Goal: Task Accomplishment & Management: Manage account settings

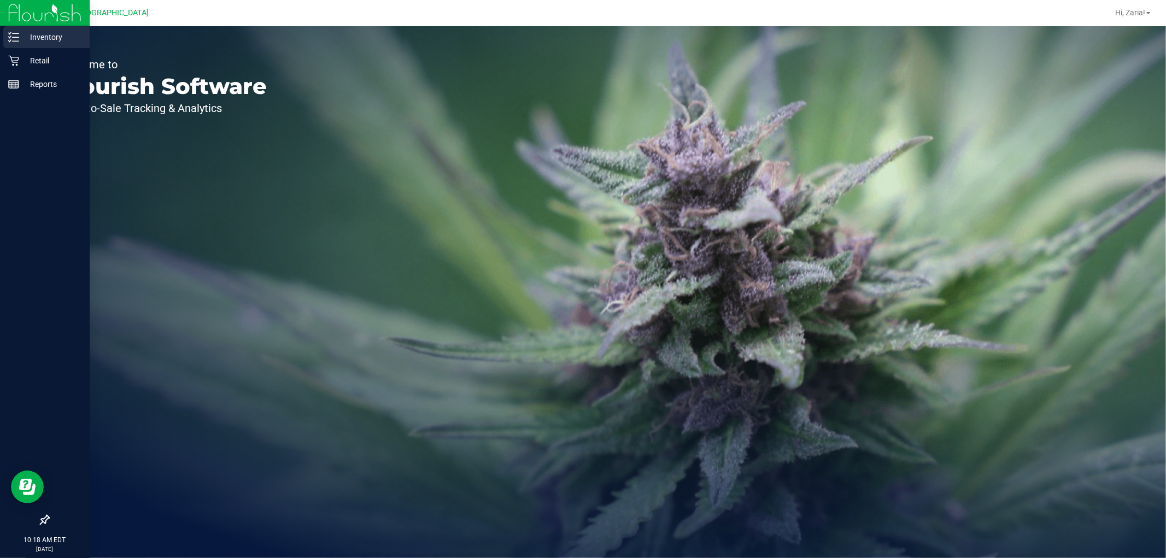
click at [39, 38] on p "Inventory" at bounding box center [52, 37] width 66 height 13
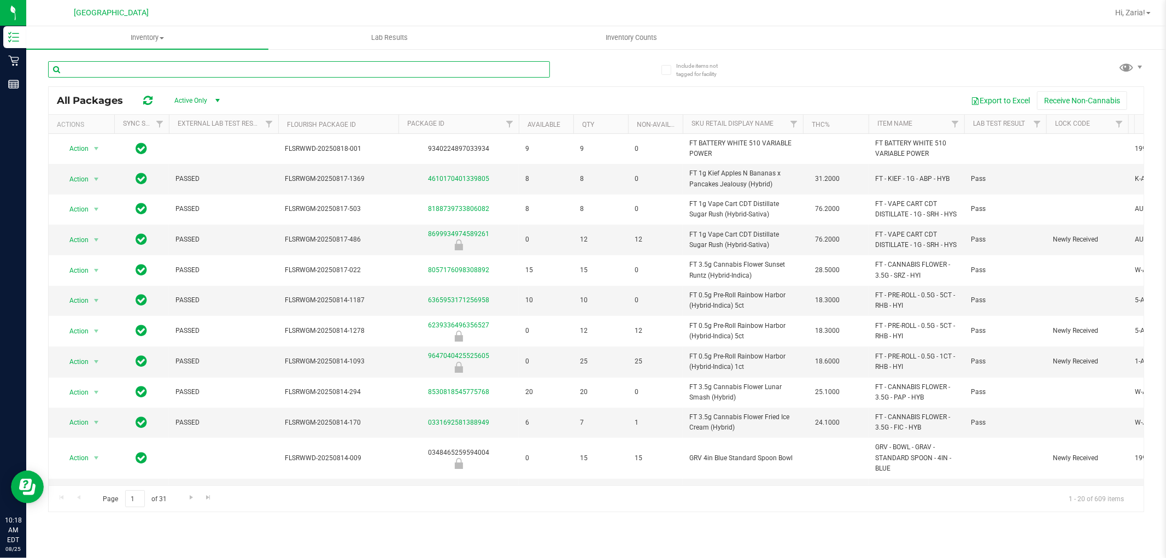
click at [126, 69] on input "text" at bounding box center [299, 69] width 502 height 16
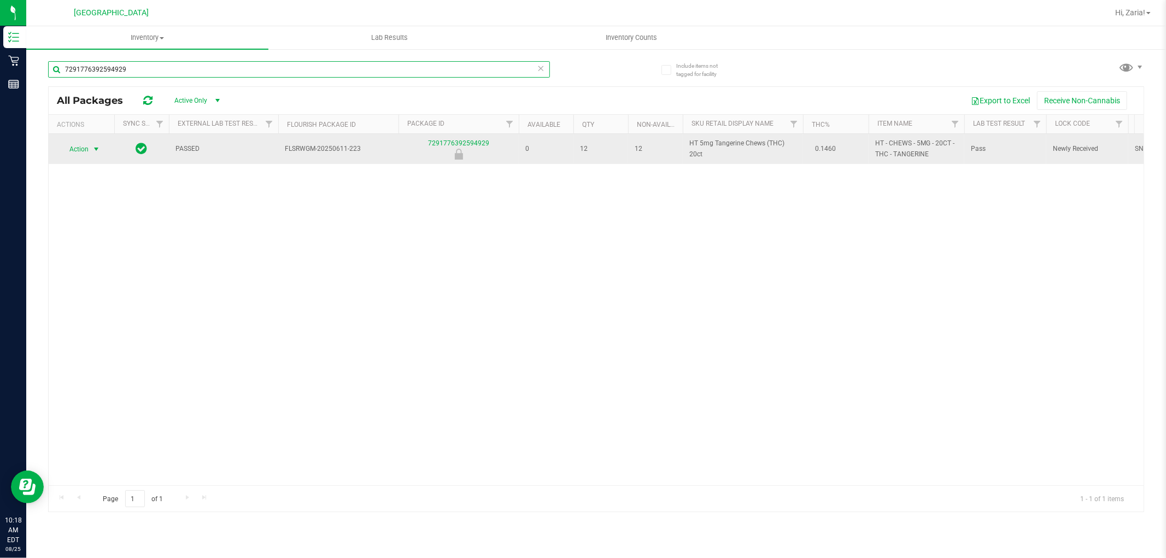
type input "7291776392594929"
click at [94, 149] on span "select" at bounding box center [96, 149] width 9 height 9
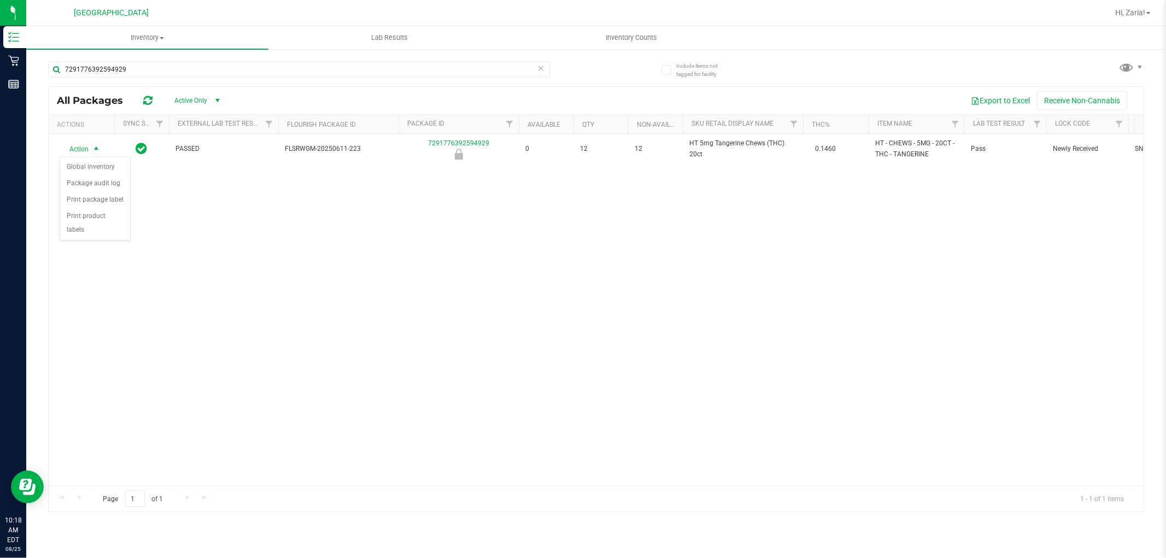
click at [141, 194] on div "Action Action Global inventory Package audit log Print package label Print prod…" at bounding box center [596, 310] width 1095 height 352
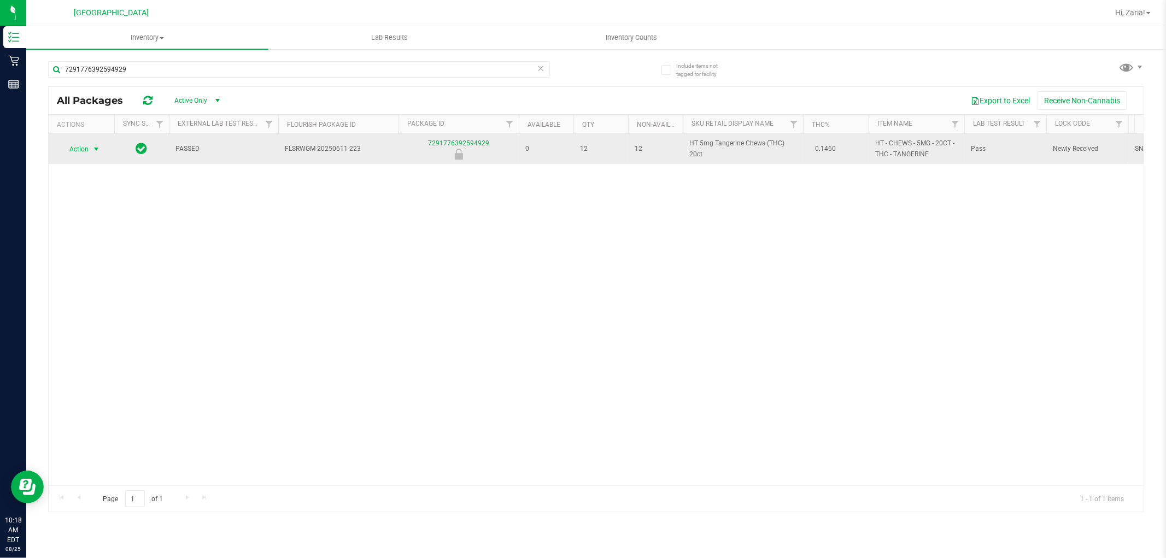
click at [94, 148] on span "select" at bounding box center [96, 149] width 9 height 9
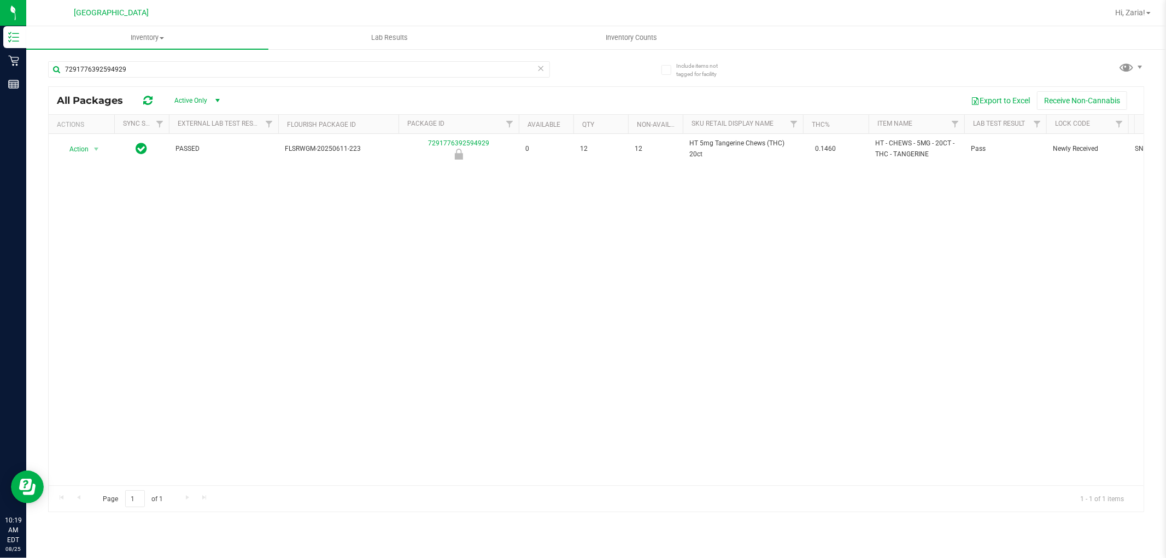
click at [430, 201] on div "Action Action Global inventory Package audit log Print package label Print prod…" at bounding box center [596, 310] width 1095 height 352
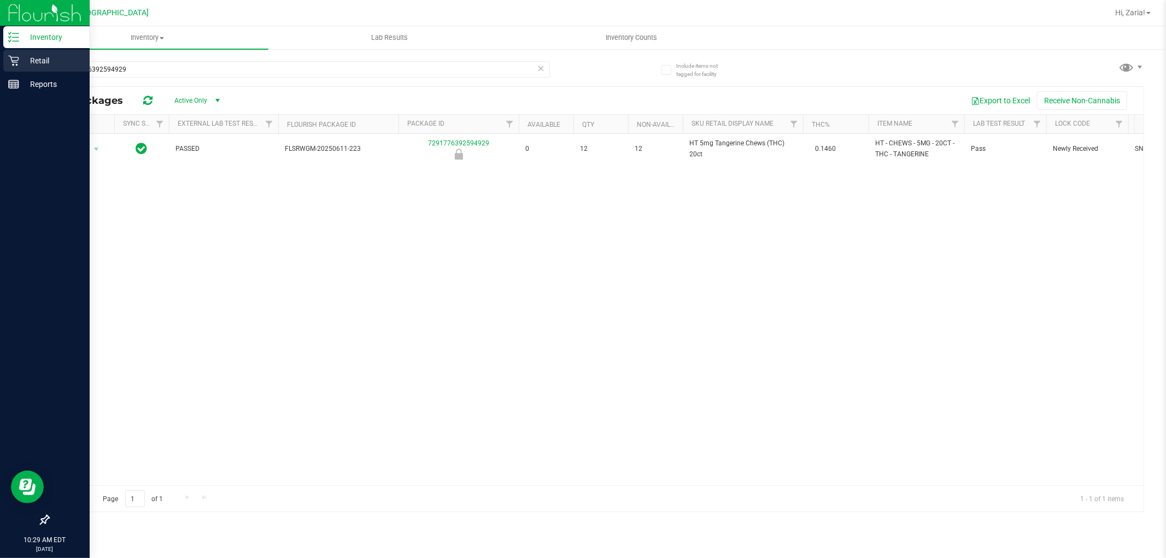
click at [22, 57] on p "Retail" at bounding box center [52, 60] width 66 height 13
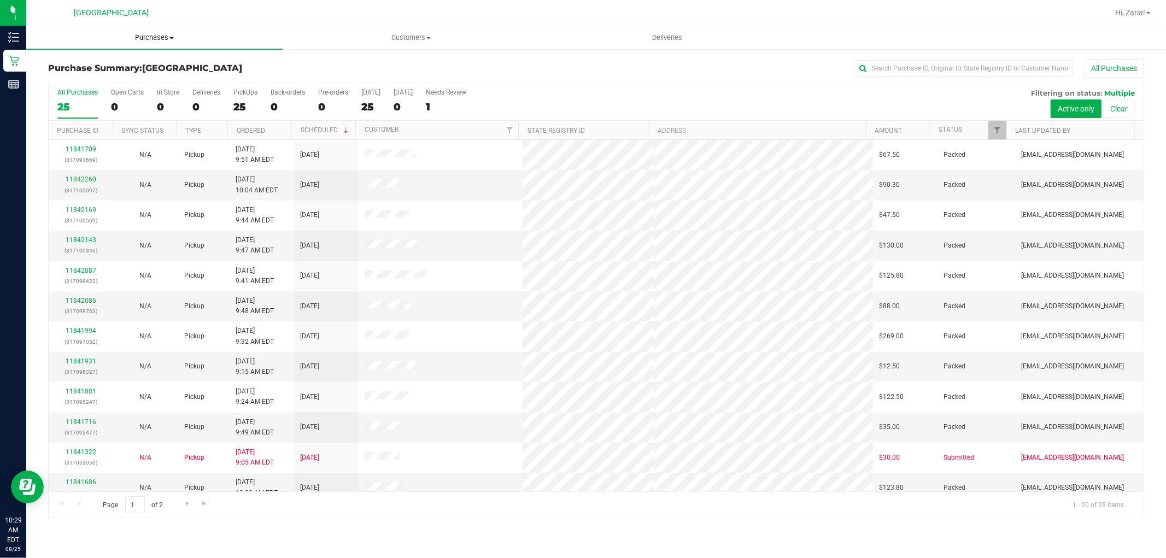
click at [155, 30] on uib-tab-heading "Purchases Summary of purchases Fulfillment All purchases" at bounding box center [154, 37] width 256 height 23
click at [158, 34] on span "Purchases" at bounding box center [154, 38] width 256 height 10
click at [75, 79] on span "Fulfillment" at bounding box center [60, 78] width 68 height 9
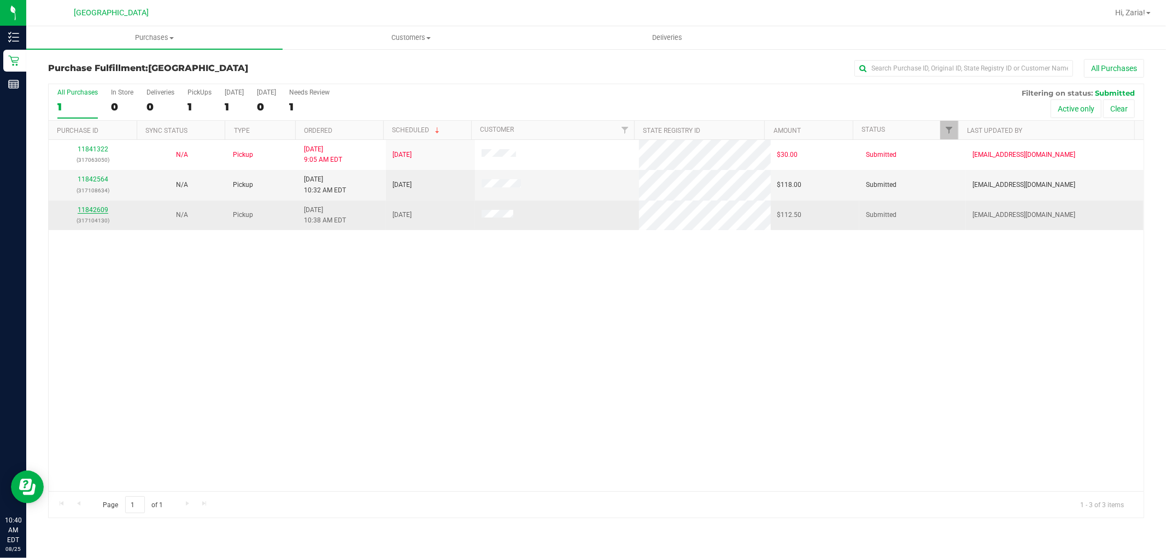
click at [105, 207] on link "11842609" at bounding box center [93, 210] width 31 height 8
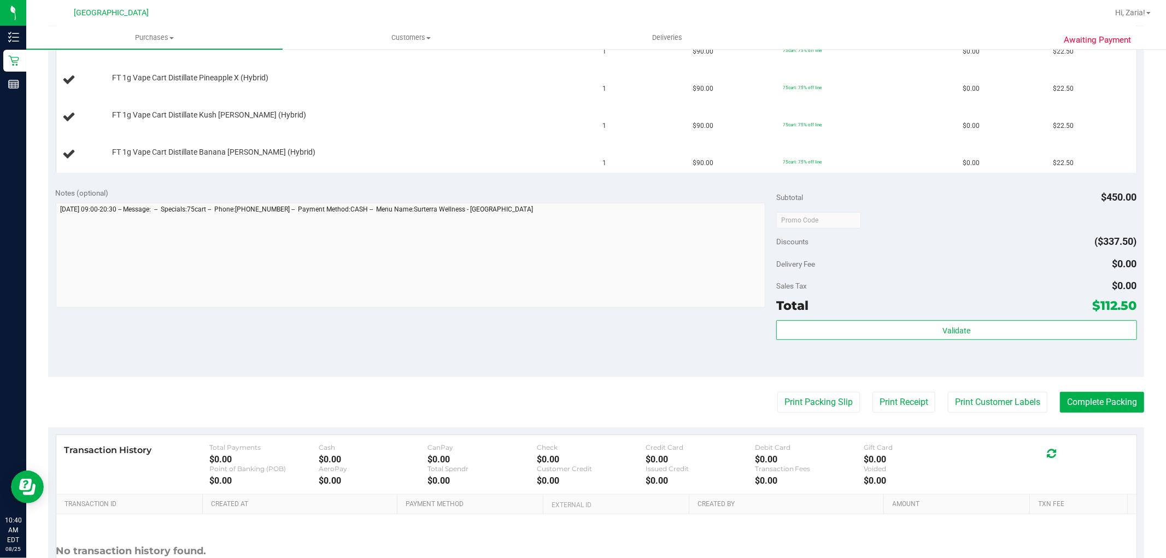
scroll to position [460, 0]
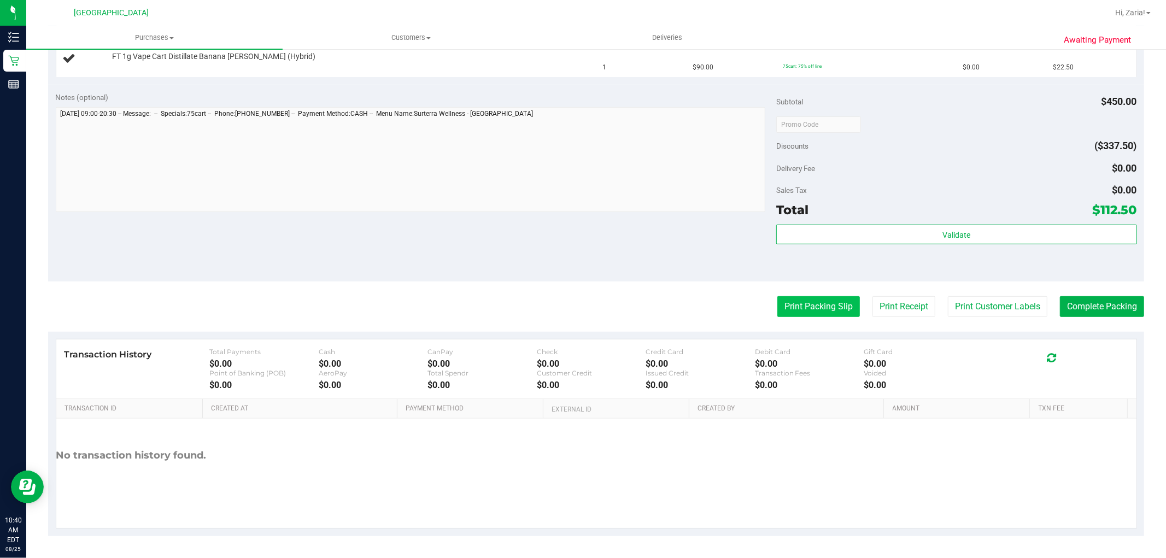
click at [791, 312] on button "Print Packing Slip" at bounding box center [819, 306] width 83 height 21
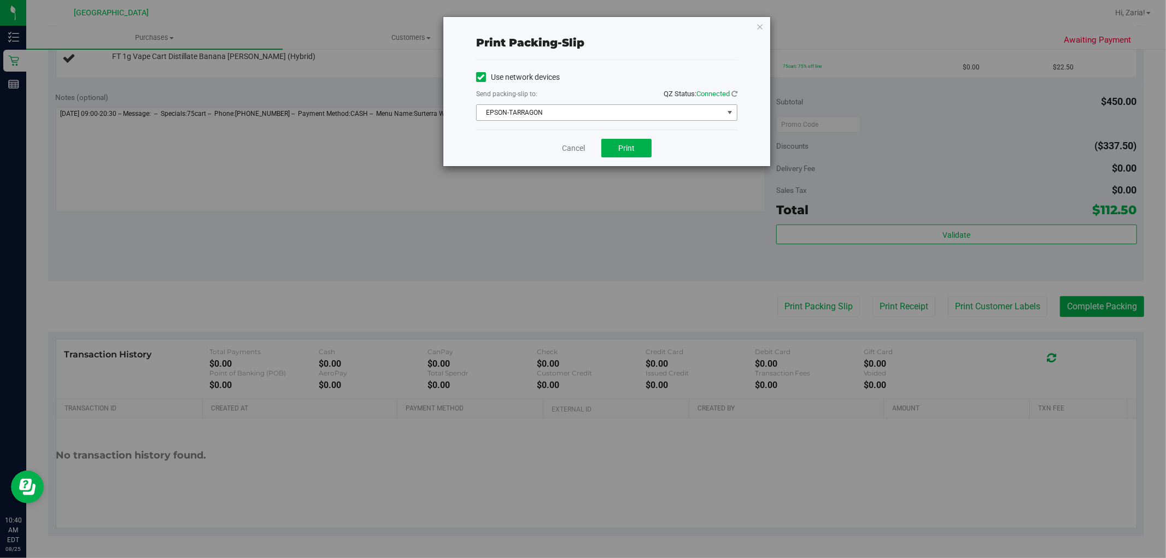
click at [506, 119] on span "EPSON-TARRAGON" at bounding box center [600, 112] width 247 height 15
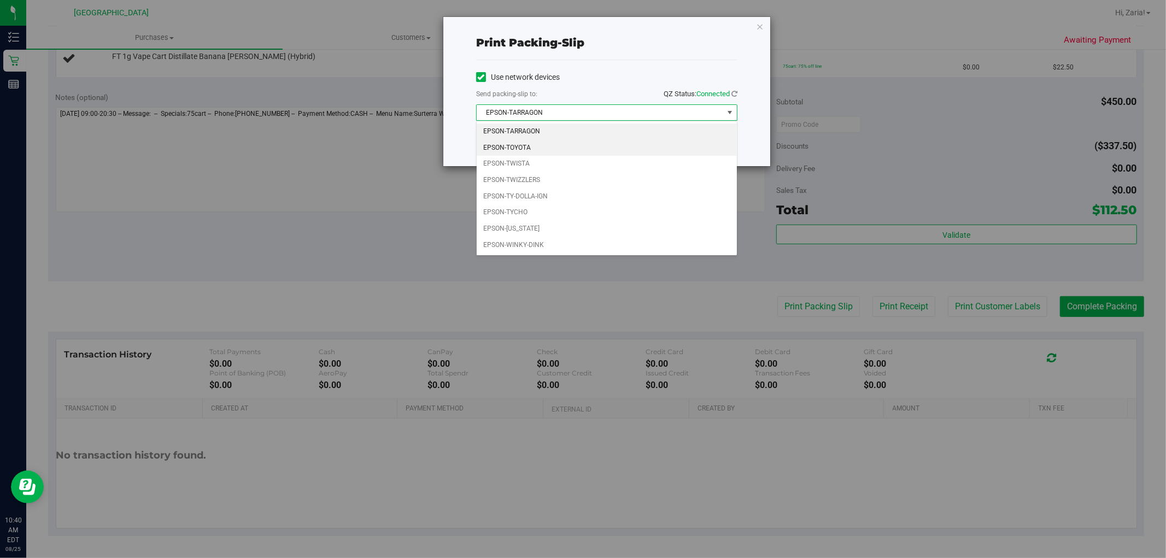
click at [510, 151] on li "EPSON-TOYOTA" at bounding box center [607, 148] width 260 height 16
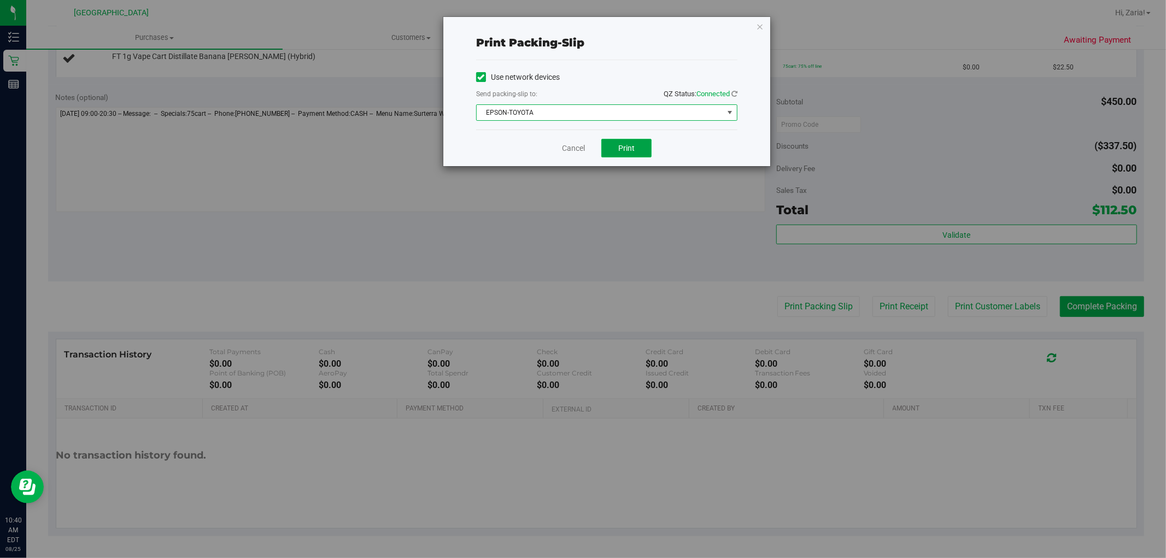
click at [639, 156] on button "Print" at bounding box center [627, 148] width 50 height 19
click at [568, 147] on link "Cancel" at bounding box center [573, 148] width 23 height 11
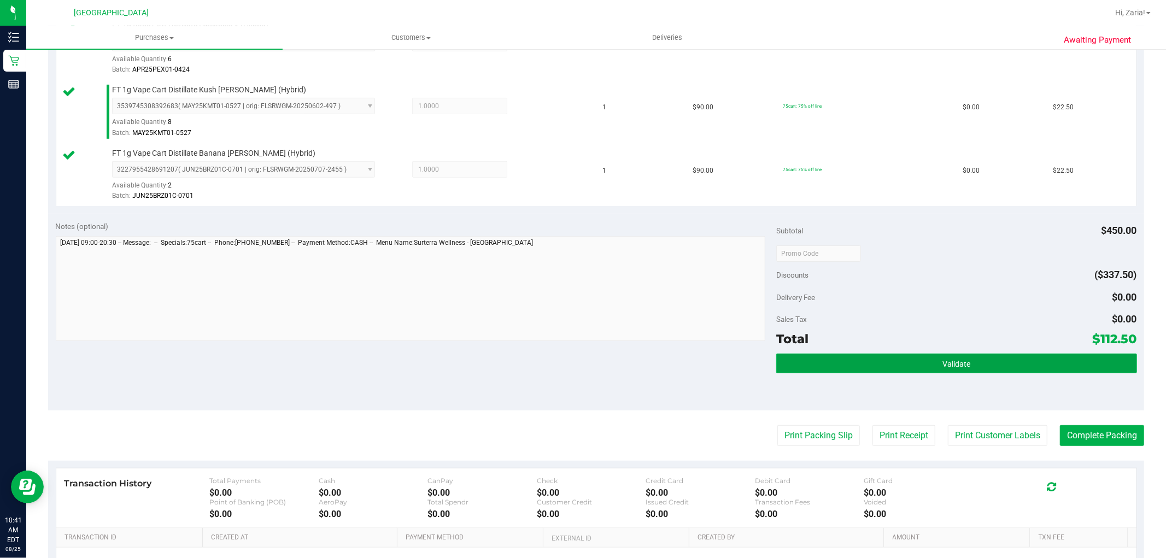
click at [934, 355] on button "Validate" at bounding box center [957, 364] width 360 height 20
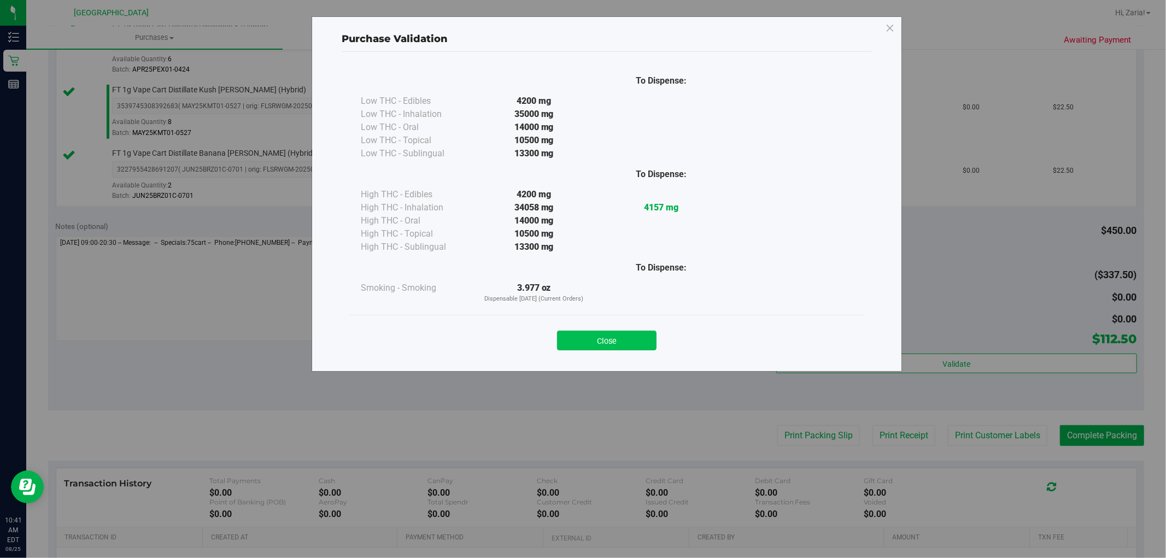
click at [608, 340] on button "Close" at bounding box center [607, 341] width 100 height 20
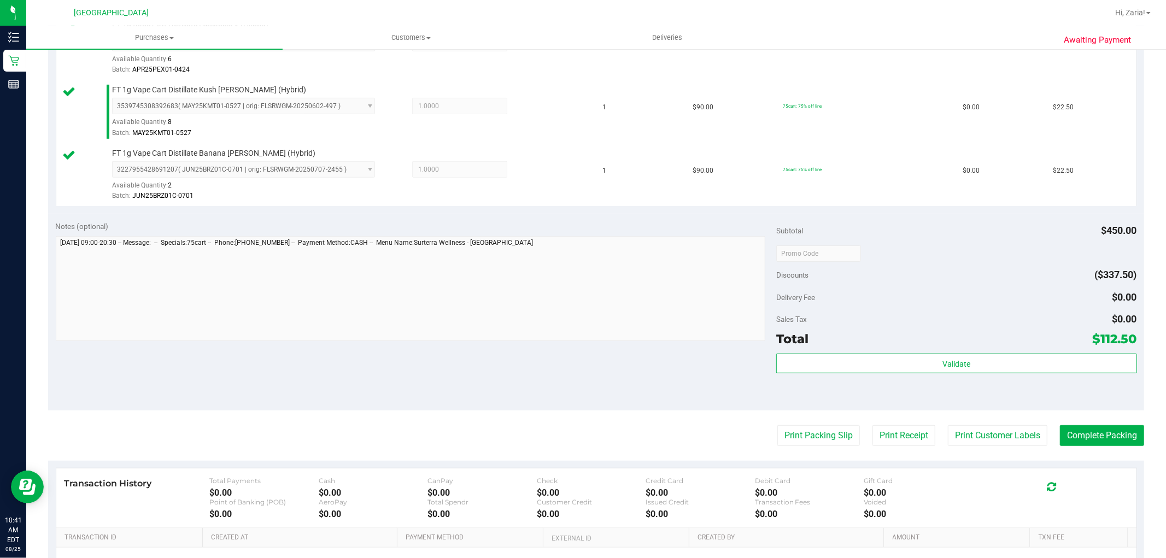
click at [971, 449] on purchase-details "Back Edit Purchase Cancel Purchase View Profile # 11842609 BioTrack ID: - Submi…" at bounding box center [596, 132] width 1096 height 1066
click at [970, 442] on button "Print Customer Labels" at bounding box center [998, 435] width 100 height 21
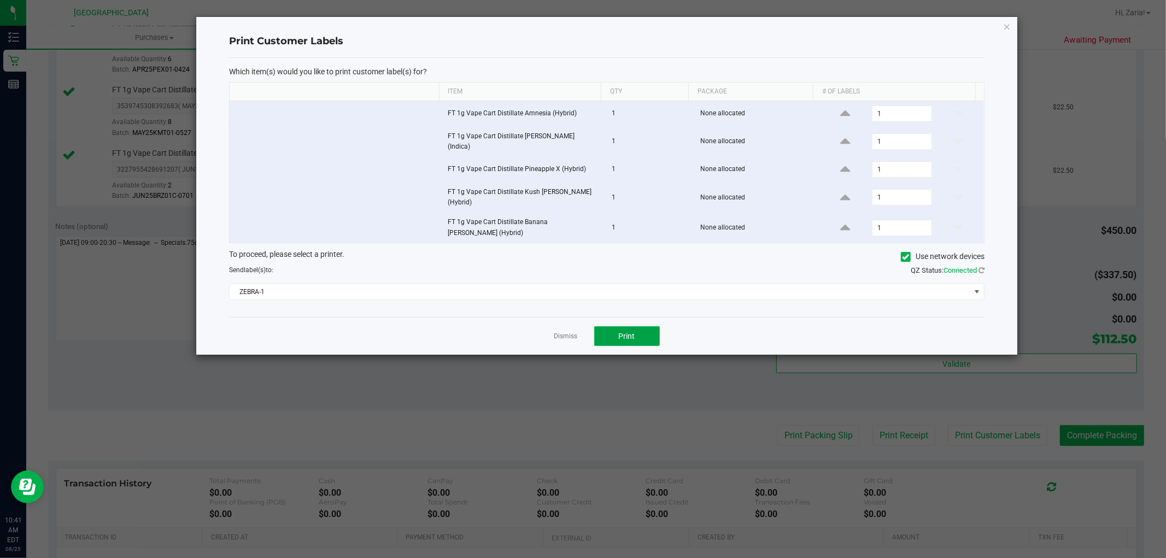
click at [654, 327] on button "Print" at bounding box center [627, 336] width 66 height 20
click at [1011, 26] on icon "button" at bounding box center [1008, 26] width 8 height 13
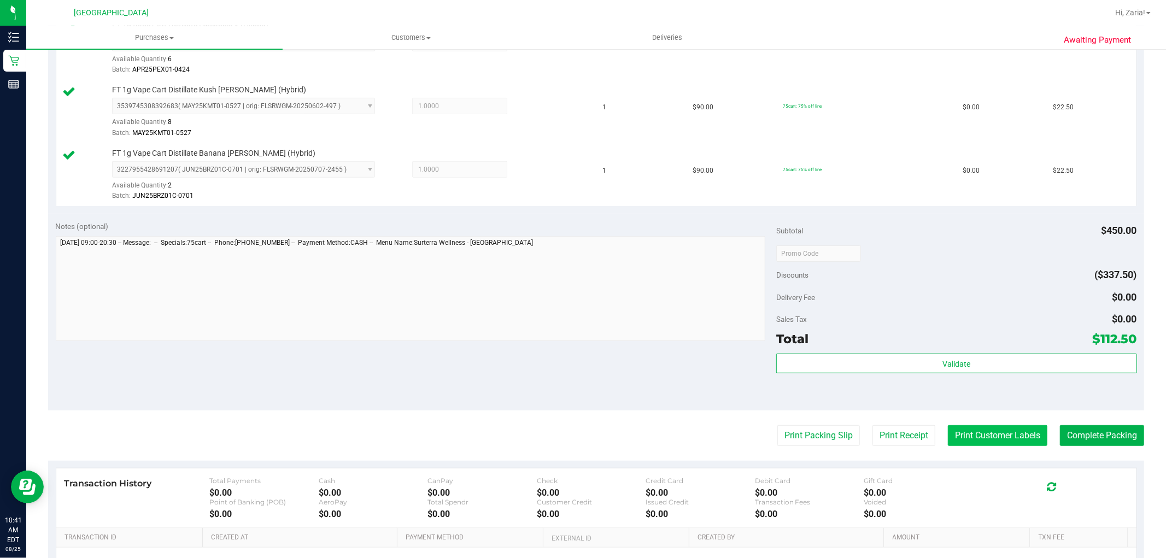
click at [961, 429] on button "Print Customer Labels" at bounding box center [998, 435] width 100 height 21
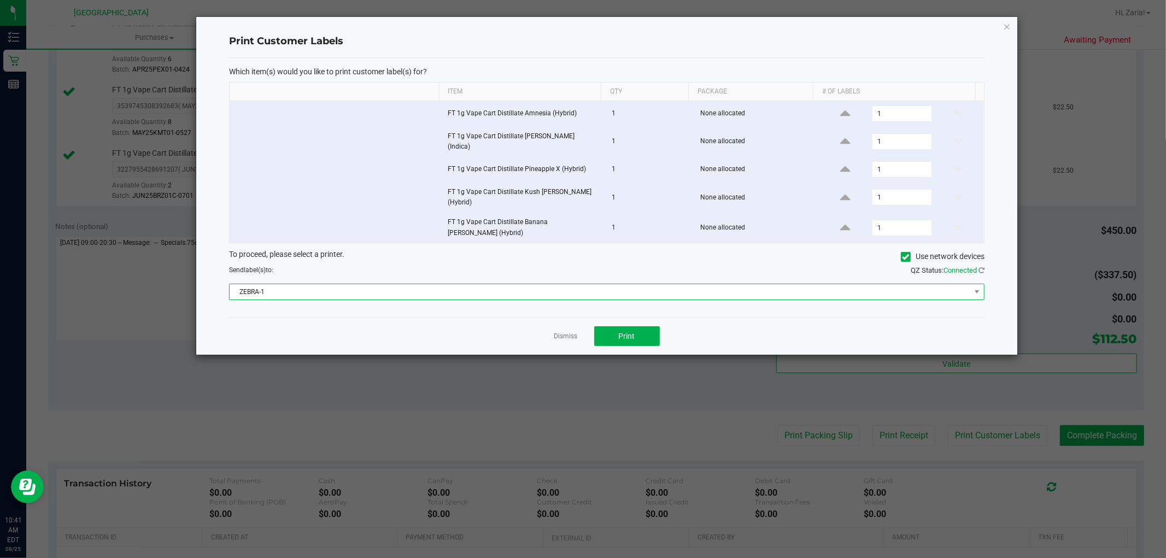
click at [518, 284] on span "ZEBRA-1" at bounding box center [600, 291] width 741 height 15
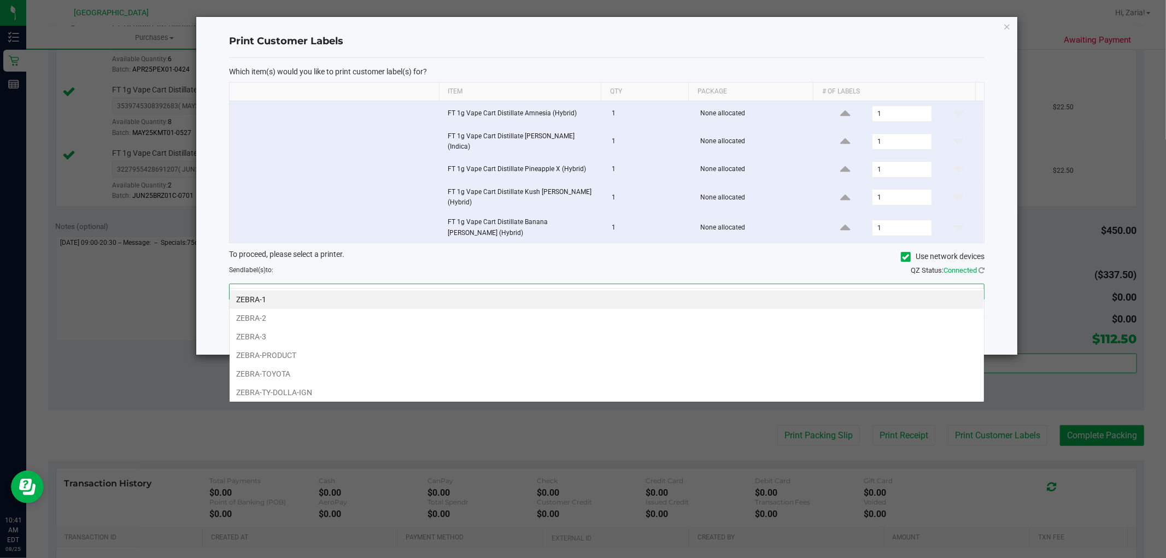
scroll to position [16, 756]
click at [296, 365] on li "ZEBRA-TOYOTA" at bounding box center [607, 374] width 755 height 19
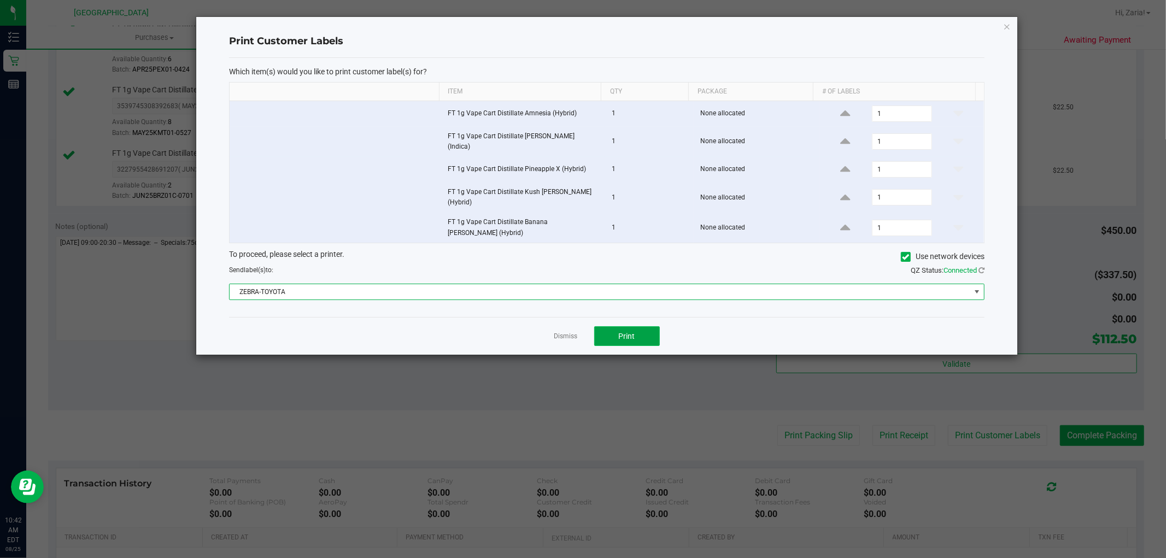
click at [639, 328] on button "Print" at bounding box center [627, 336] width 66 height 20
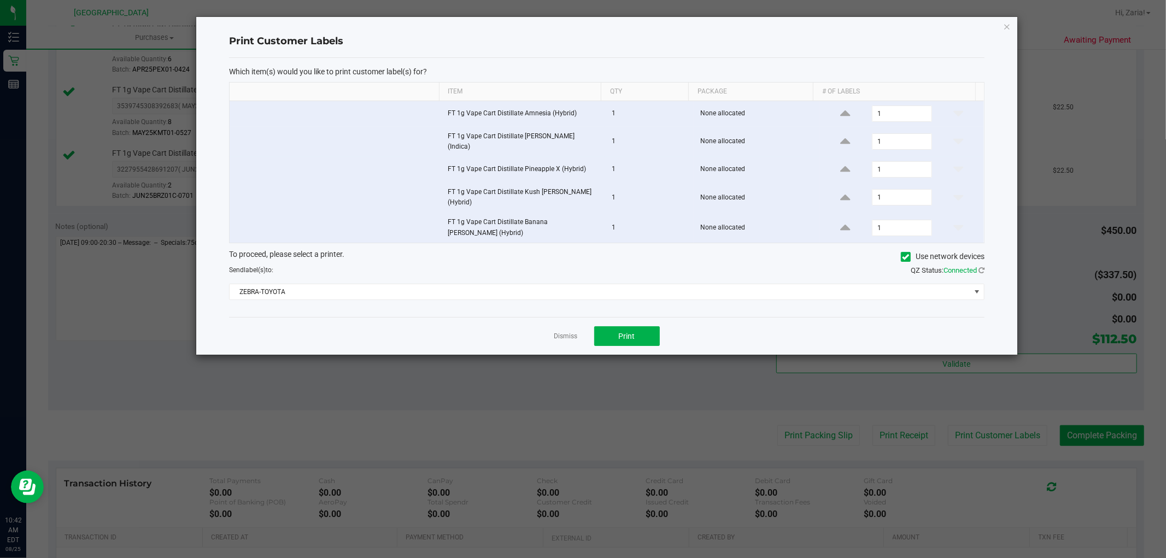
click at [569, 318] on div "Dismiss Print" at bounding box center [607, 336] width 756 height 38
click at [569, 319] on div "Dismiss Print" at bounding box center [607, 336] width 756 height 38
click at [567, 332] on link "Dismiss" at bounding box center [567, 336] width 24 height 9
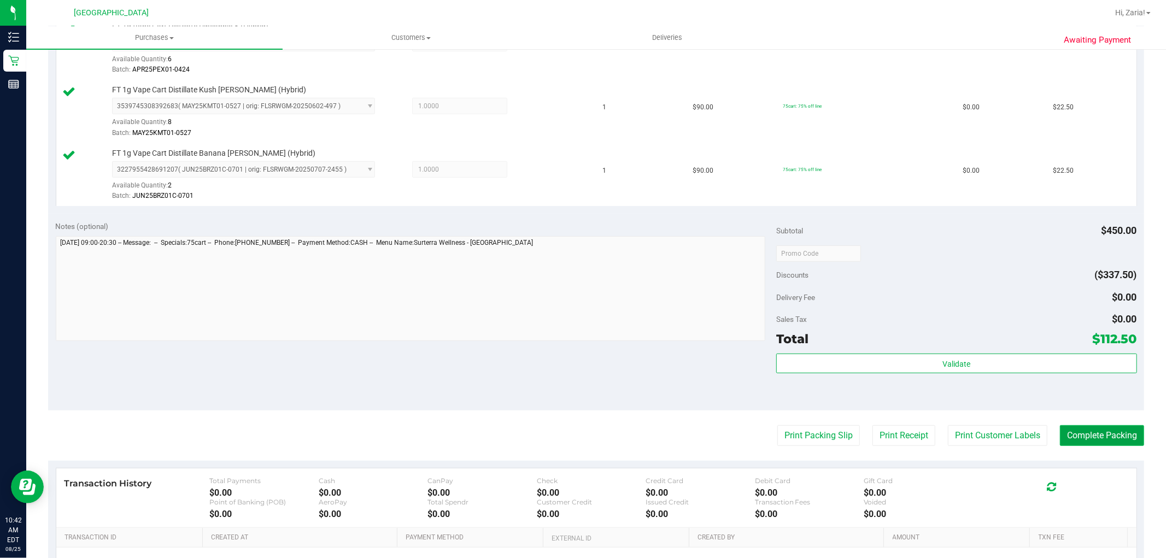
click at [1074, 428] on button "Complete Packing" at bounding box center [1102, 435] width 84 height 21
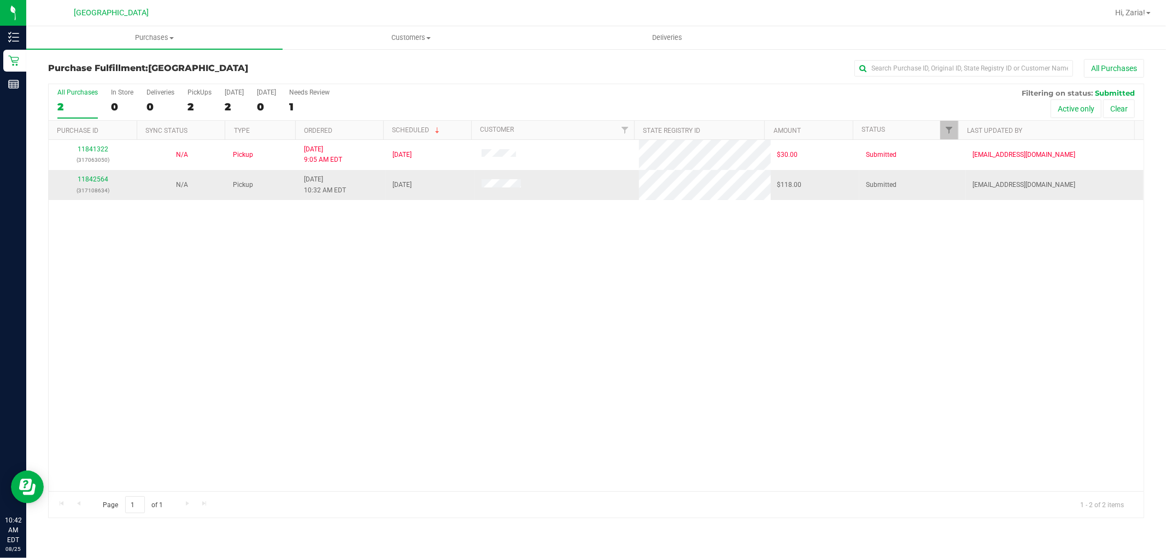
click at [101, 184] on div "11842564 (317108634)" at bounding box center [92, 184] width 75 height 21
click at [101, 183] on link "11842564" at bounding box center [93, 180] width 31 height 8
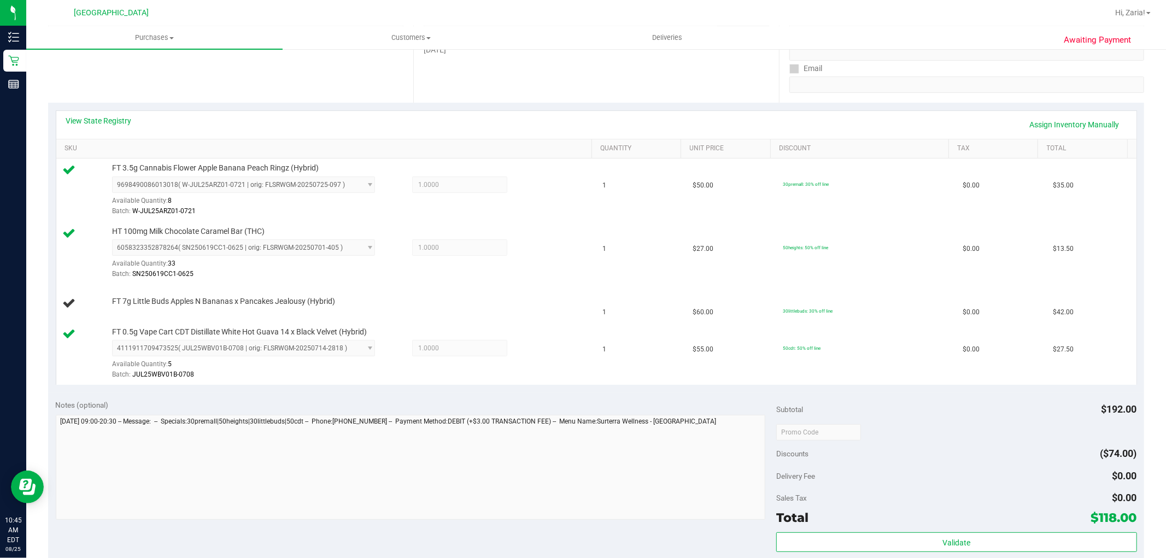
scroll to position [182, 0]
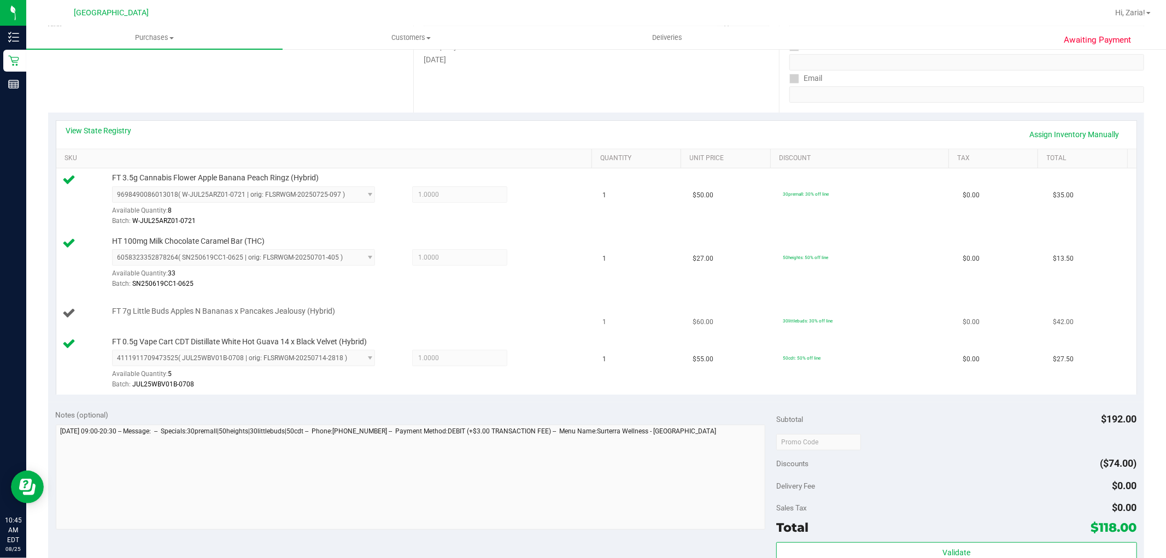
click at [219, 319] on div "FT 7g Little Buds Apples N Bananas x Pancakes Jealousy (Hybrid)" at bounding box center [326, 313] width 527 height 15
click at [225, 313] on span "FT 7g Little Buds Apples N Bananas x Pancakes Jealousy (Hybrid)" at bounding box center [223, 311] width 223 height 10
copy div "FT 7g Little Buds Apples N Bananas x Pancakes Jealousy (Hybrid)"
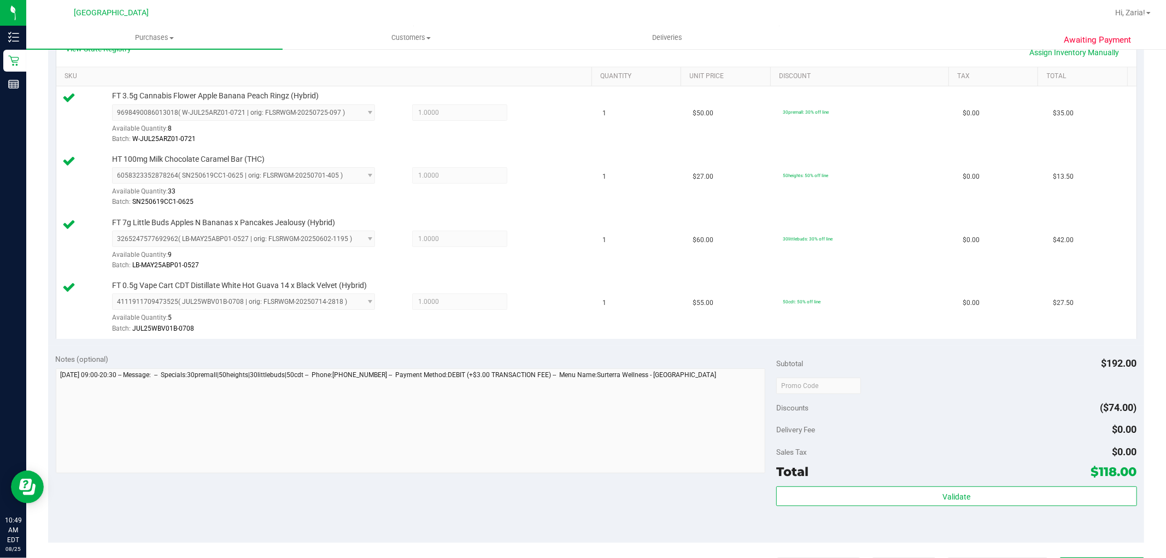
scroll to position [364, 0]
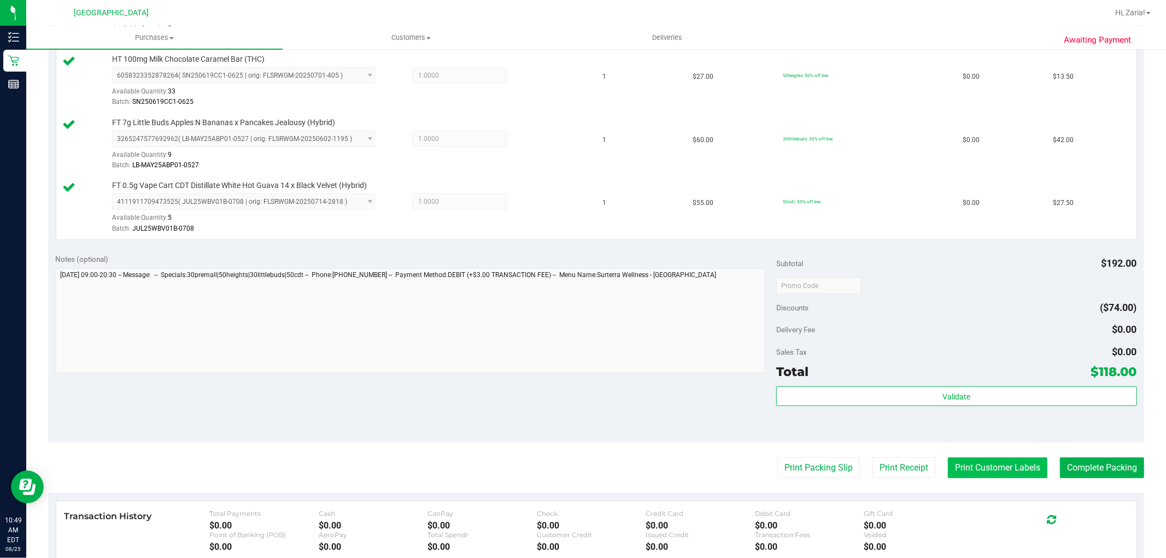
click at [982, 466] on button "Print Customer Labels" at bounding box center [998, 468] width 100 height 21
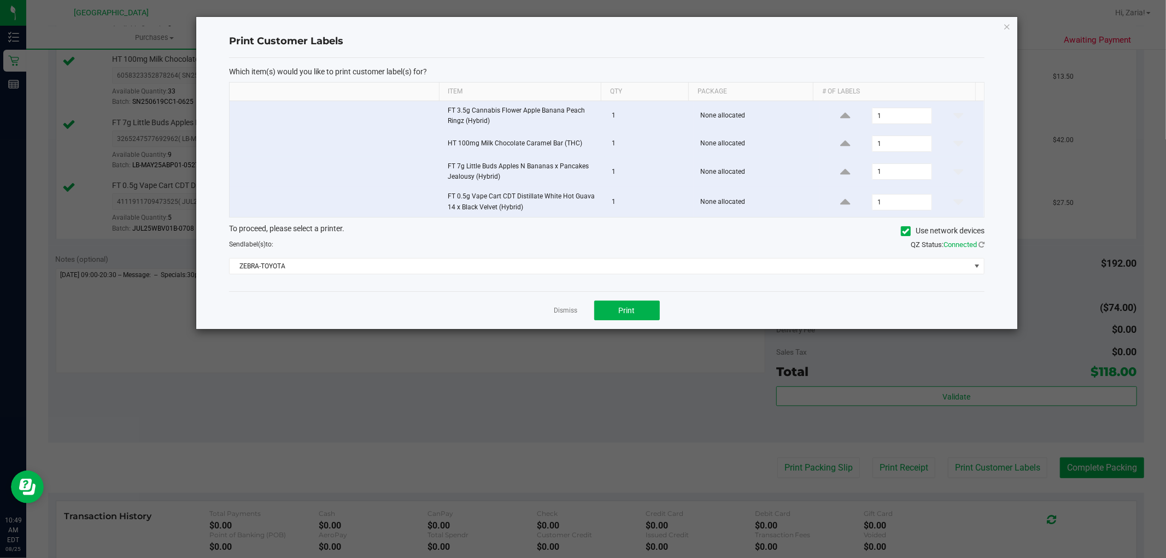
click at [661, 307] on div "Dismiss Print" at bounding box center [607, 310] width 756 height 38
click at [652, 309] on button "Print" at bounding box center [627, 311] width 66 height 20
drag, startPoint x: 1008, startPoint y: 28, endPoint x: 1016, endPoint y: 28, distance: 7.7
click at [1012, 28] on div "Print Customer Labels Which item(s) would you like to print customer label(s) f…" at bounding box center [606, 173] width 821 height 312
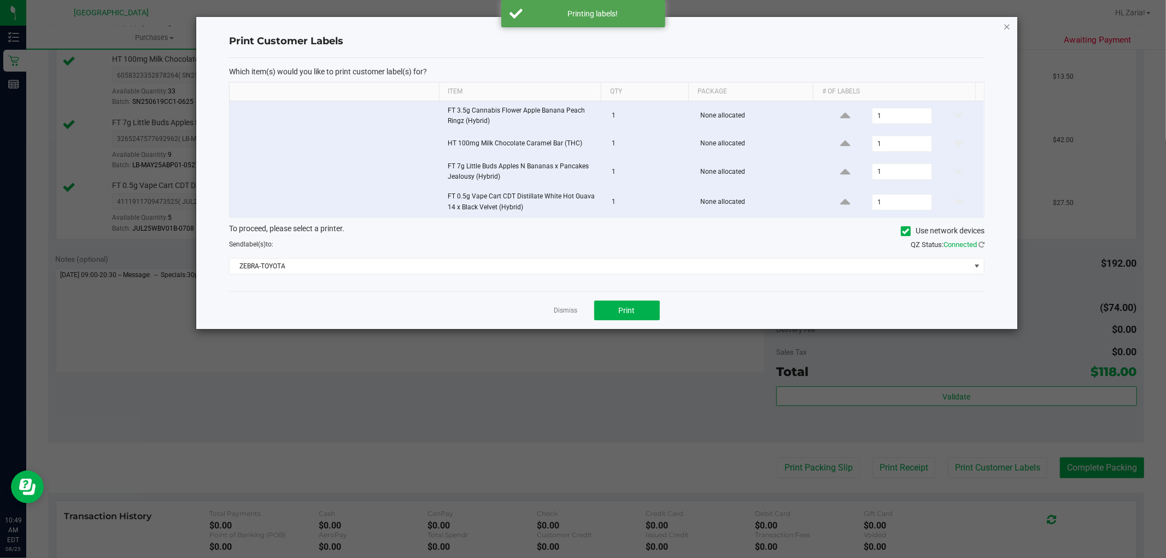
click at [1008, 26] on icon "button" at bounding box center [1008, 26] width 8 height 13
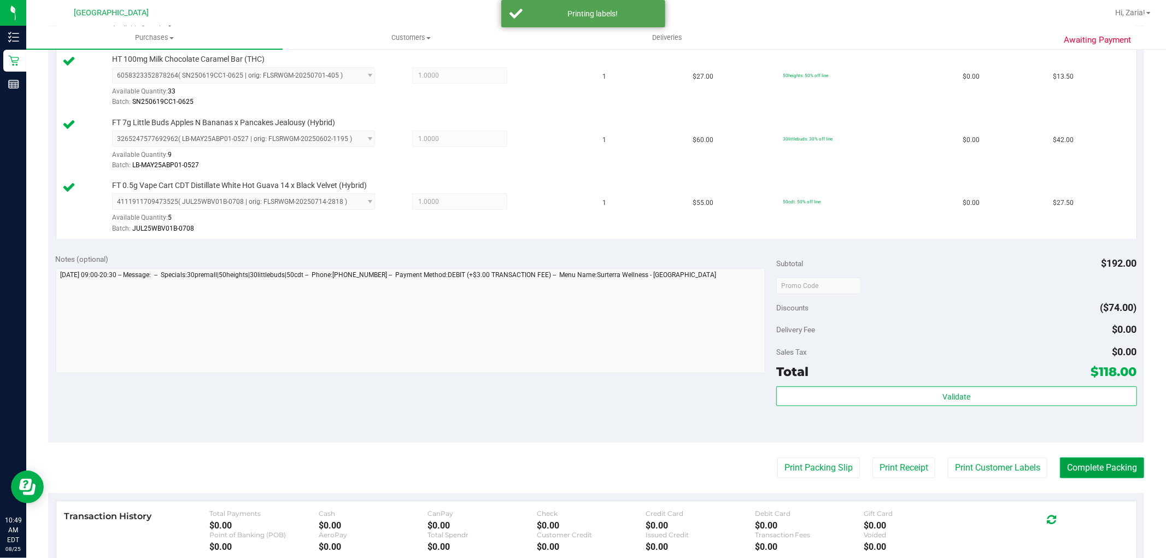
click at [1064, 461] on button "Complete Packing" at bounding box center [1102, 468] width 84 height 21
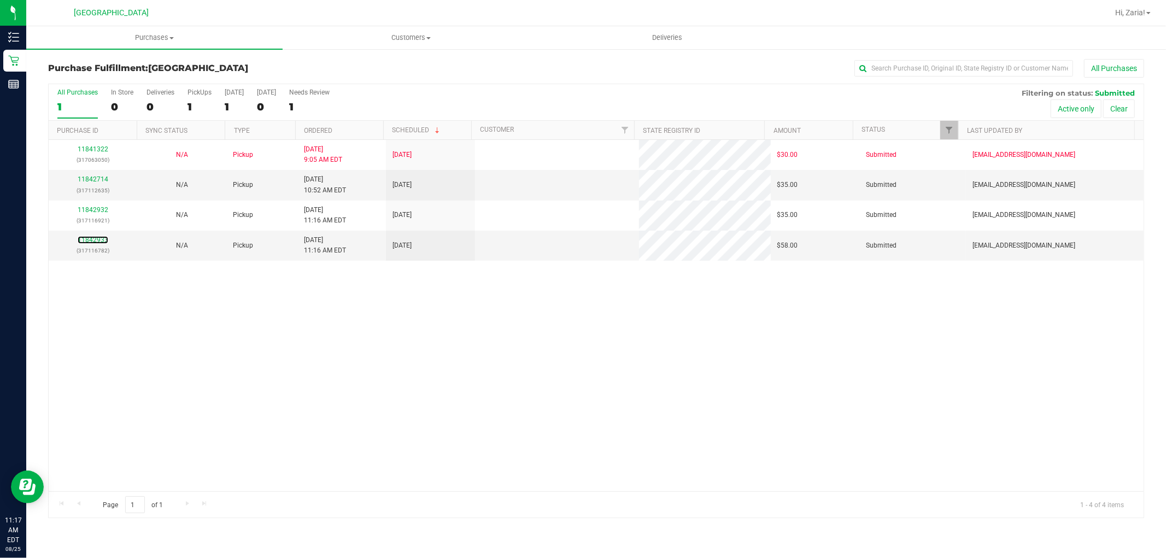
click at [90, 240] on link "11842933" at bounding box center [93, 240] width 31 height 8
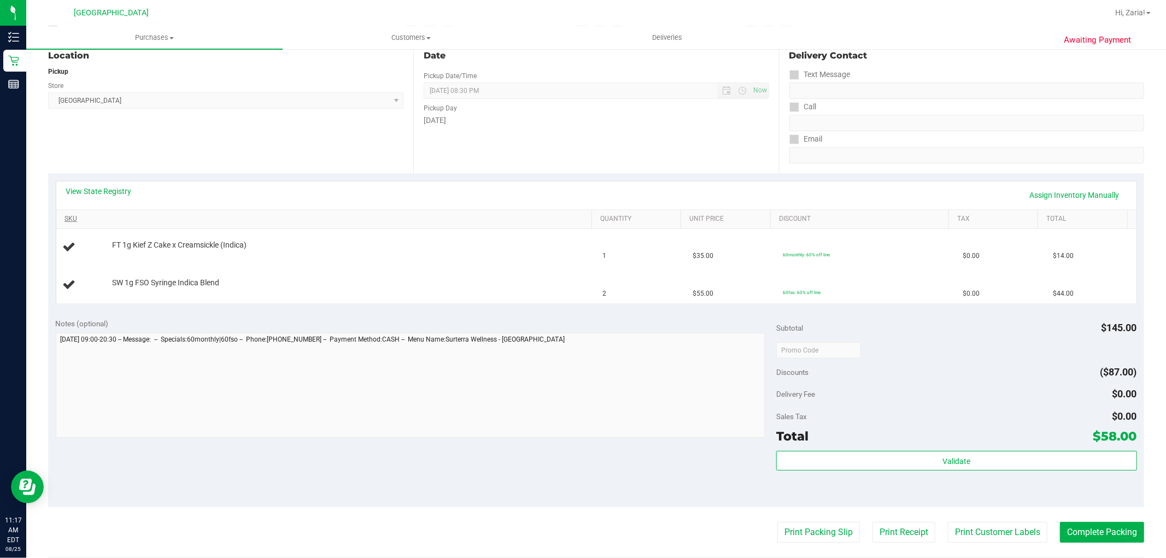
scroll to position [61, 0]
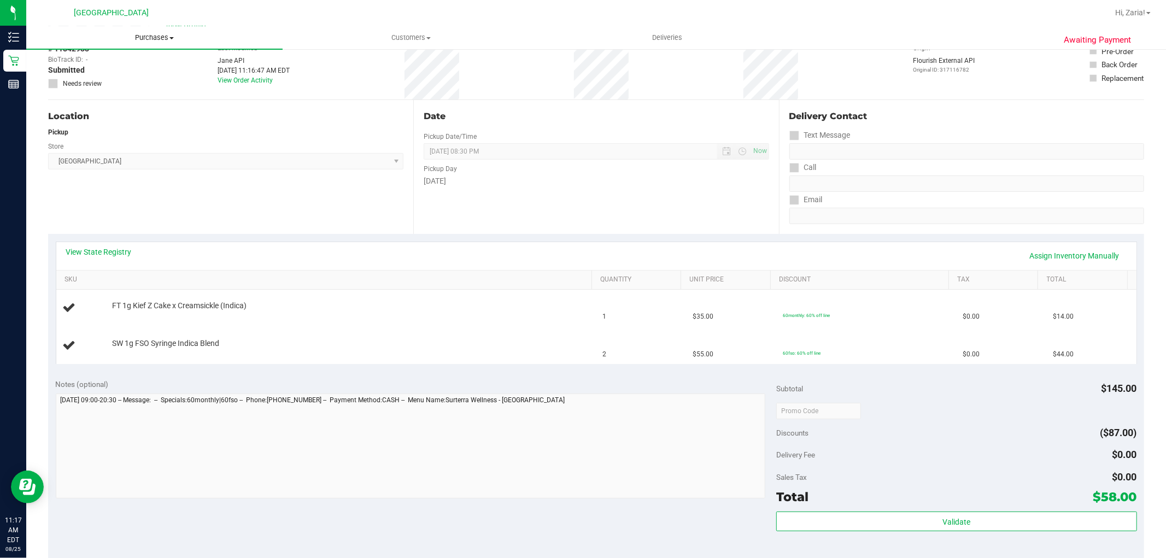
click at [139, 39] on span "Purchases" at bounding box center [154, 38] width 256 height 10
click at [66, 75] on span "Fulfillment" at bounding box center [60, 78] width 68 height 9
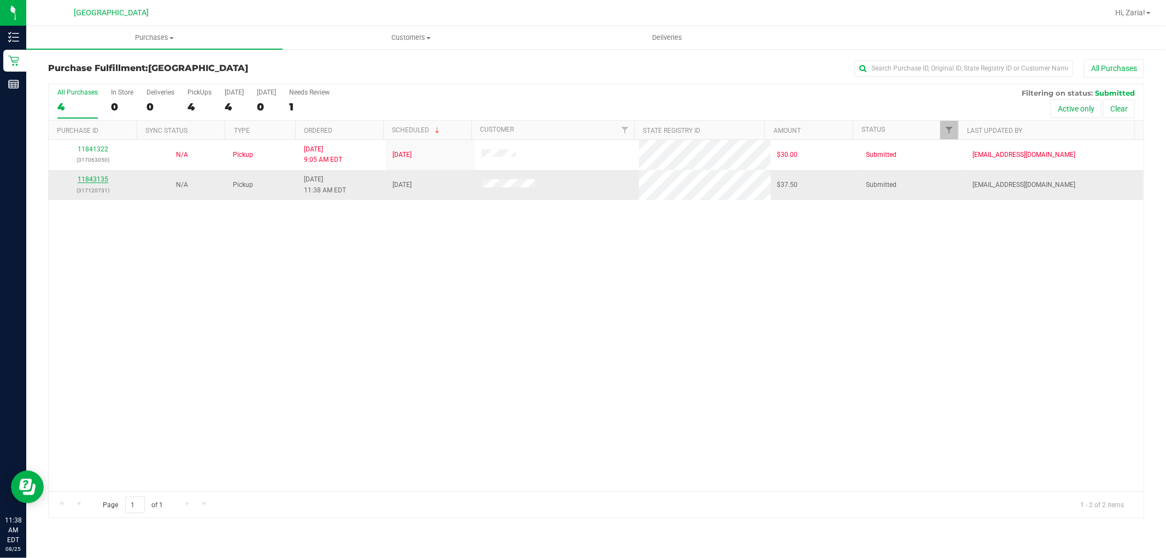
click at [86, 182] on link "11843135" at bounding box center [93, 180] width 31 height 8
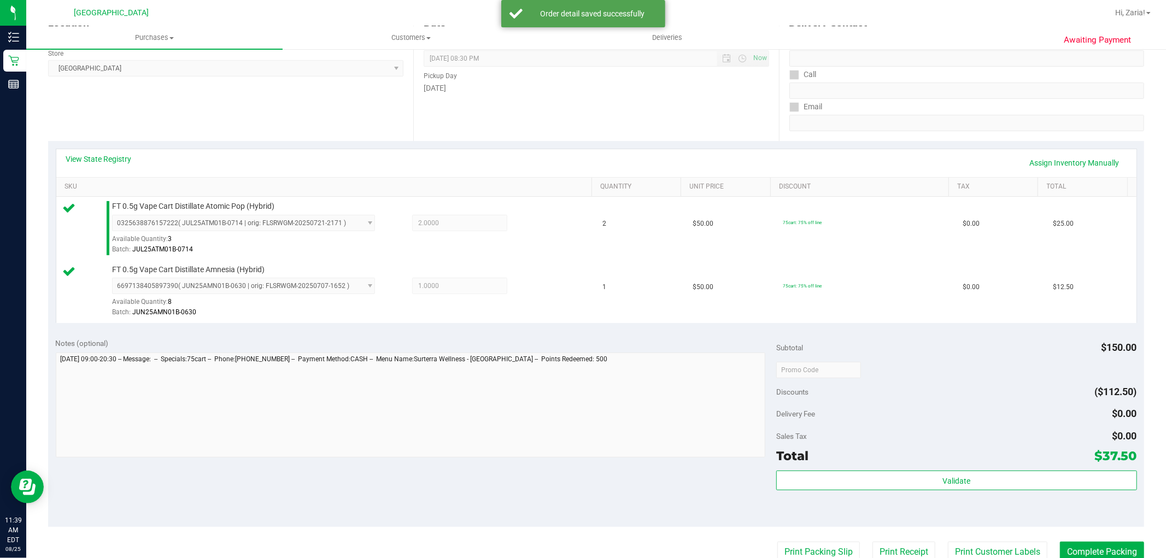
scroll to position [121, 0]
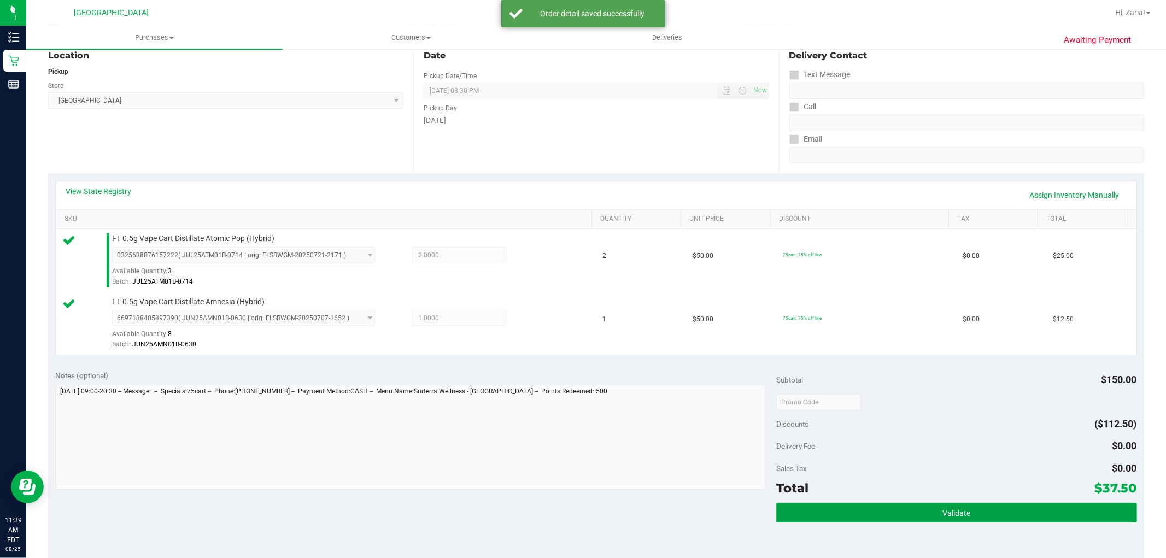
click at [861, 518] on button "Validate" at bounding box center [957, 513] width 360 height 20
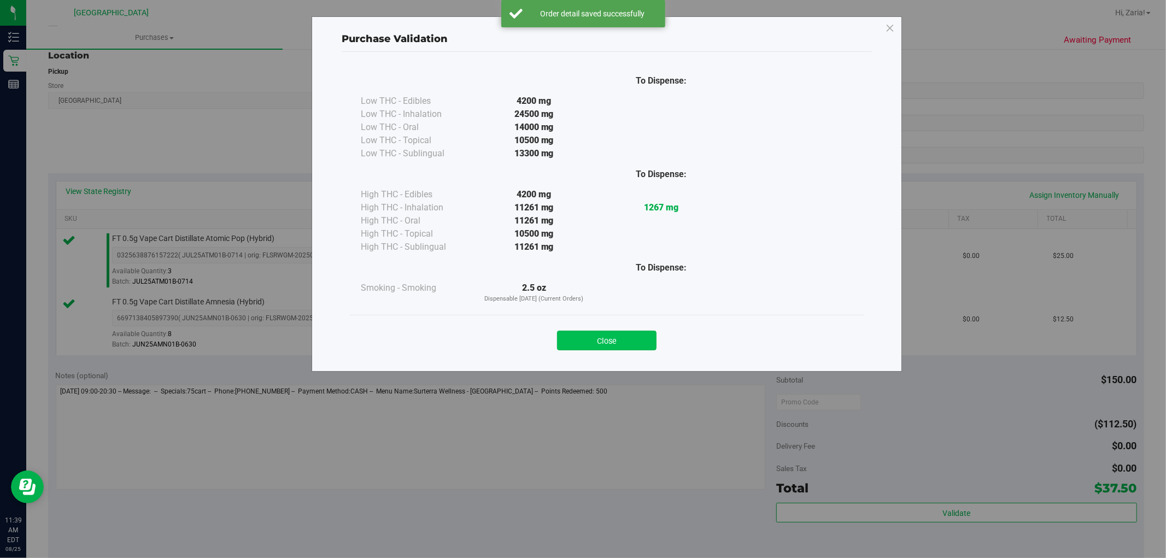
click at [605, 347] on button "Close" at bounding box center [607, 341] width 100 height 20
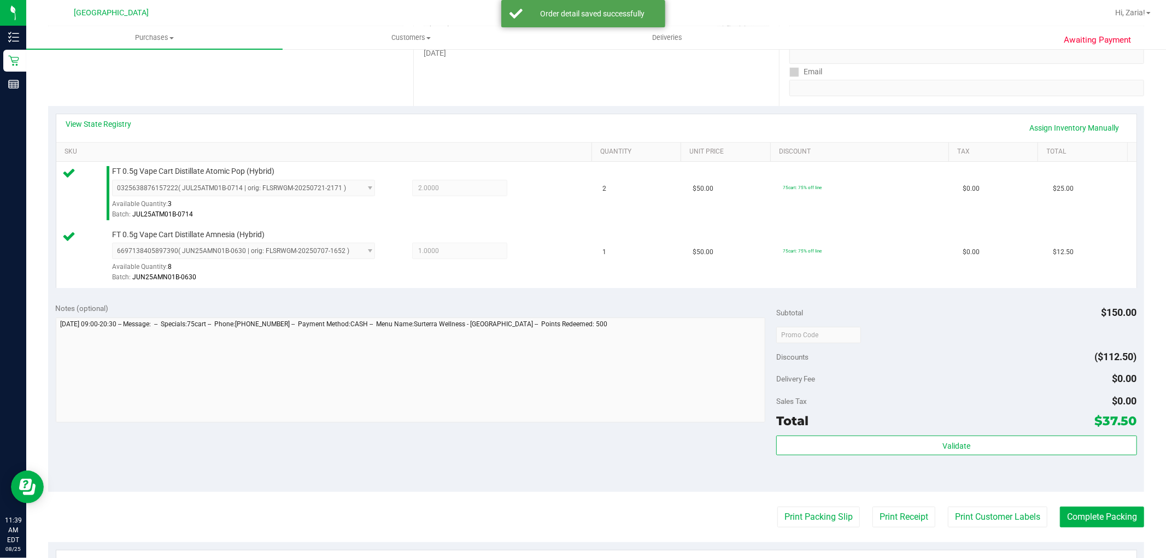
scroll to position [364, 0]
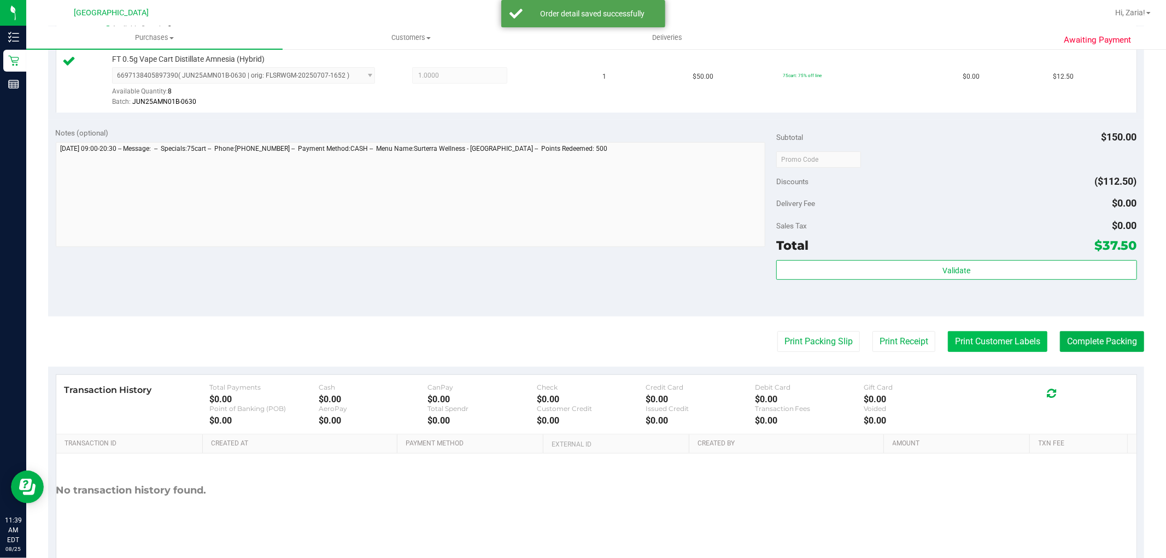
click at [1037, 349] on button "Print Customer Labels" at bounding box center [998, 341] width 100 height 21
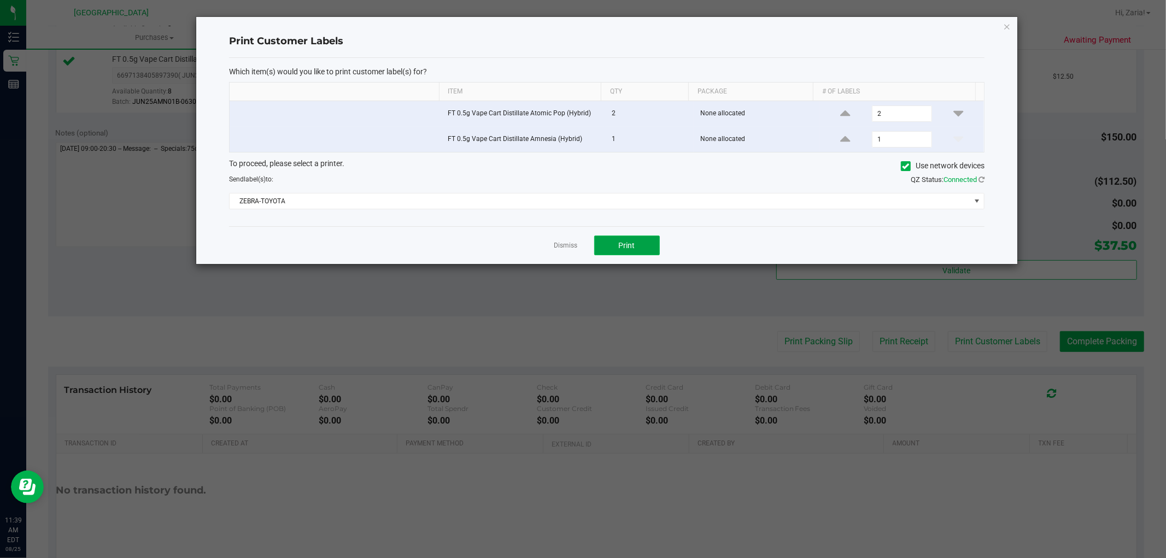
click at [637, 241] on button "Print" at bounding box center [627, 246] width 66 height 20
click at [1008, 22] on icon "button" at bounding box center [1008, 26] width 8 height 13
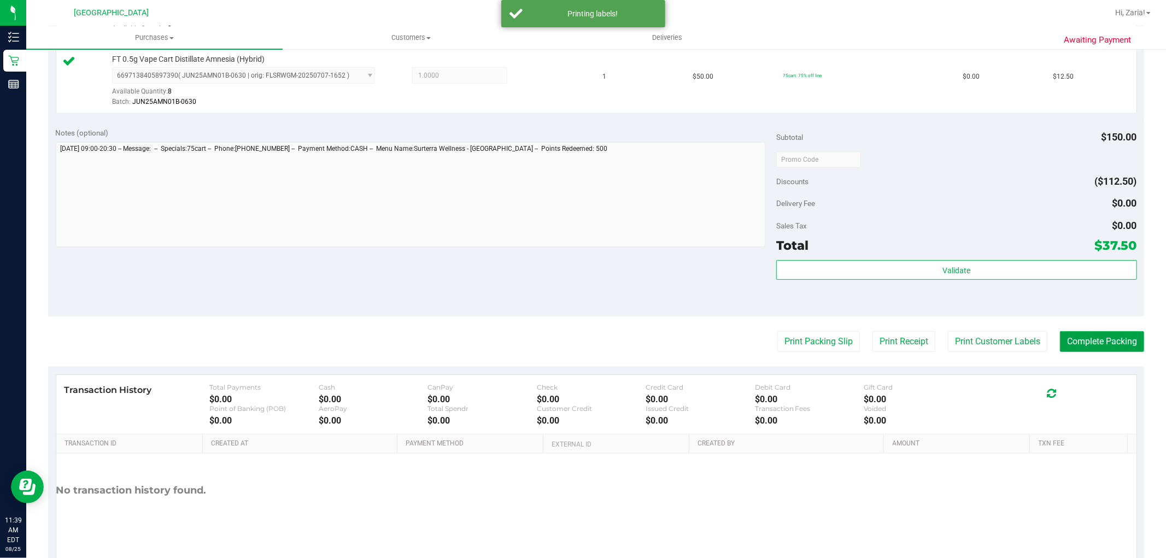
click at [1067, 345] on button "Complete Packing" at bounding box center [1102, 341] width 84 height 21
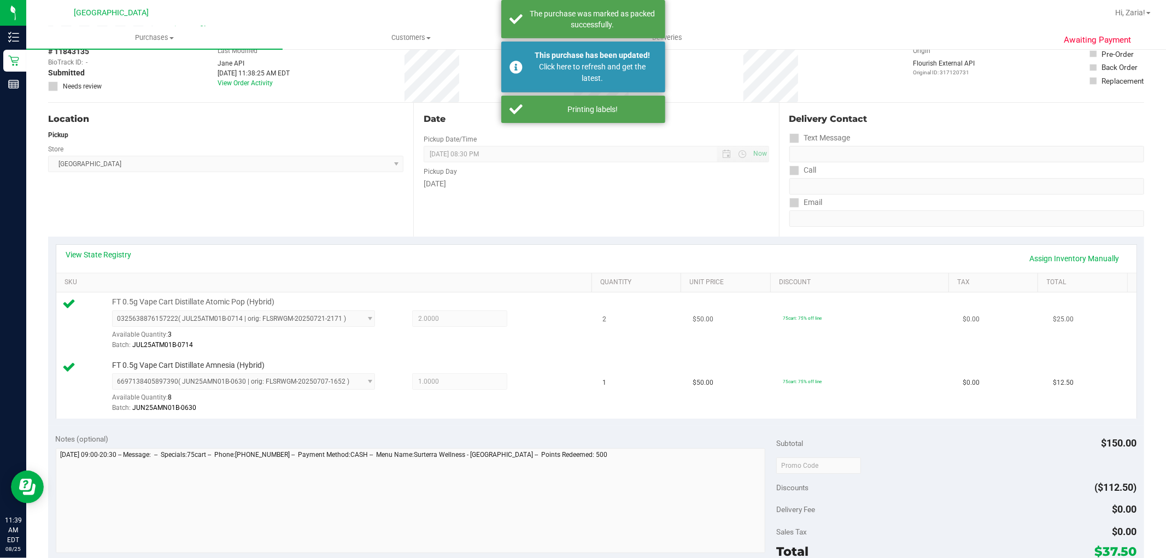
scroll to position [0, 0]
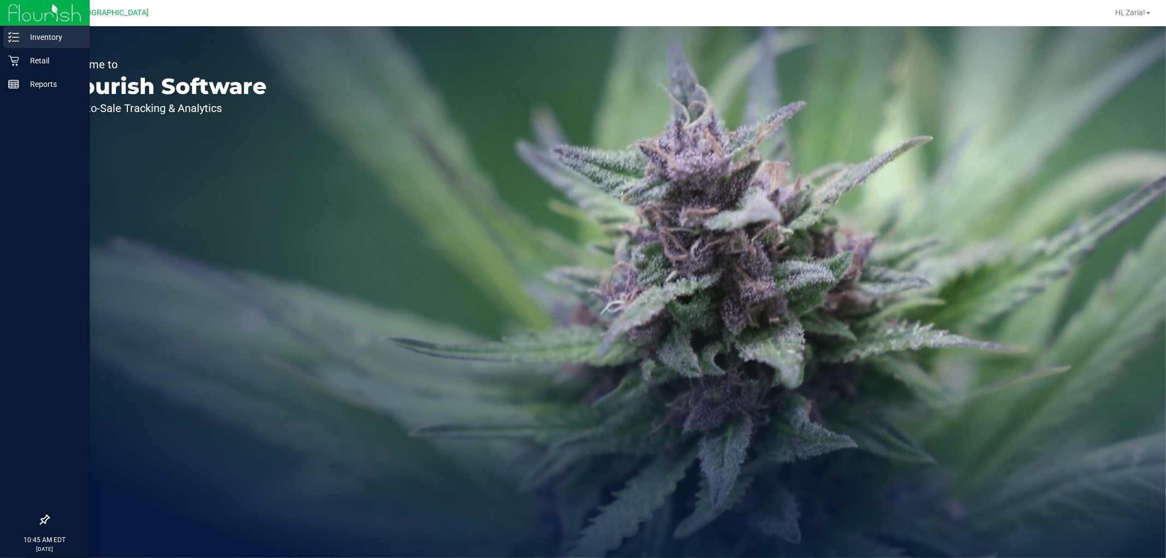
click at [19, 40] on p "Inventory" at bounding box center [52, 37] width 66 height 13
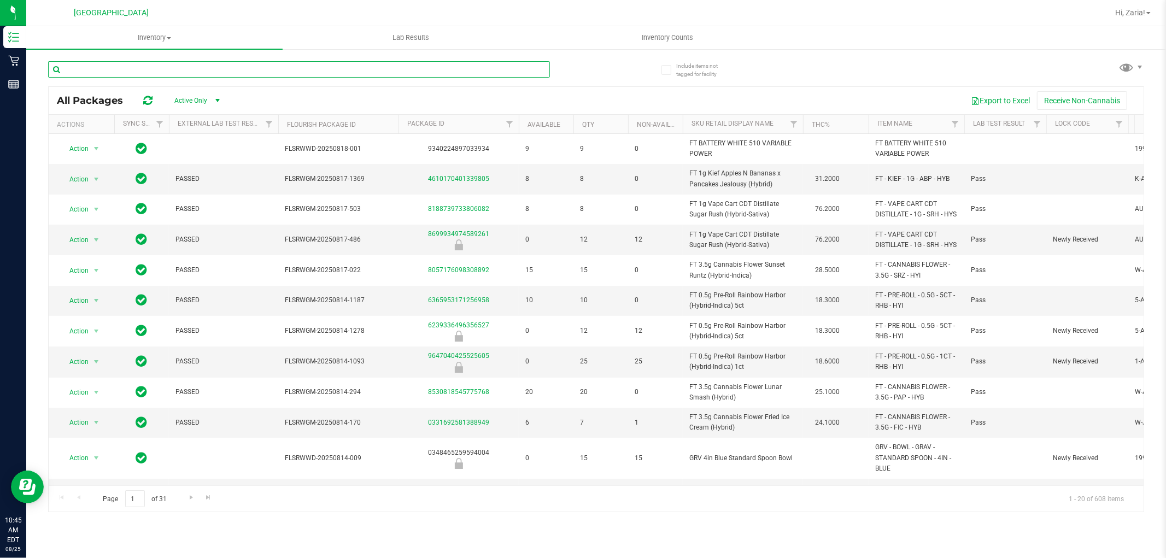
click at [196, 68] on input "text" at bounding box center [299, 69] width 502 height 16
paste input "FT 7g Little Buds Apples N Bananas x Pancakes Jealousy (Hybrid)"
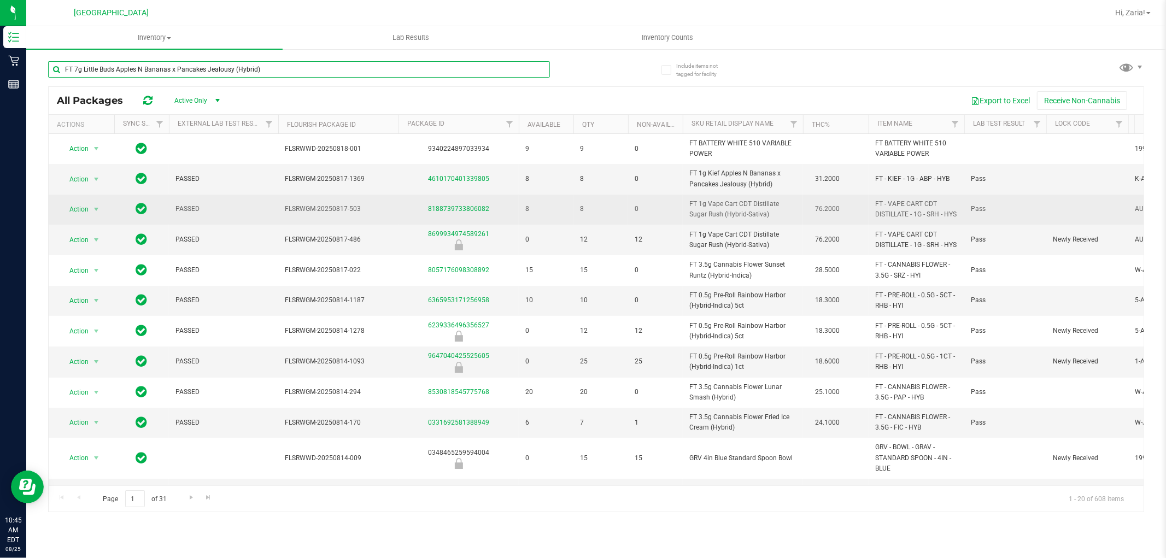
type input "FT 7g Little Buds Apples N Bananas x Pancakes Jealousy (Hybrid)"
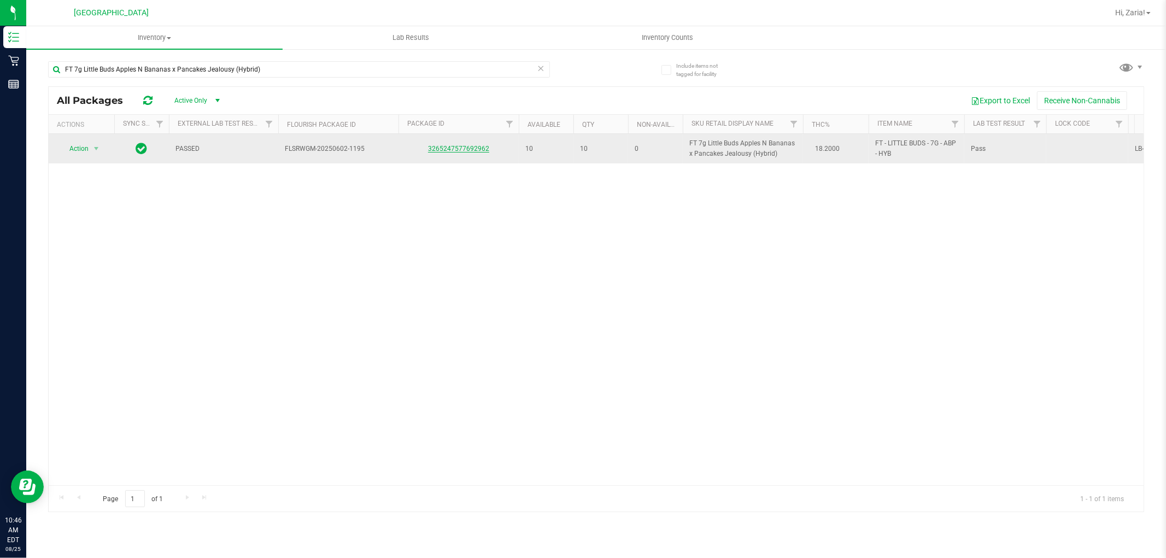
click at [460, 150] on link "3265247577692962" at bounding box center [458, 149] width 61 height 8
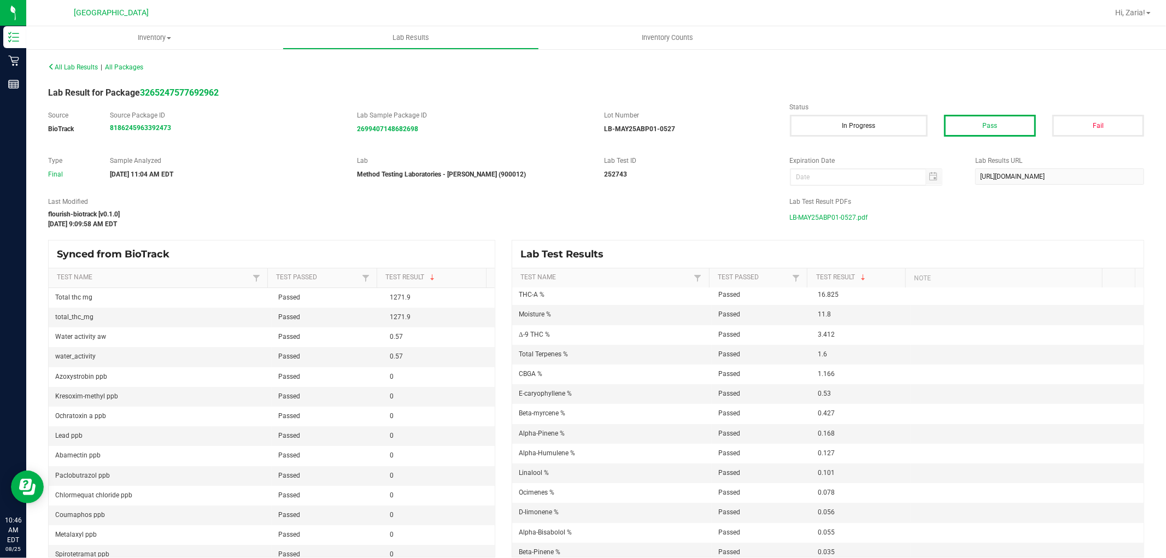
scroll to position [61, 0]
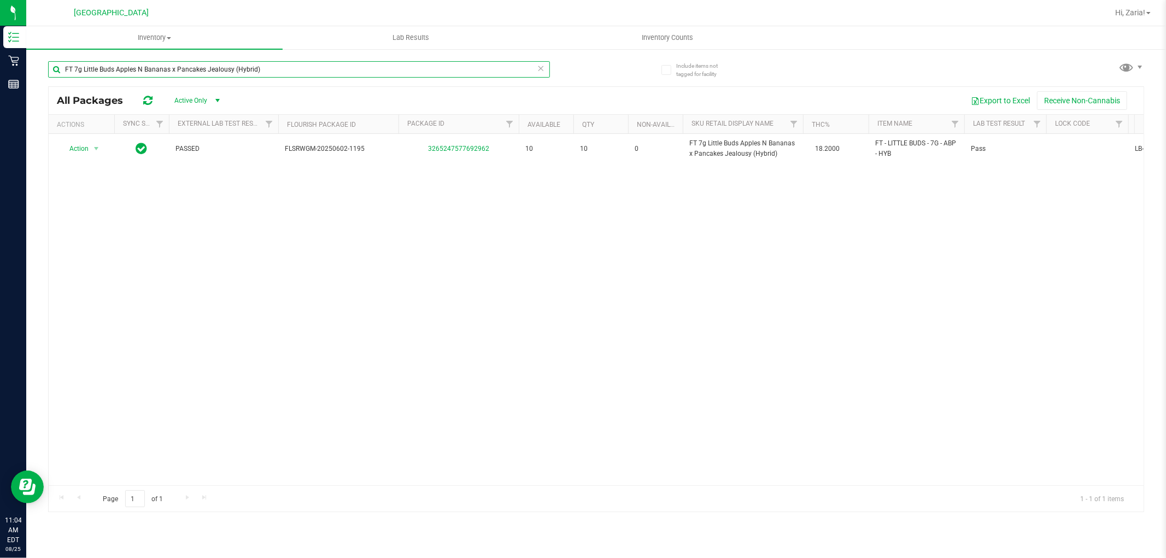
click at [214, 73] on input "FT 7g Little Buds Apples N Bananas x Pancakes Jealousy (Hybrid)" at bounding box center [299, 69] width 502 height 16
type input "mixed [PERSON_NAME]"
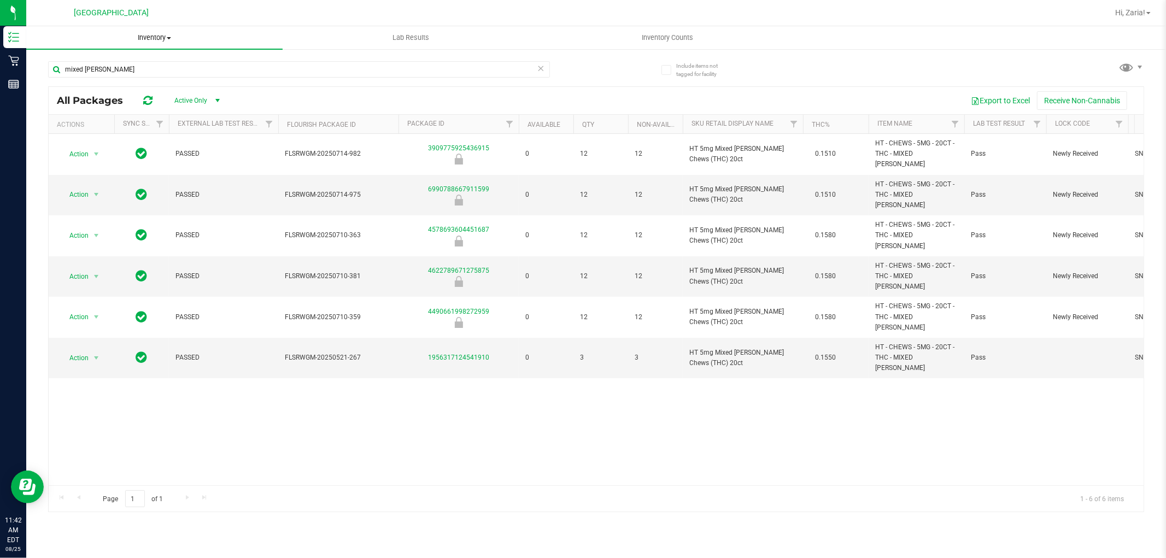
click at [151, 42] on span "Inventory" at bounding box center [154, 38] width 256 height 10
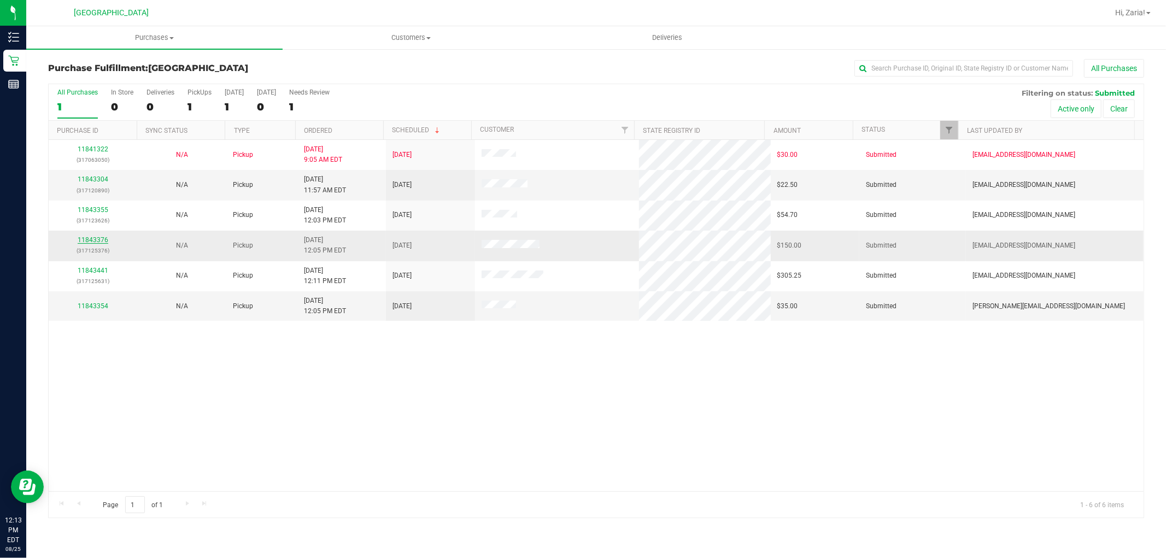
click at [102, 239] on link "11843376" at bounding box center [93, 240] width 31 height 8
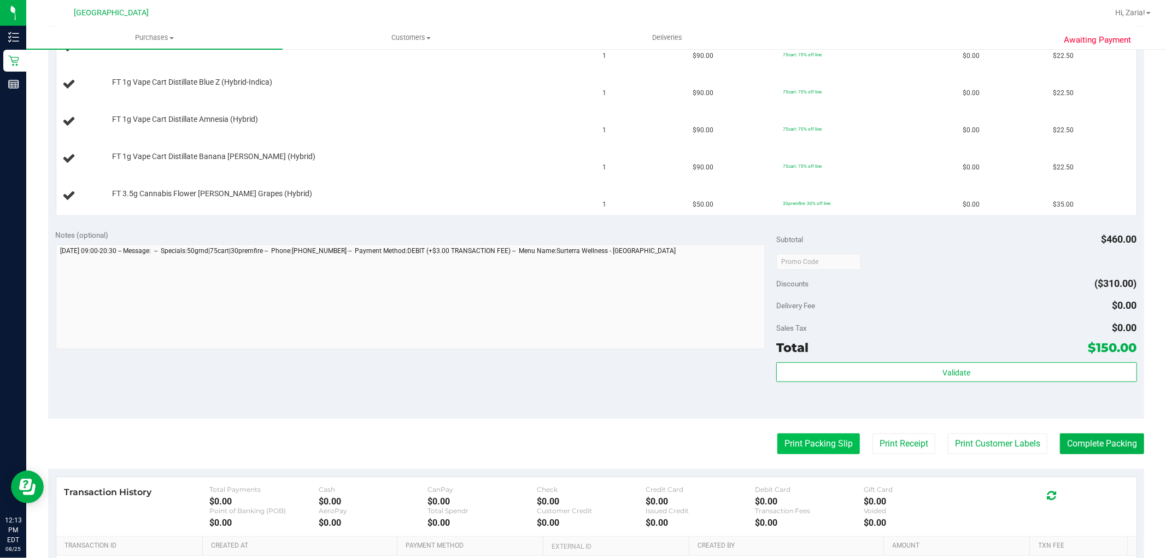
scroll to position [364, 0]
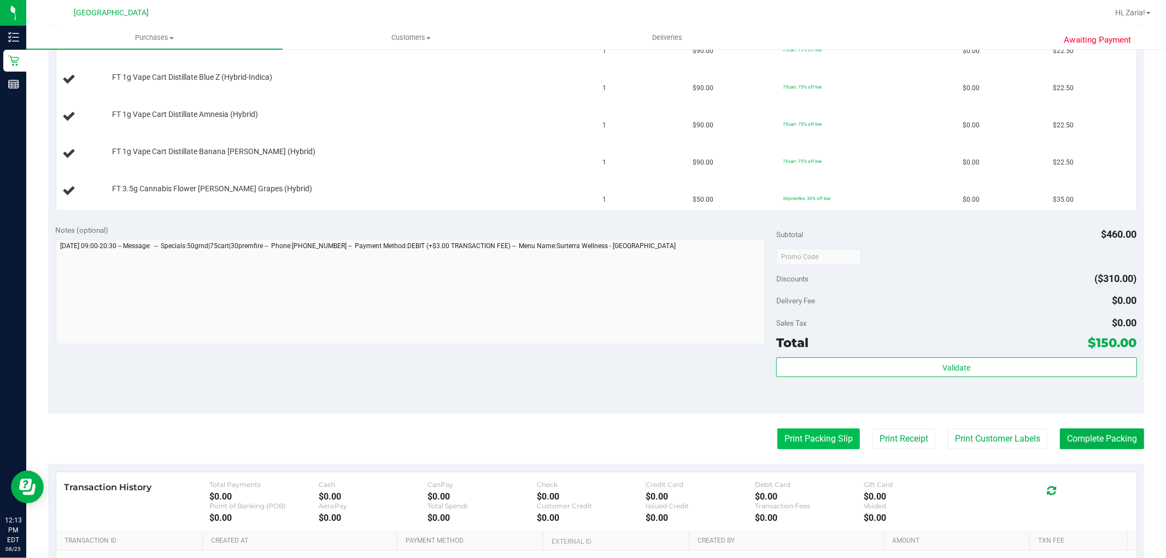
click at [825, 439] on button "Print Packing Slip" at bounding box center [819, 439] width 83 height 21
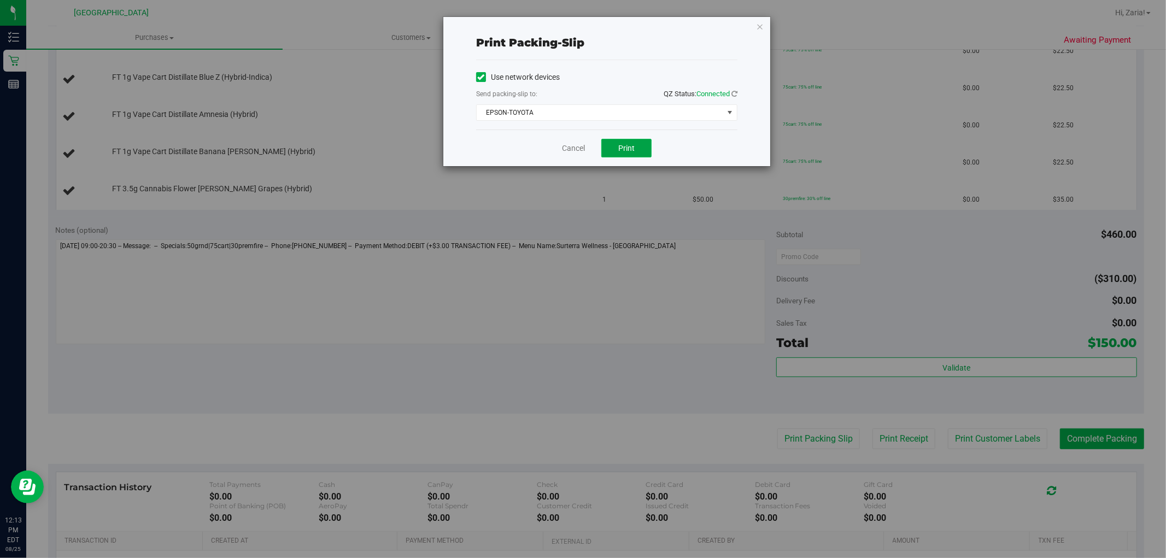
click at [627, 145] on span "Print" at bounding box center [627, 148] width 16 height 9
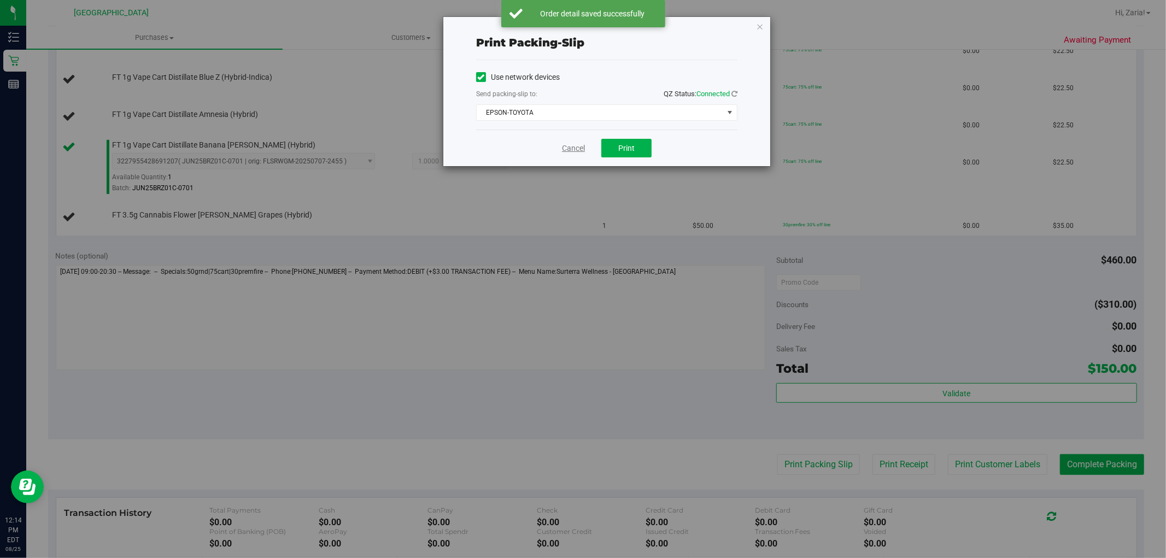
click at [582, 148] on link "Cancel" at bounding box center [573, 148] width 23 height 11
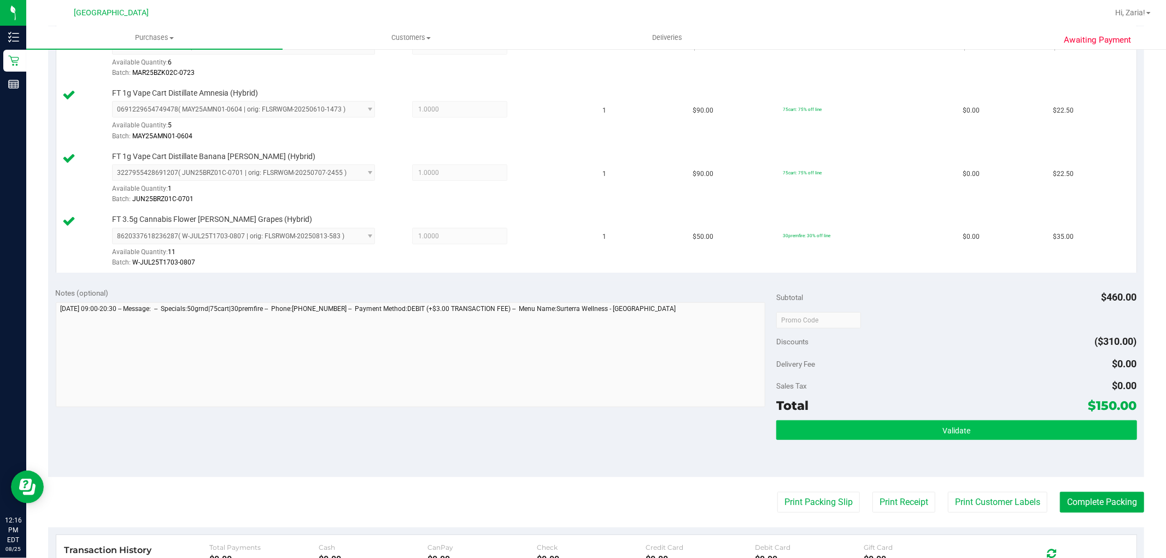
scroll to position [608, 0]
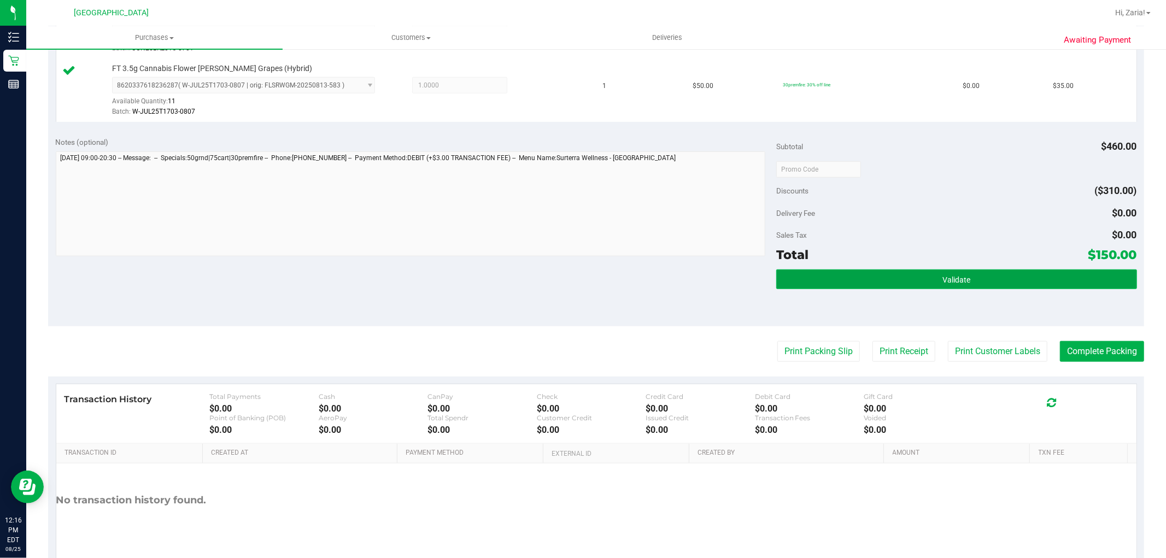
click at [924, 276] on button "Validate" at bounding box center [957, 280] width 360 height 20
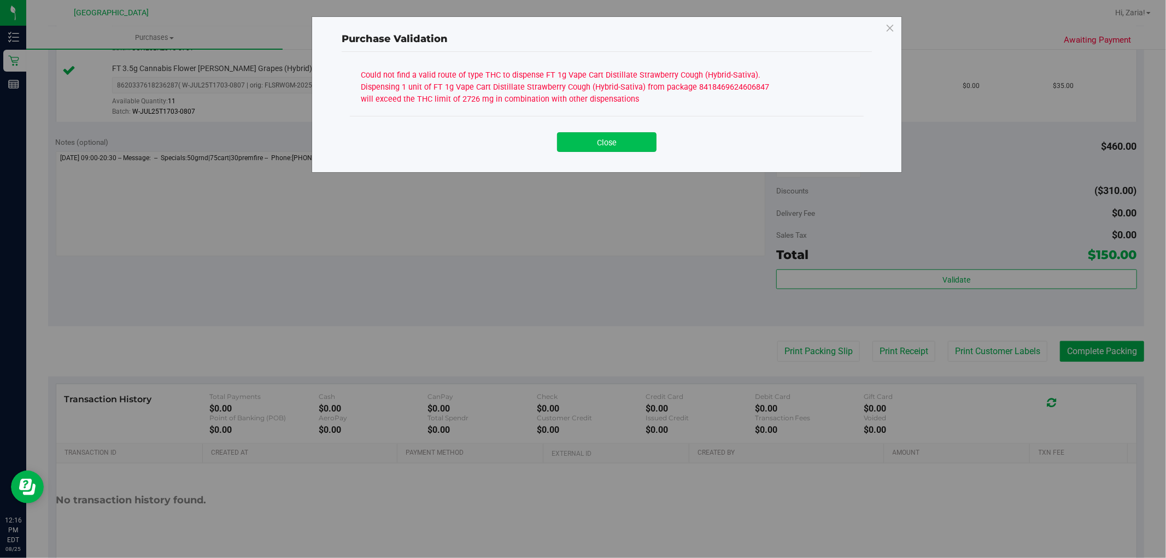
click at [580, 141] on button "Close" at bounding box center [607, 142] width 100 height 20
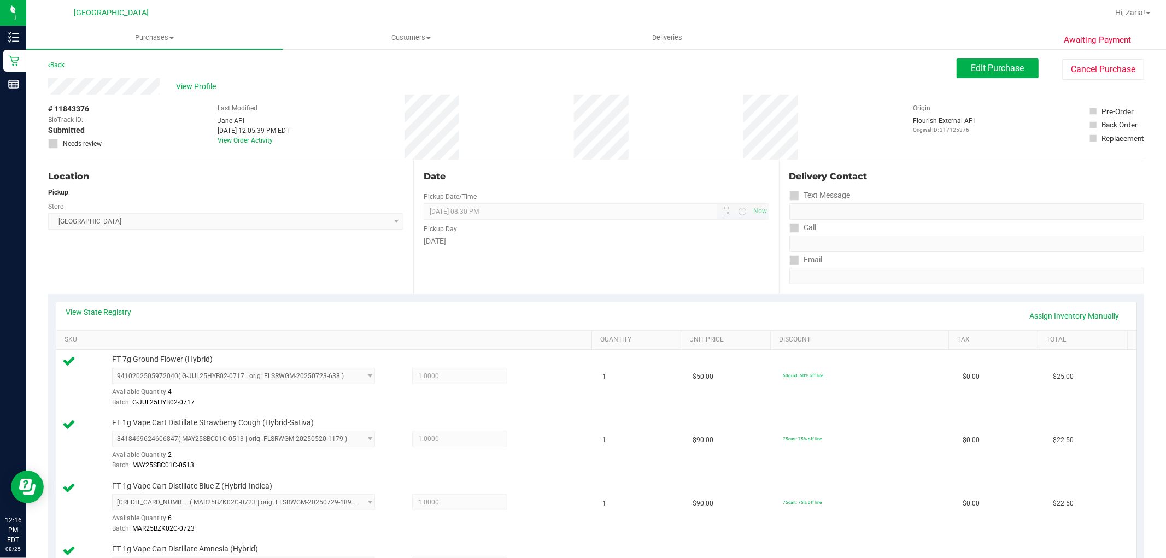
scroll to position [0, 0]
click at [138, 312] on div "View State Registry Assign Inventory Manually" at bounding box center [596, 316] width 1061 height 19
click at [130, 314] on link "View State Registry" at bounding box center [99, 312] width 66 height 11
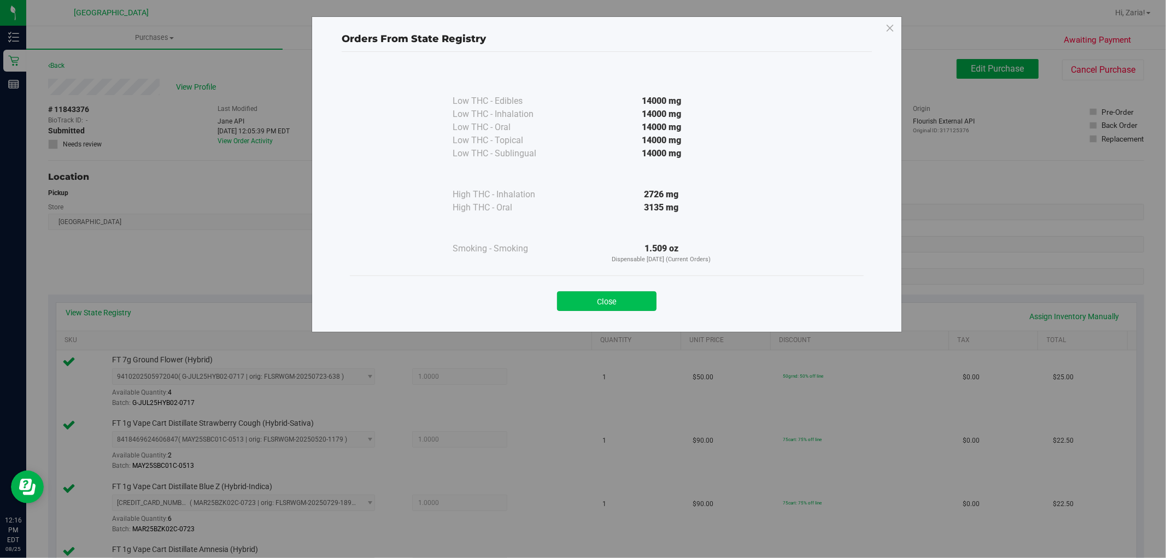
click at [615, 298] on button "Close" at bounding box center [607, 301] width 100 height 20
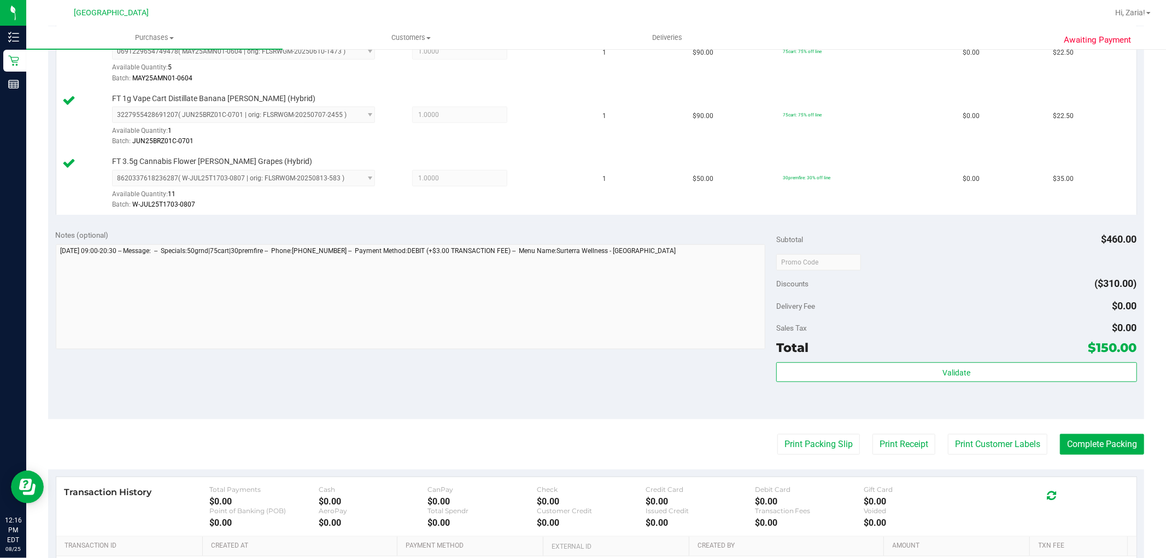
scroll to position [547, 0]
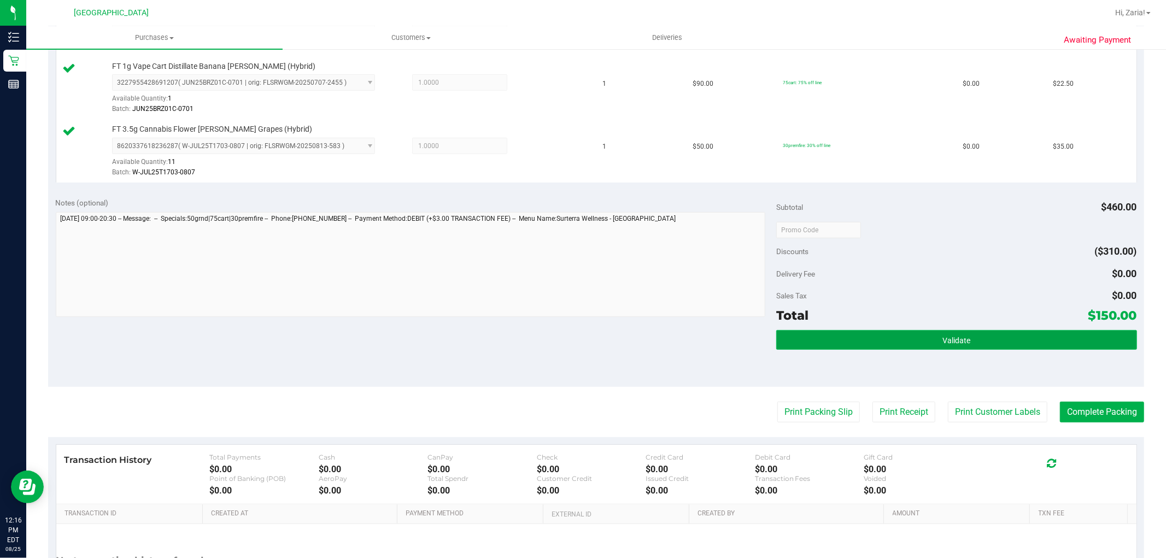
click at [902, 339] on button "Validate" at bounding box center [957, 340] width 360 height 20
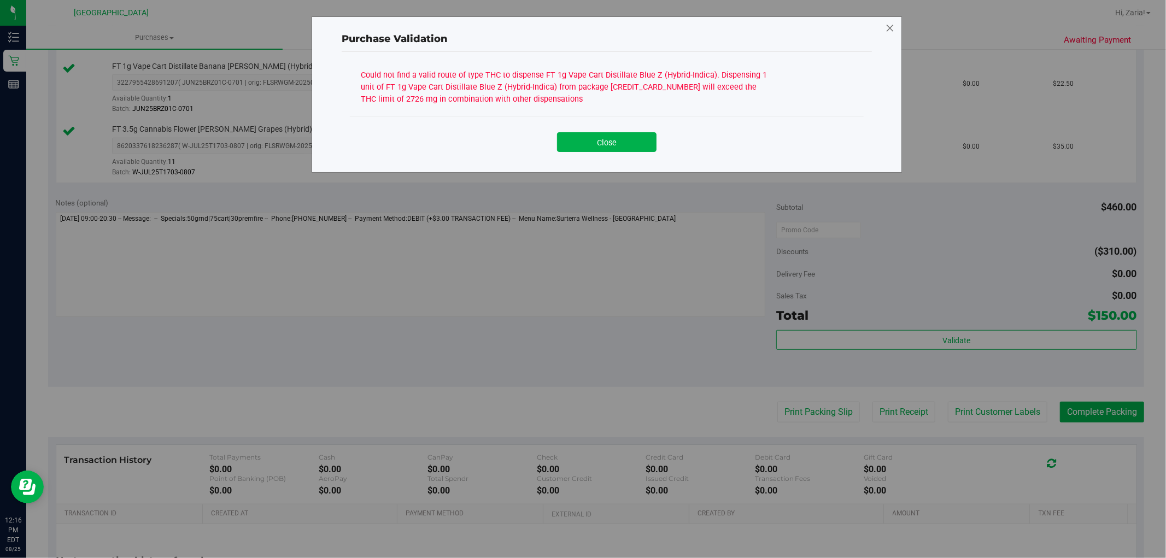
drag, startPoint x: 902, startPoint y: 27, endPoint x: 893, endPoint y: 28, distance: 9.9
click at [895, 28] on div "Purchase Validation Could not find a valid route of type THC to dispense FT 1g …" at bounding box center [587, 279] width 1175 height 558
click at [893, 28] on icon at bounding box center [890, 29] width 10 height 18
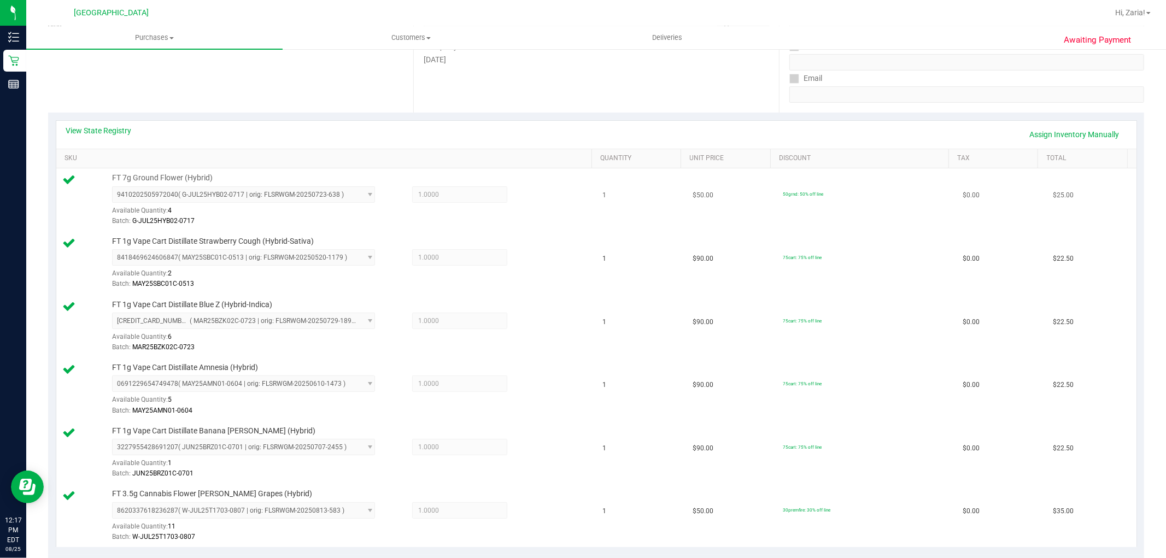
scroll to position [0, 0]
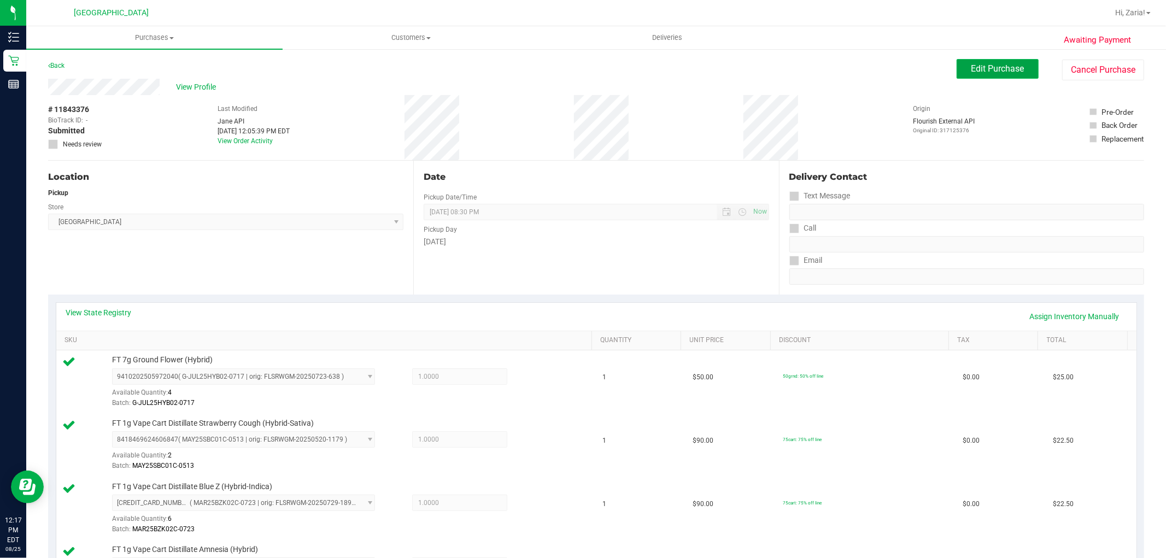
click at [963, 70] on button "Edit Purchase" at bounding box center [998, 69] width 82 height 20
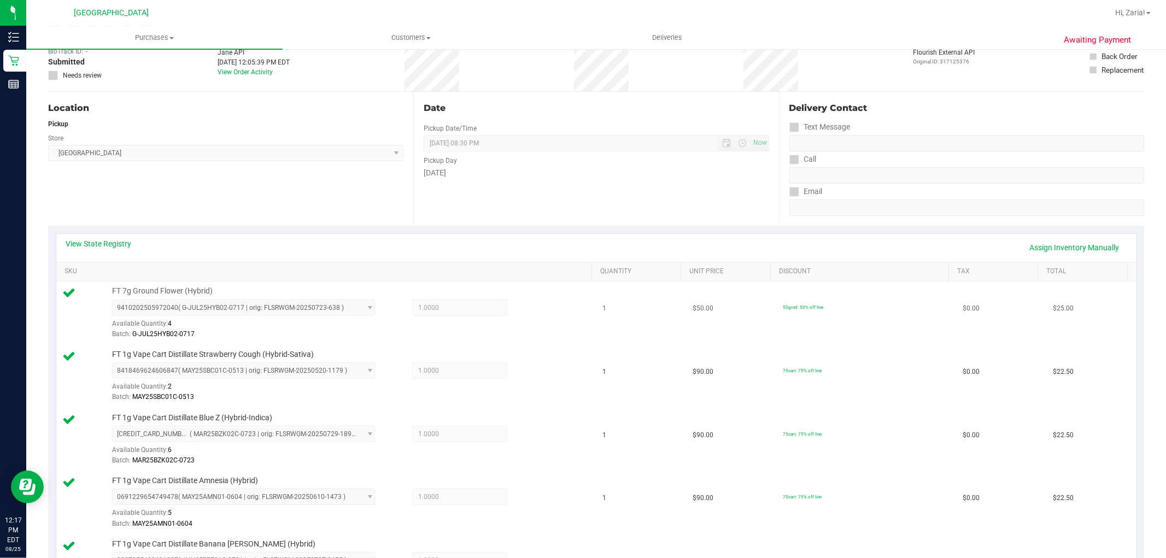
scroll to position [121, 0]
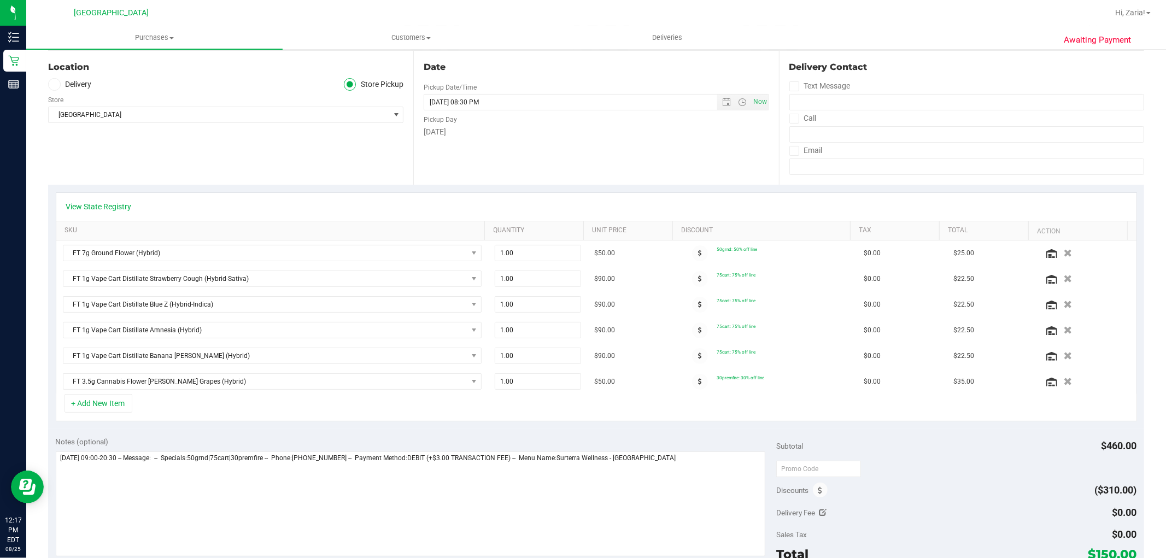
scroll to position [121, 0]
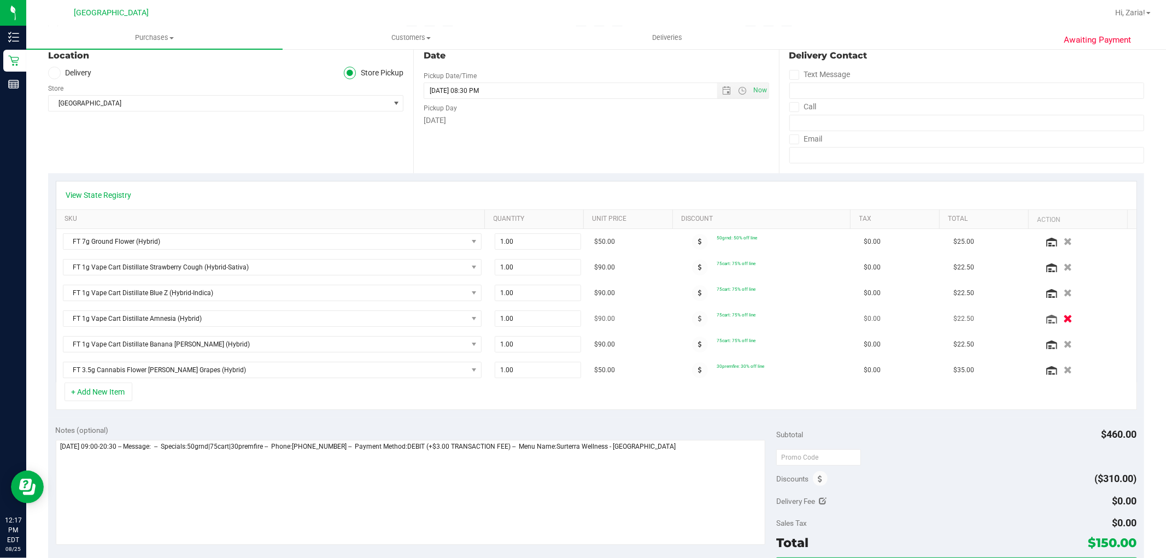
click at [1059, 319] on button "button" at bounding box center [1068, 318] width 19 height 11
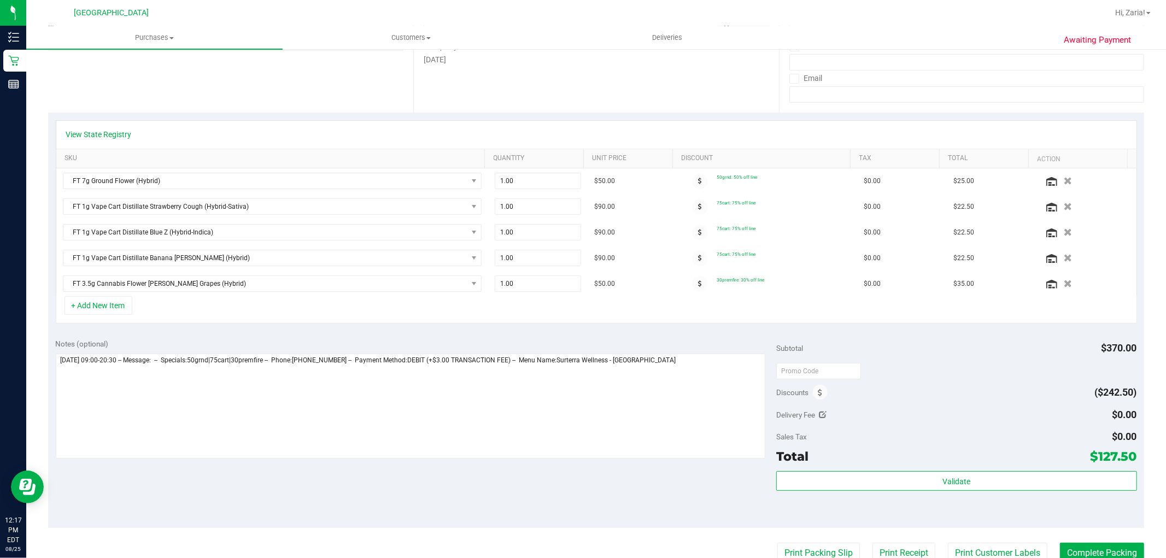
scroll to position [0, 0]
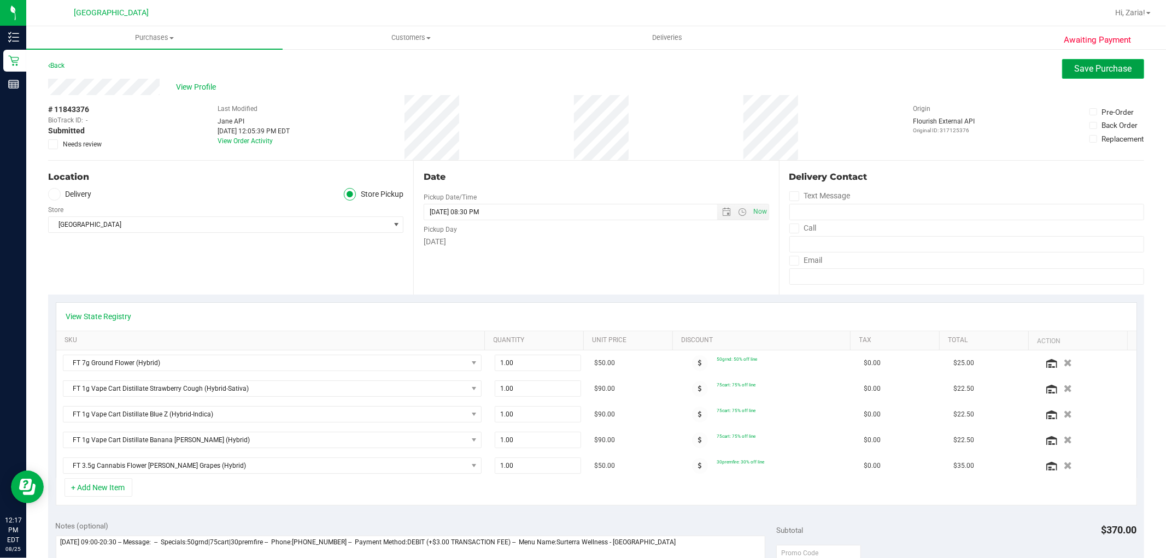
click at [1080, 68] on span "Save Purchase" at bounding box center [1103, 68] width 57 height 10
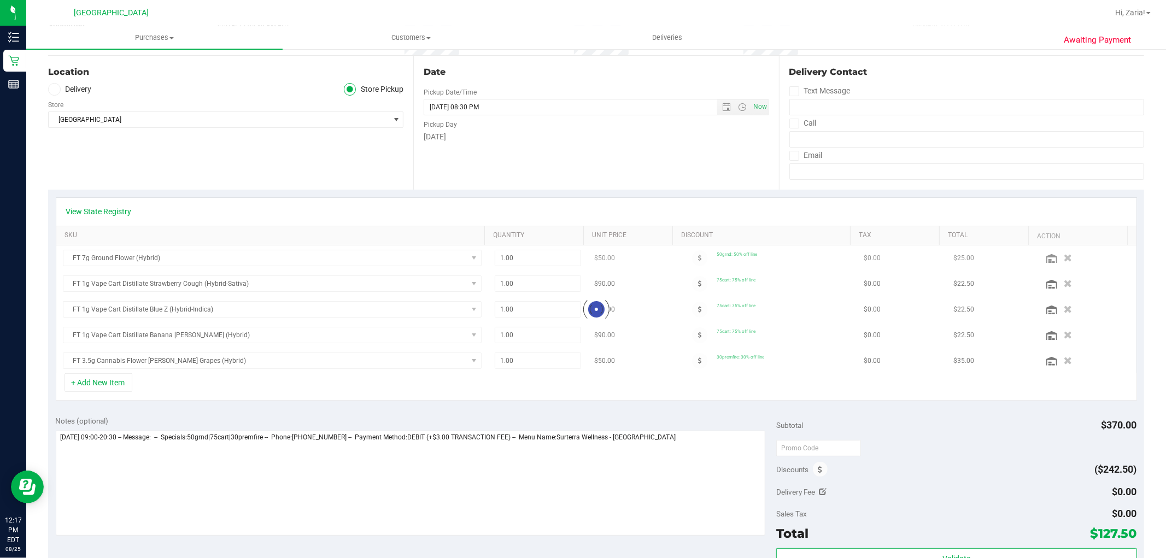
scroll to position [121, 0]
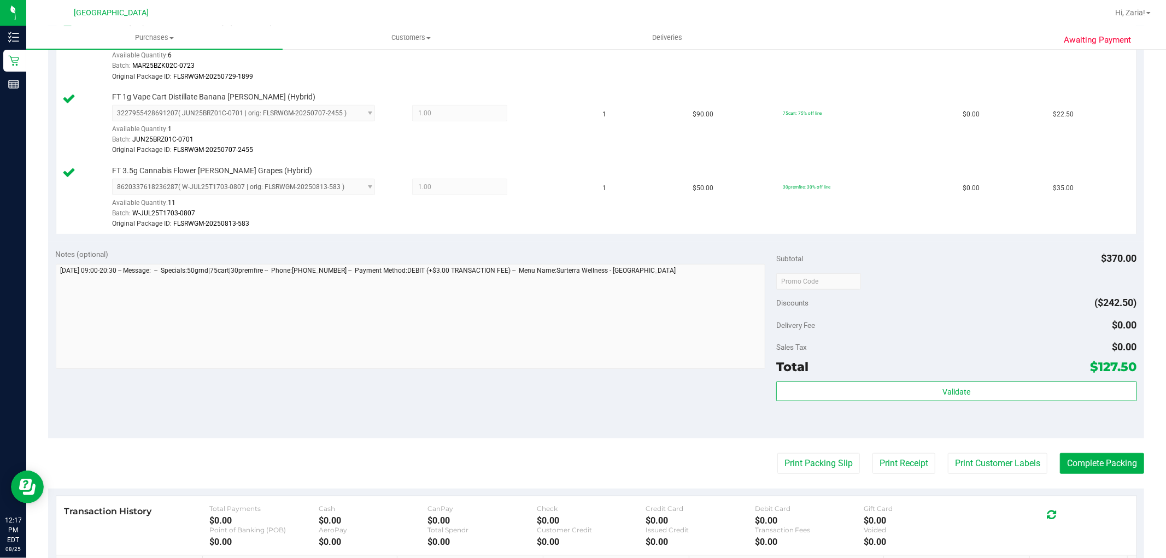
scroll to position [486, 0]
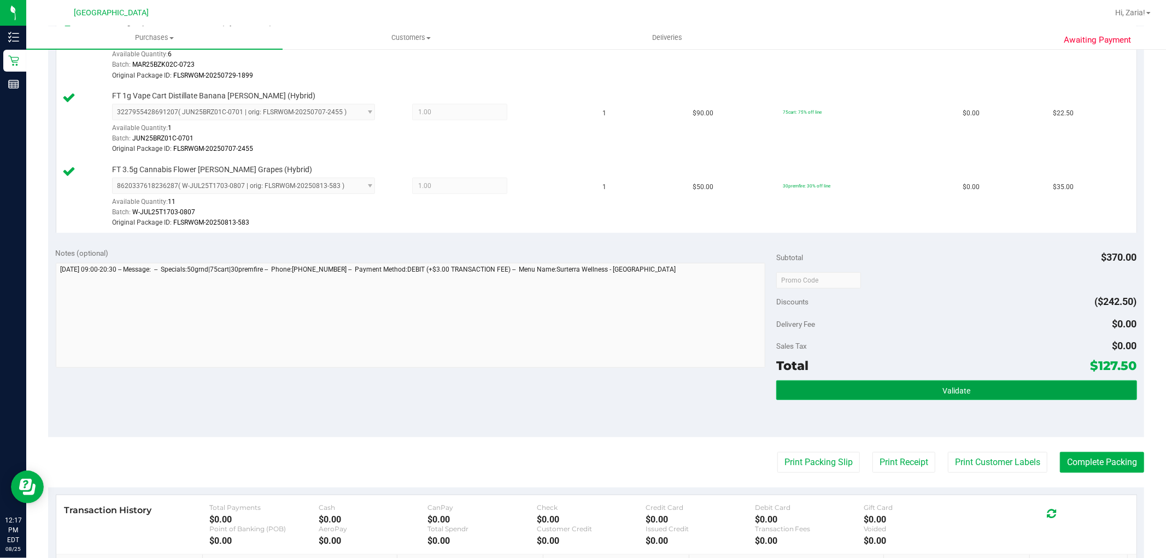
click at [886, 386] on button "Validate" at bounding box center [957, 391] width 360 height 20
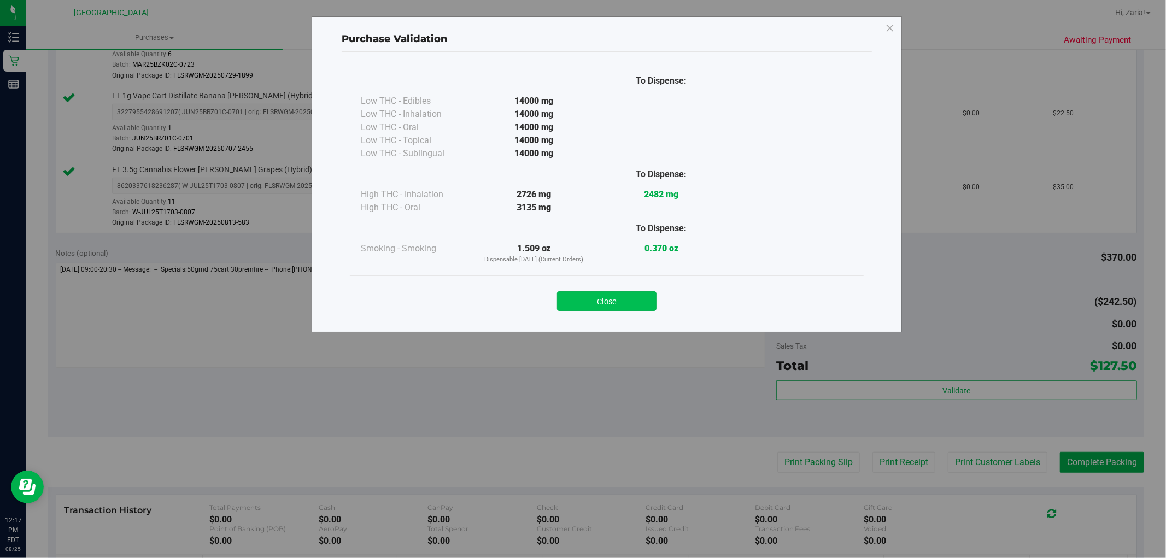
click at [625, 295] on button "Close" at bounding box center [607, 301] width 100 height 20
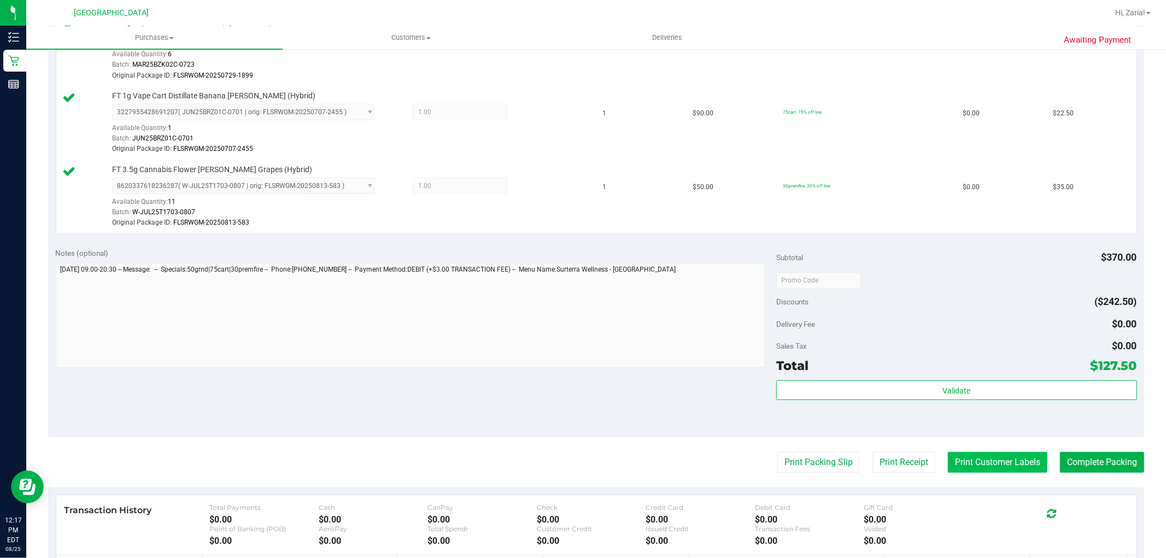
click at [1020, 464] on button "Print Customer Labels" at bounding box center [998, 462] width 100 height 21
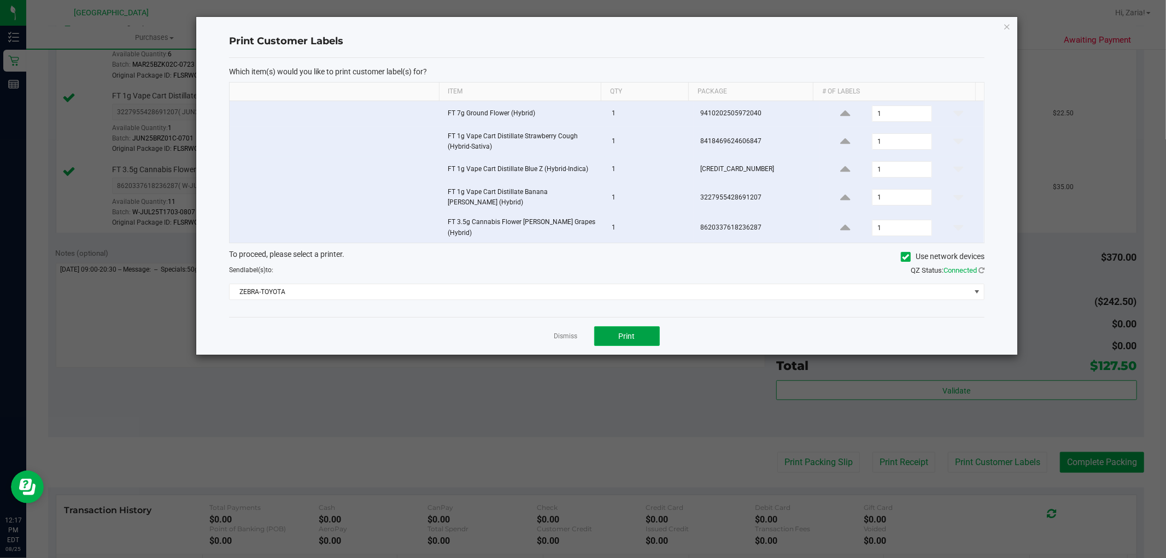
click at [634, 332] on span "Print" at bounding box center [627, 336] width 16 height 9
click at [1008, 24] on icon "button" at bounding box center [1008, 26] width 8 height 13
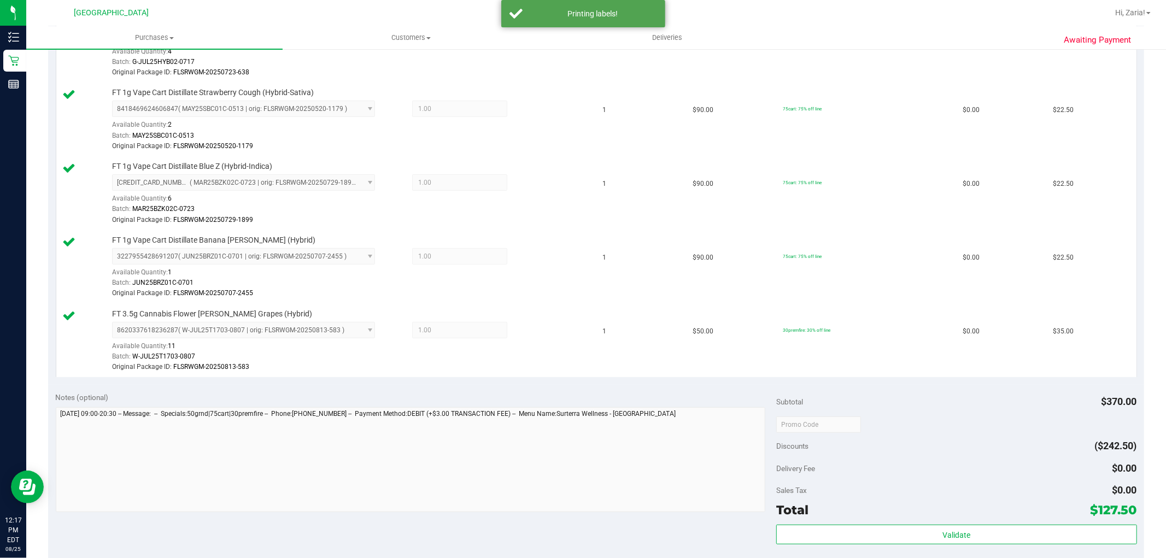
scroll to position [425, 0]
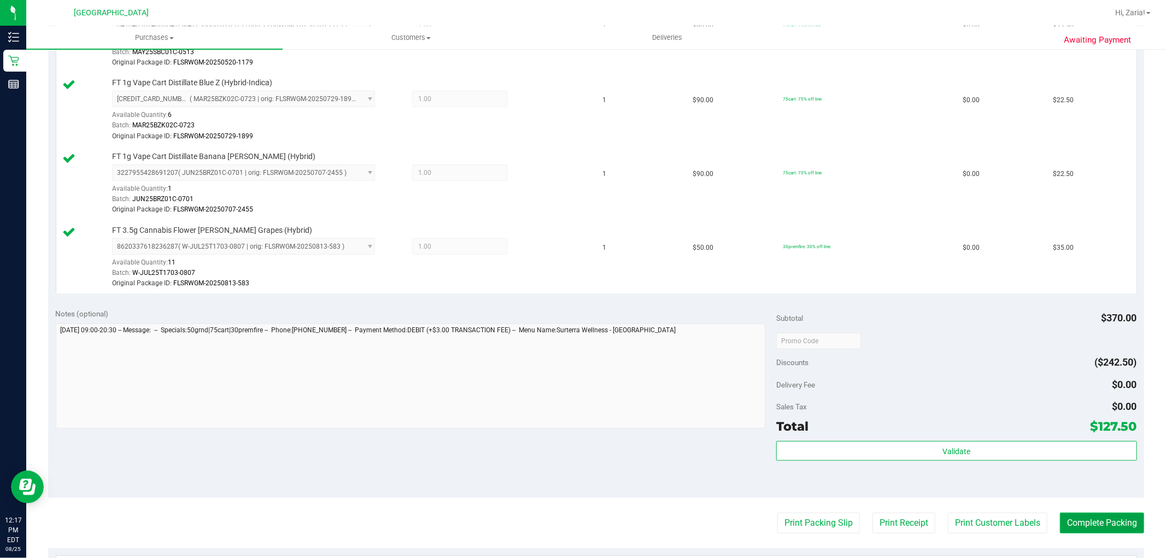
click at [1074, 521] on button "Complete Packing" at bounding box center [1102, 523] width 84 height 21
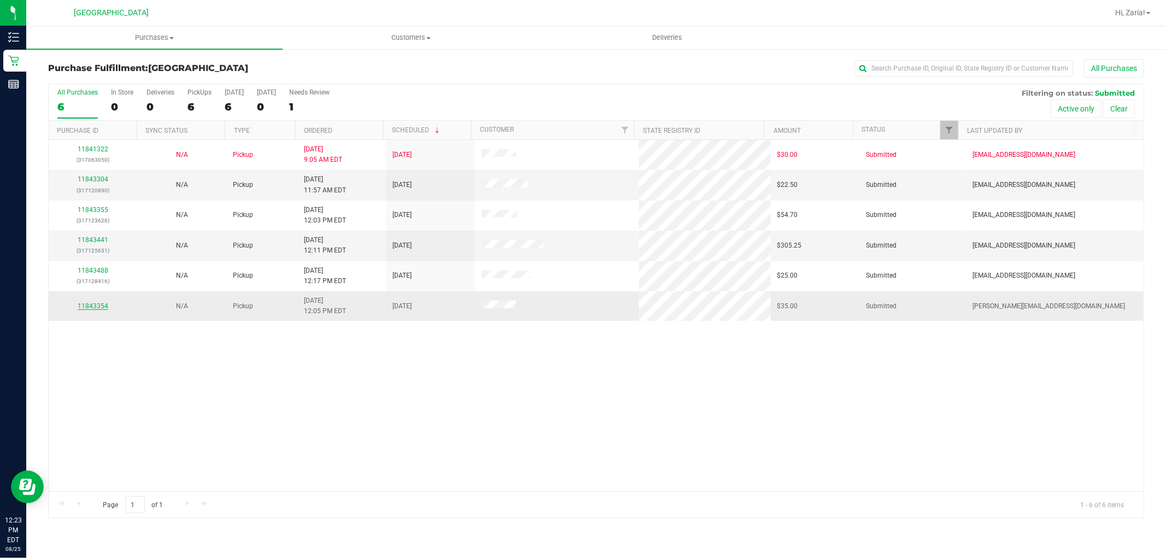
click at [98, 306] on link "11843354" at bounding box center [93, 306] width 31 height 8
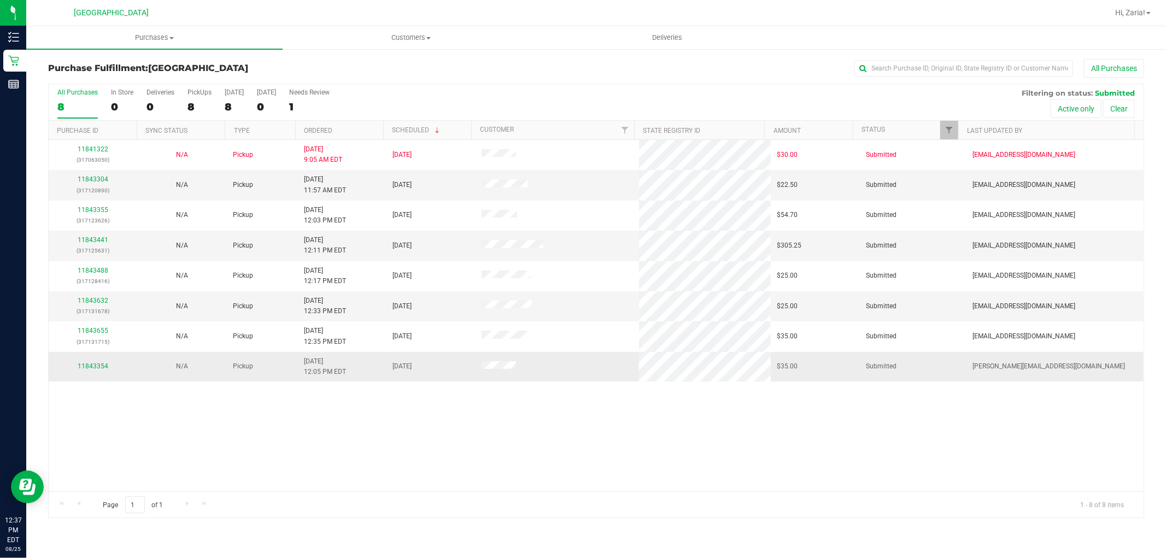
click at [102, 374] on td "11843354" at bounding box center [93, 367] width 89 height 30
click at [90, 365] on link "11843354" at bounding box center [93, 367] width 31 height 8
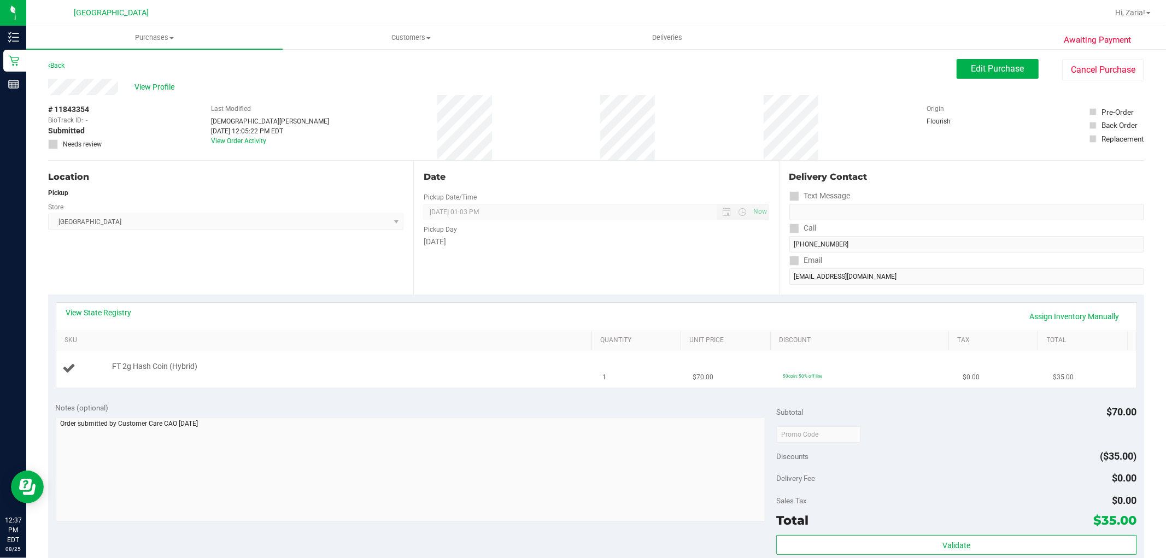
click at [377, 364] on div "FT 2g Hash Coin (Hybrid)" at bounding box center [347, 366] width 480 height 11
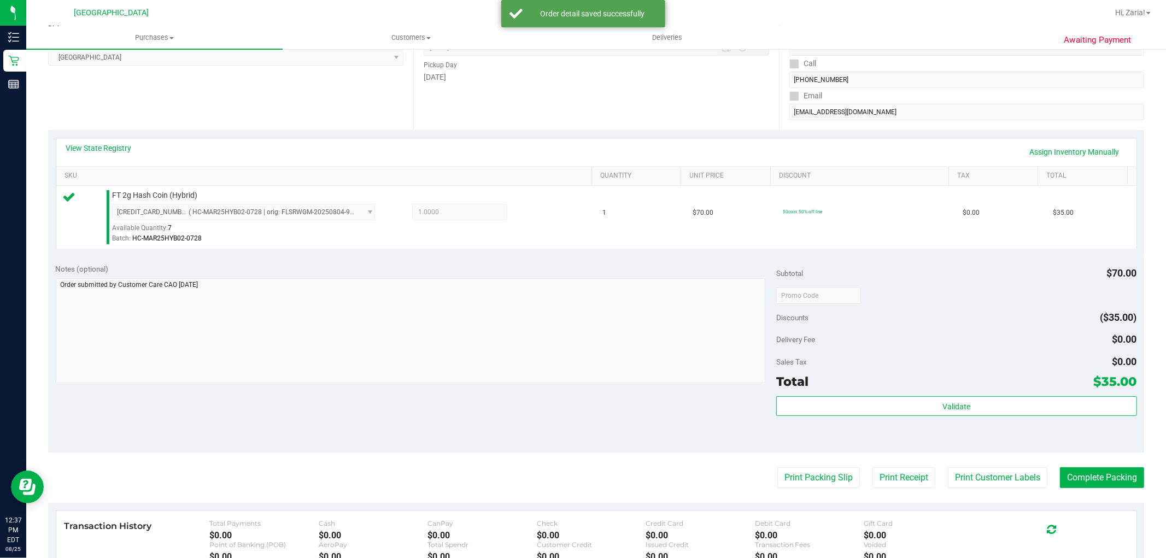
scroll to position [182, 0]
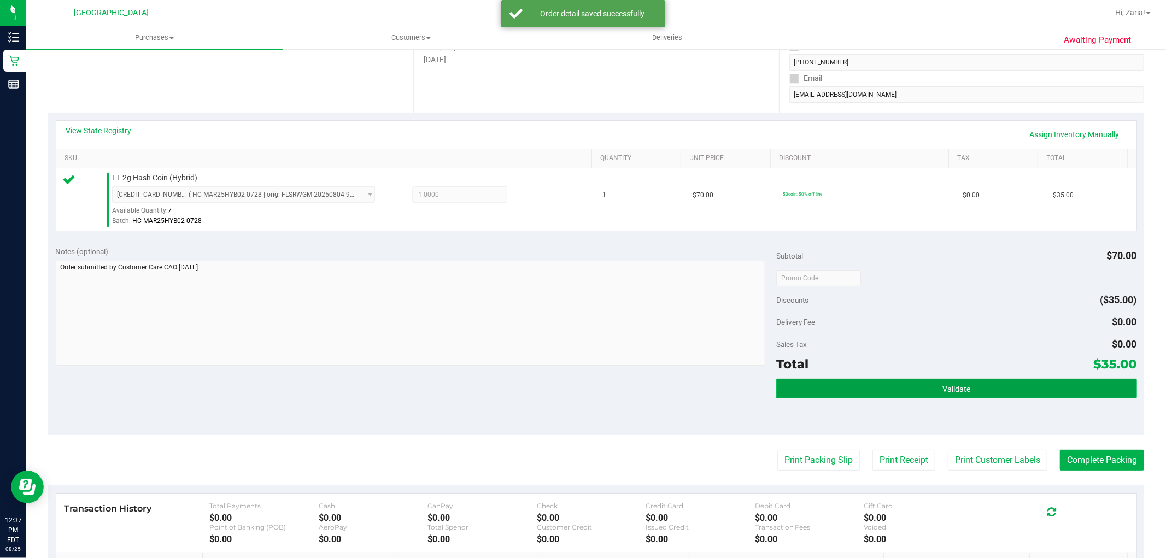
click at [939, 393] on button "Validate" at bounding box center [957, 389] width 360 height 20
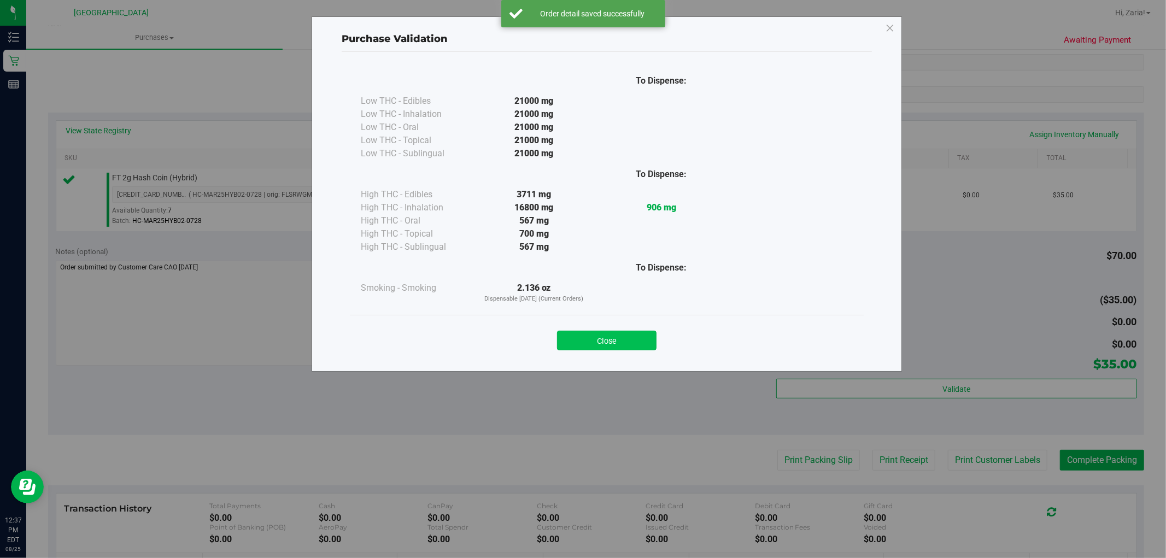
click at [649, 340] on button "Close" at bounding box center [607, 341] width 100 height 20
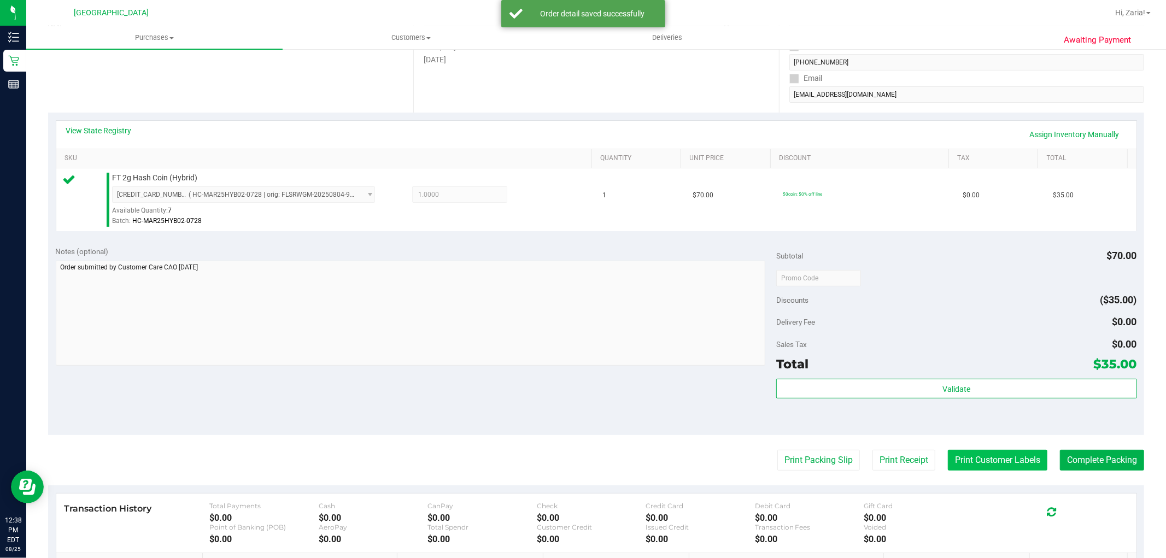
click at [968, 462] on button "Print Customer Labels" at bounding box center [998, 460] width 100 height 21
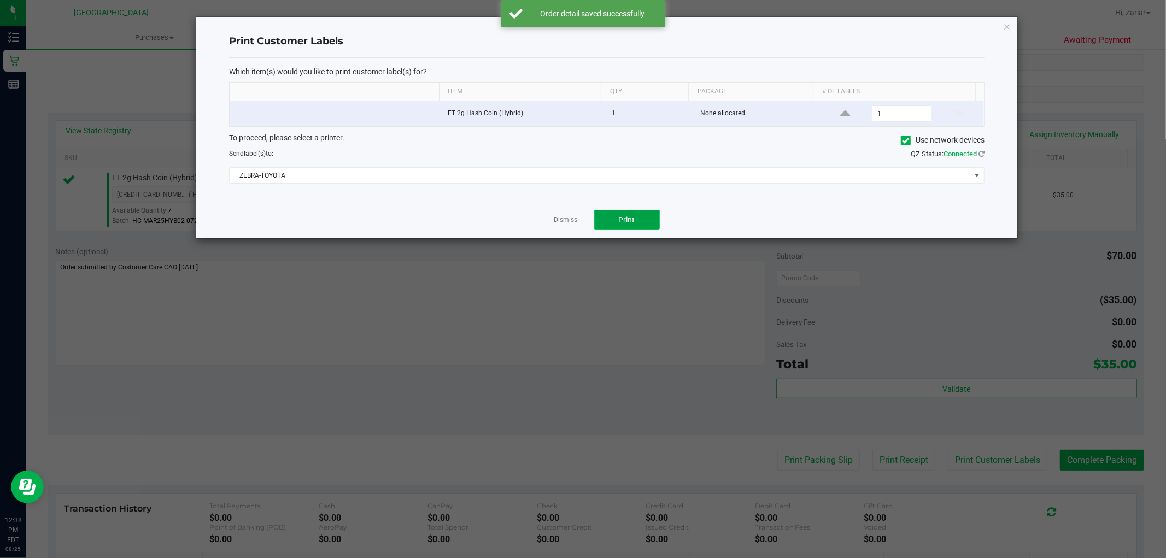
click at [654, 225] on button "Print" at bounding box center [627, 220] width 66 height 20
click at [564, 223] on link "Dismiss" at bounding box center [567, 219] width 24 height 9
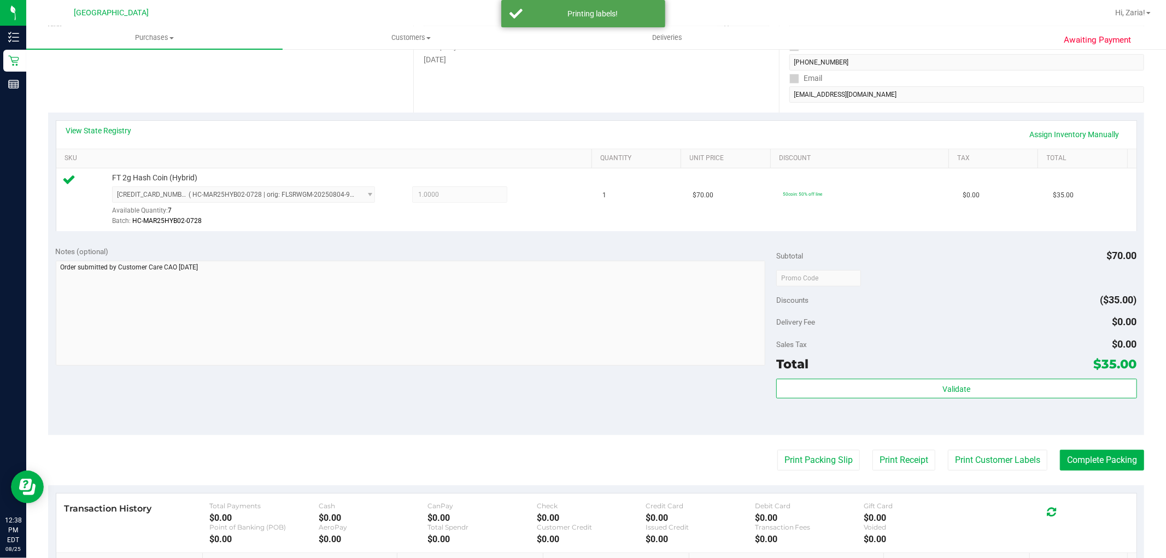
click at [1106, 474] on purchase-details "Back Edit Purchase Cancel Purchase View Profile # 11843354 BioTrack ID: - Submi…" at bounding box center [596, 283] width 1096 height 813
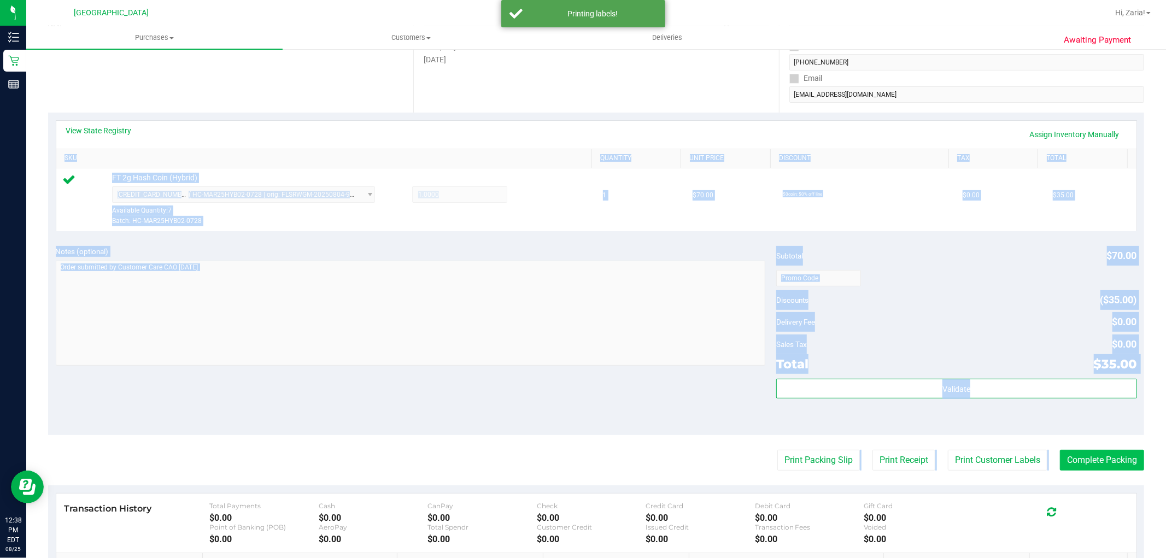
click at [1106, 471] on purchase-details "Back Edit Purchase Cancel Purchase View Profile # 11843354 BioTrack ID: - Submi…" at bounding box center [596, 283] width 1096 height 813
click at [1110, 460] on button "Complete Packing" at bounding box center [1102, 460] width 84 height 21
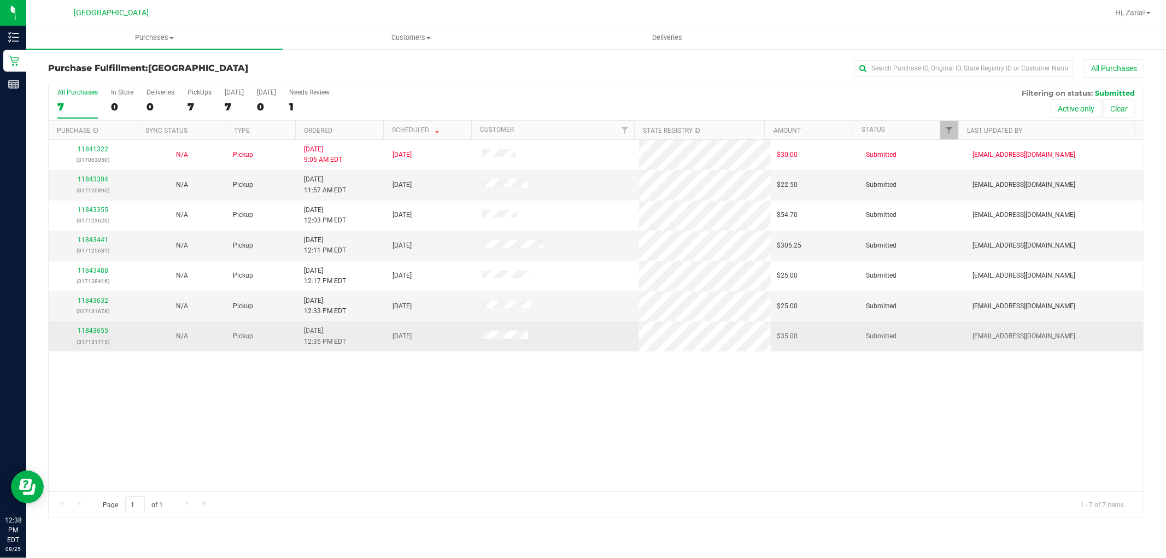
click at [100, 337] on p "(317131715)" at bounding box center [92, 342] width 75 height 10
click at [99, 329] on link "11843655" at bounding box center [93, 331] width 31 height 8
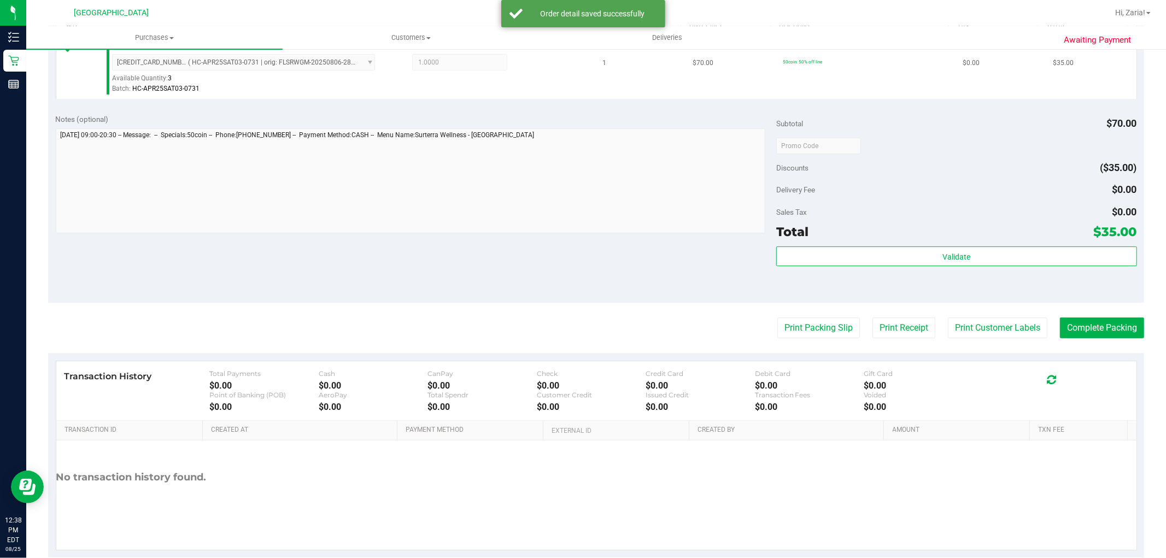
scroll to position [336, 0]
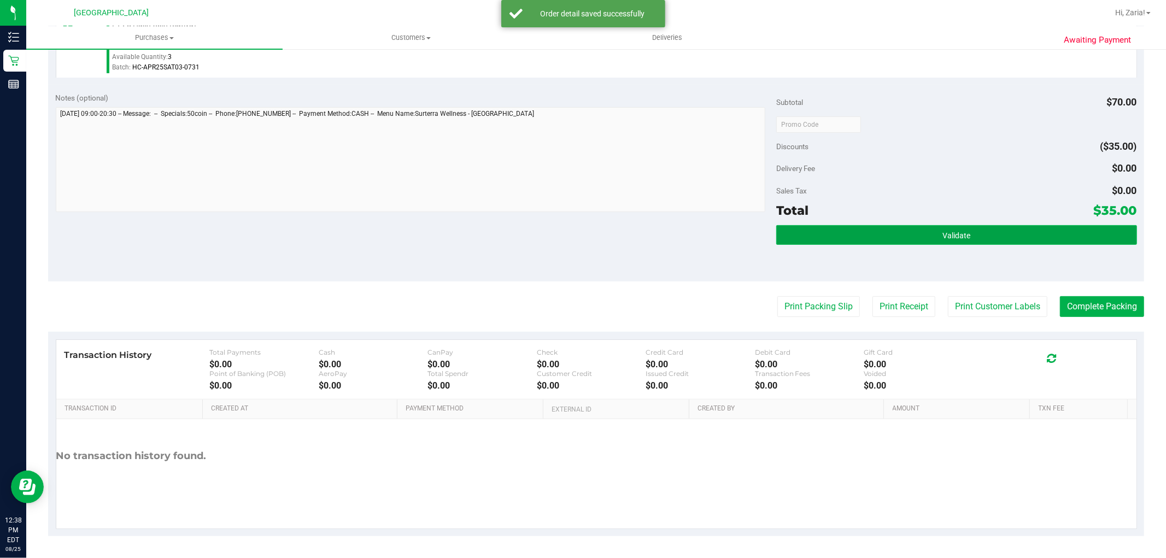
click at [985, 236] on button "Validate" at bounding box center [957, 235] width 360 height 20
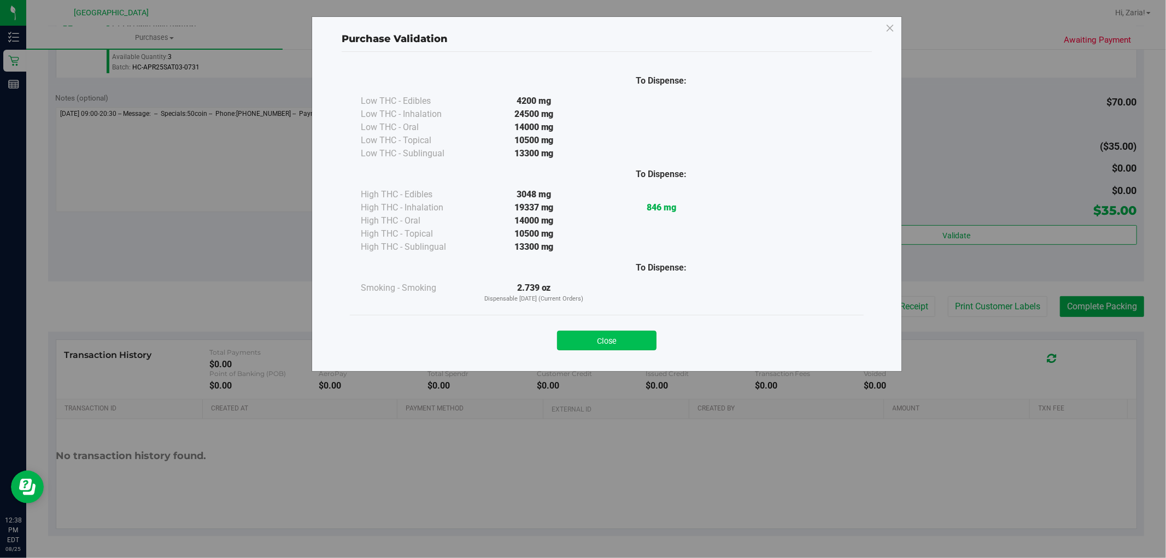
click at [557, 340] on button "Close" at bounding box center [607, 341] width 100 height 20
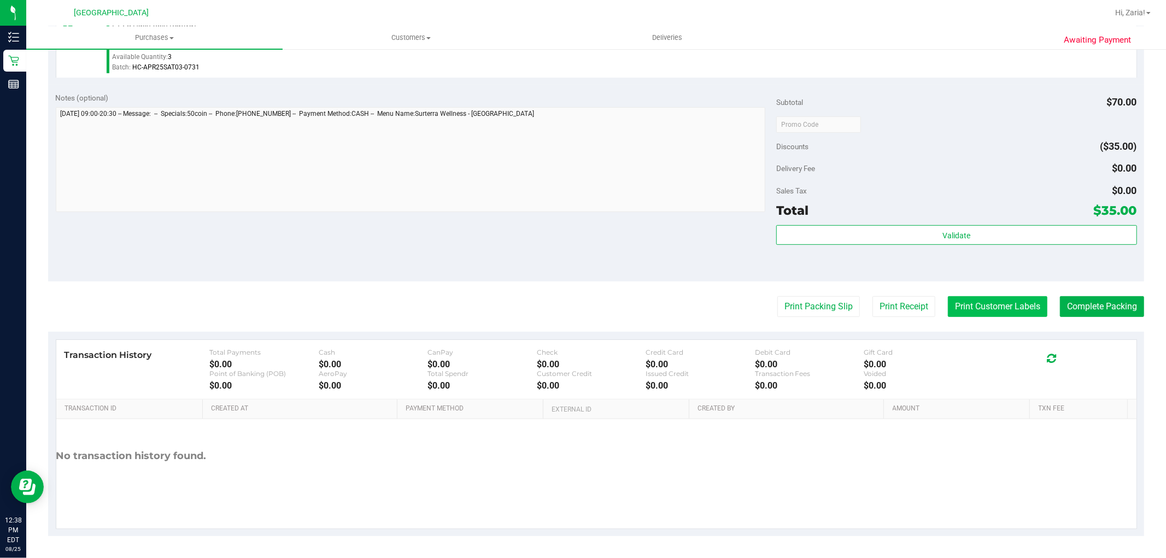
click at [976, 306] on button "Print Customer Labels" at bounding box center [998, 306] width 100 height 21
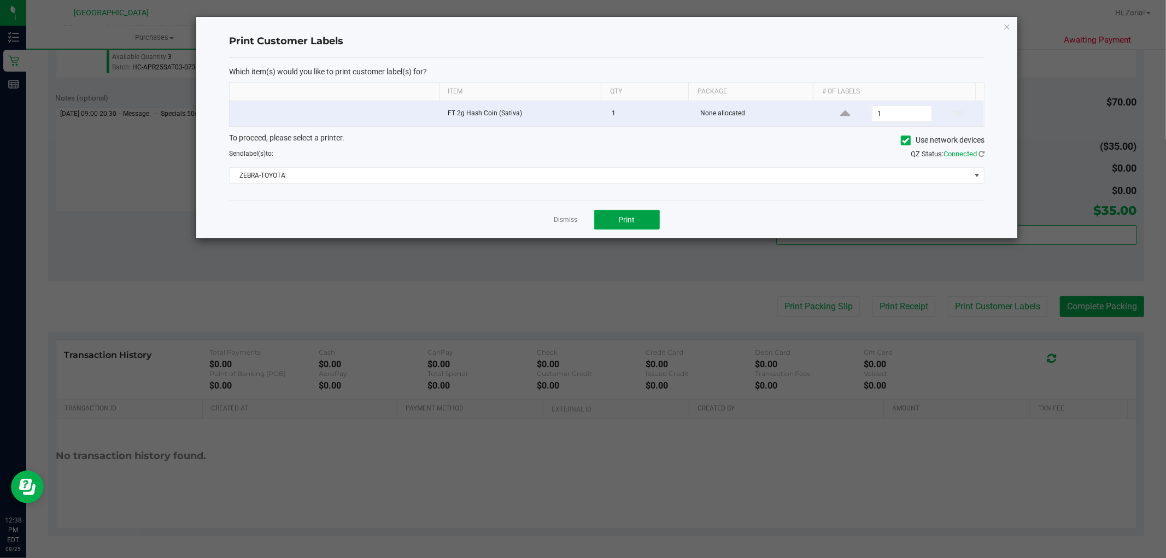
click at [603, 230] on button "Print" at bounding box center [627, 220] width 66 height 20
click at [556, 225] on link "Dismiss" at bounding box center [567, 219] width 24 height 9
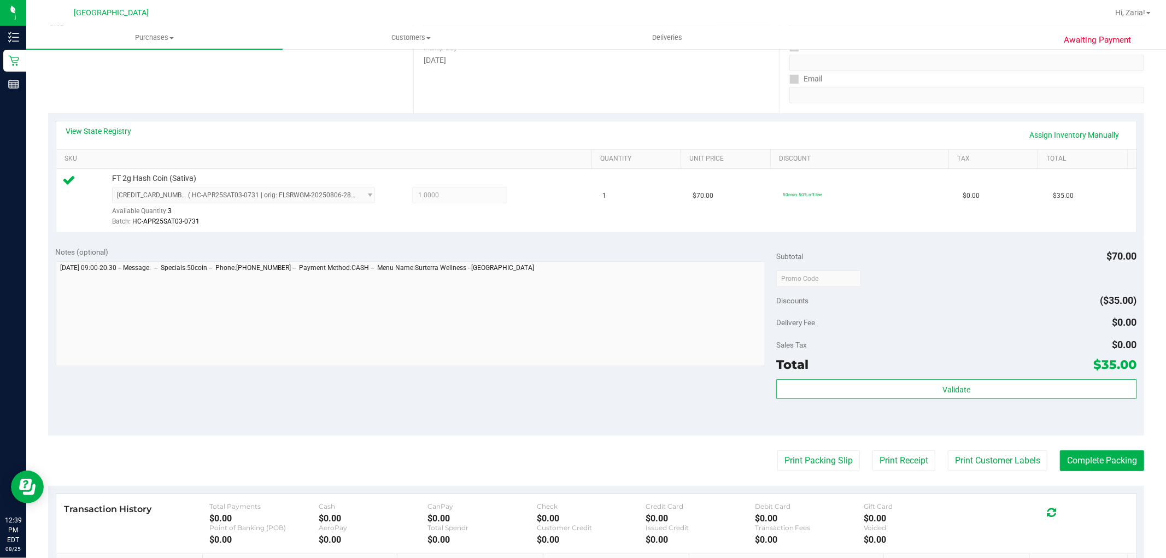
scroll to position [182, 0]
click at [1061, 456] on button "Complete Packing" at bounding box center [1102, 460] width 84 height 21
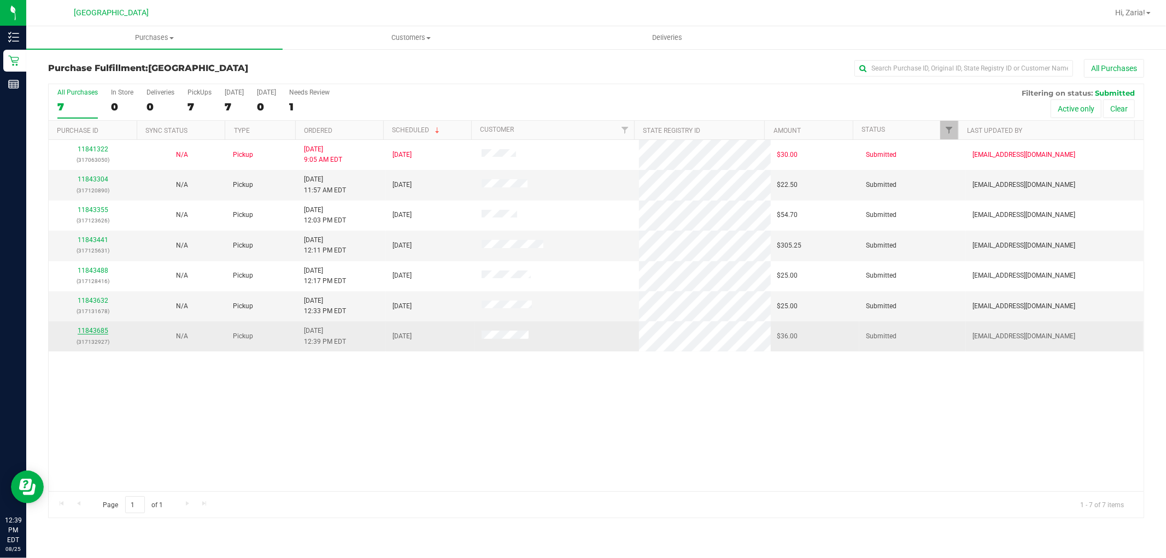
click at [98, 334] on link "11843685" at bounding box center [93, 331] width 31 height 8
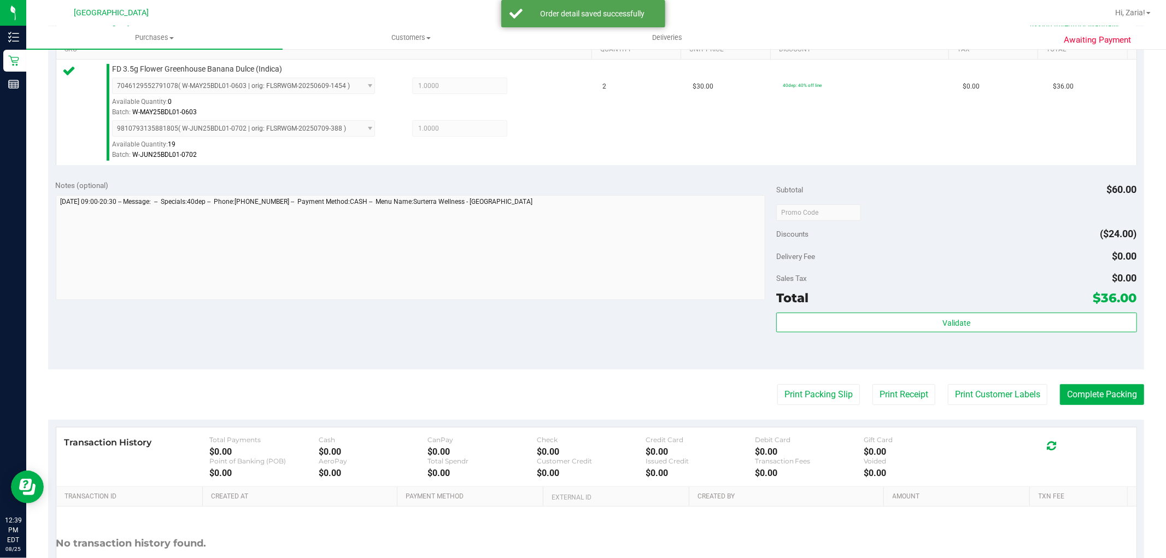
scroll to position [304, 0]
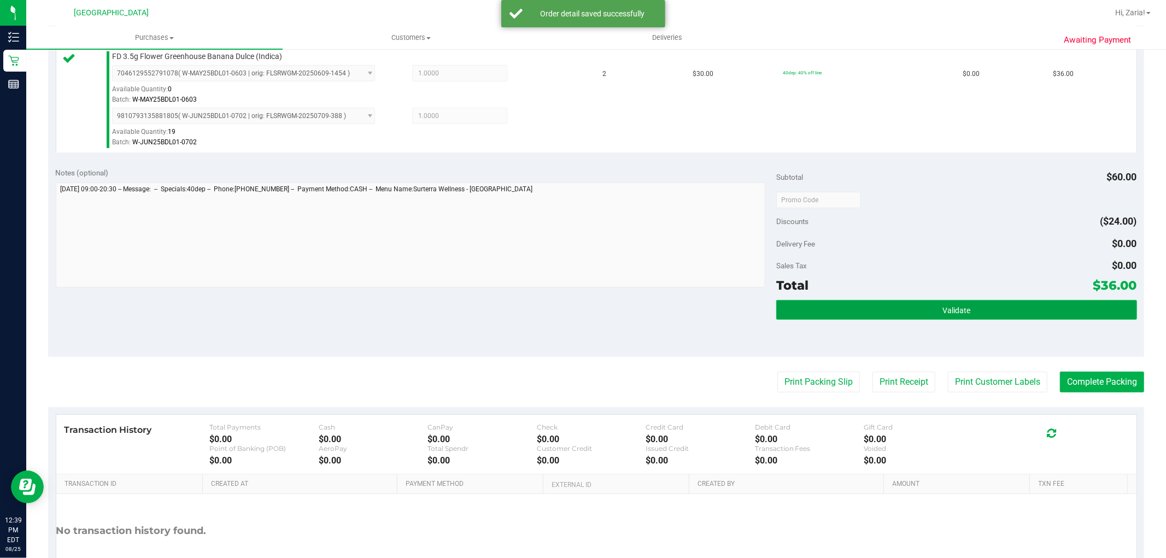
click at [982, 305] on button "Validate" at bounding box center [957, 310] width 360 height 20
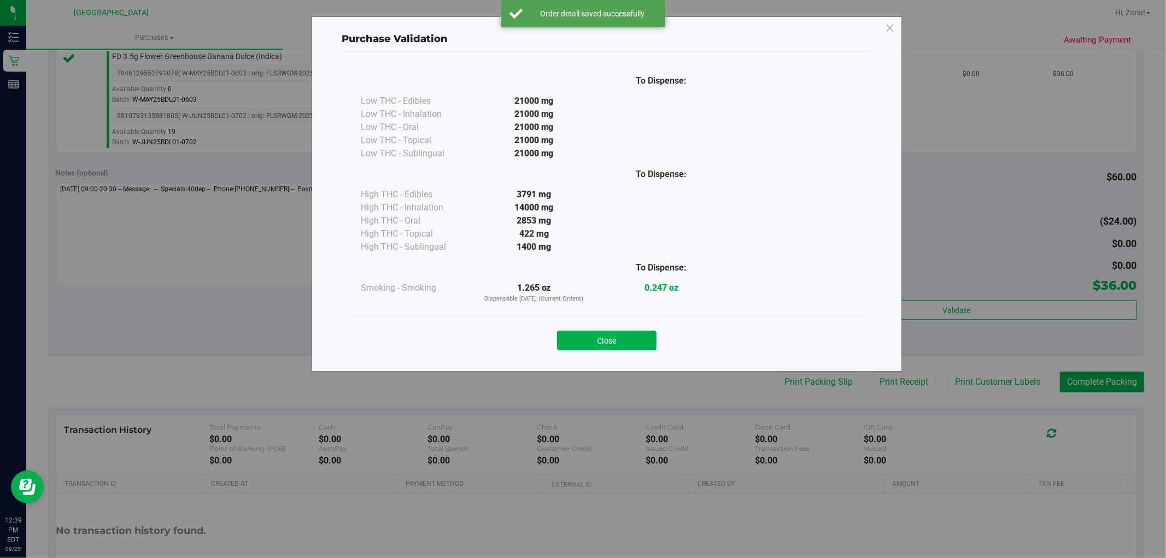
click at [644, 353] on div "Close" at bounding box center [607, 337] width 514 height 44
click at [634, 335] on button "Close" at bounding box center [607, 341] width 100 height 20
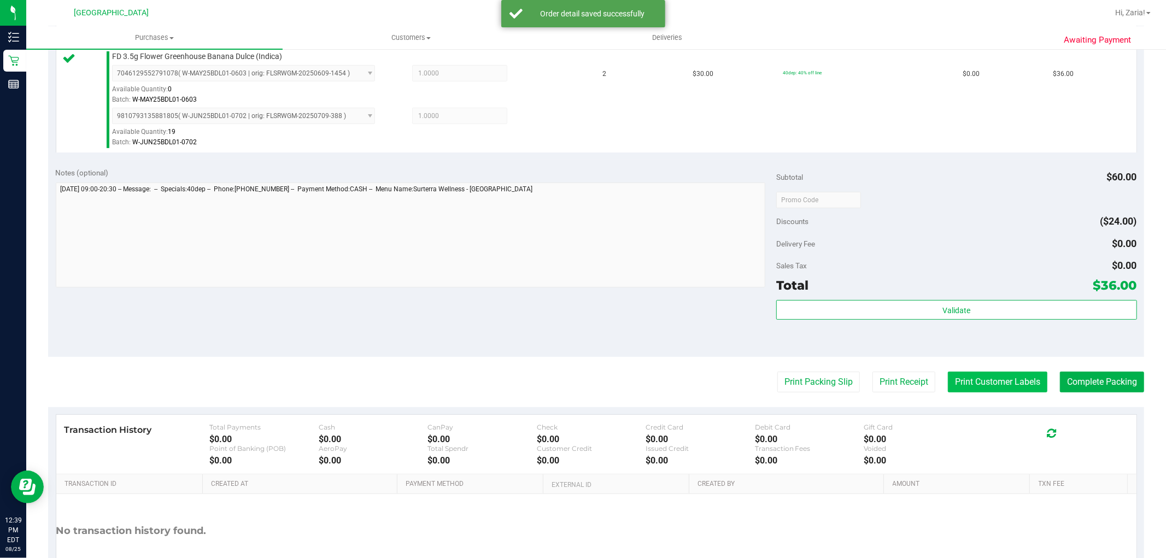
click at [990, 372] on button "Print Customer Labels" at bounding box center [998, 382] width 100 height 21
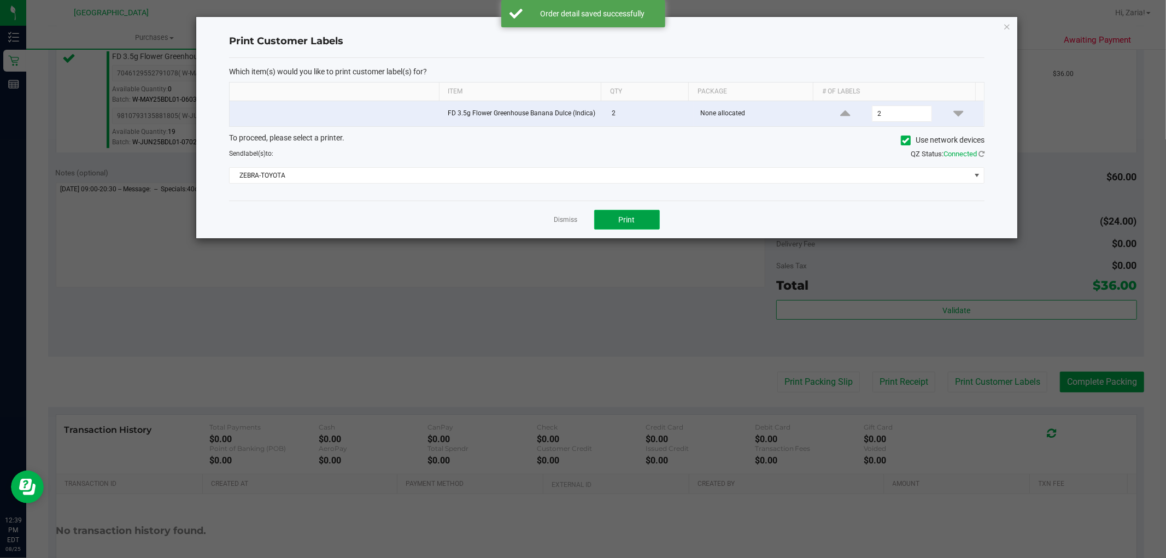
click at [633, 223] on span "Print" at bounding box center [627, 219] width 16 height 9
click at [571, 223] on div "Dismiss Print" at bounding box center [607, 220] width 756 height 38
click at [571, 223] on link "Dismiss" at bounding box center [567, 219] width 24 height 9
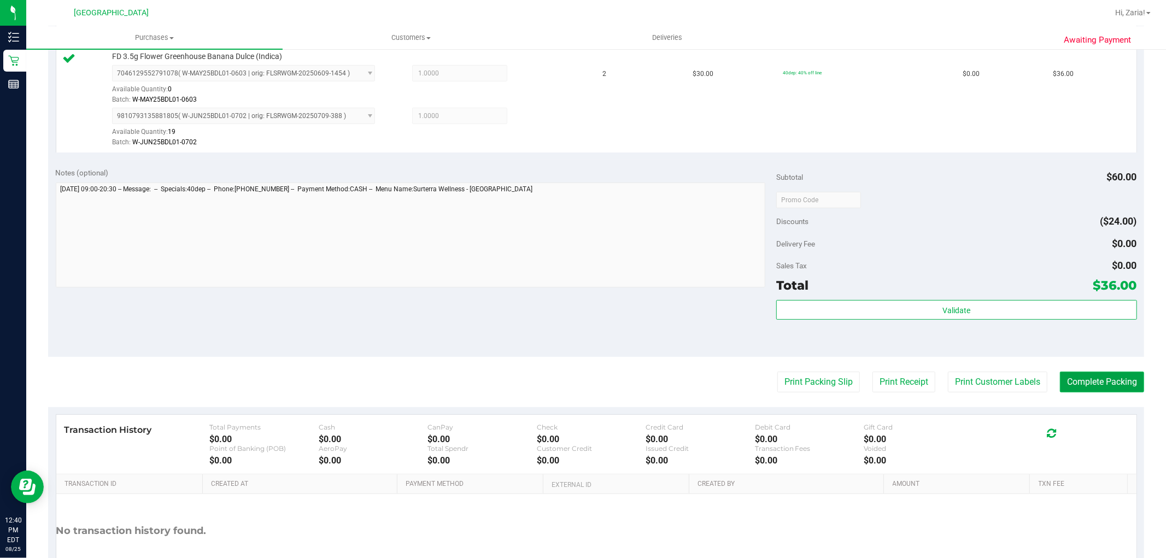
click at [1131, 388] on button "Complete Packing" at bounding box center [1102, 382] width 84 height 21
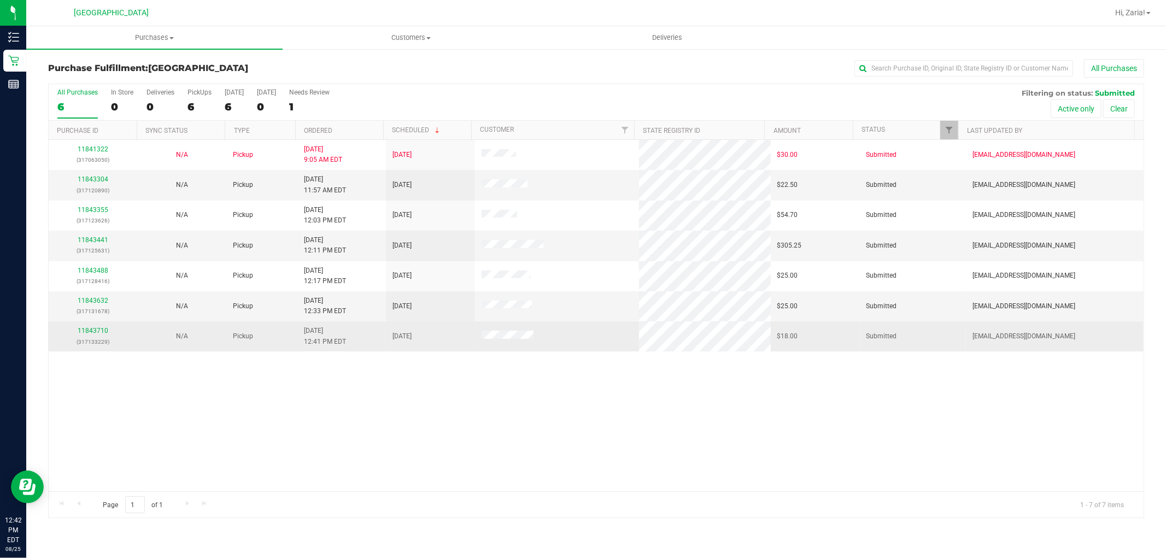
click at [72, 335] on div "11843710 (317133229)" at bounding box center [92, 336] width 75 height 21
click at [86, 331] on link "11843710" at bounding box center [93, 331] width 31 height 8
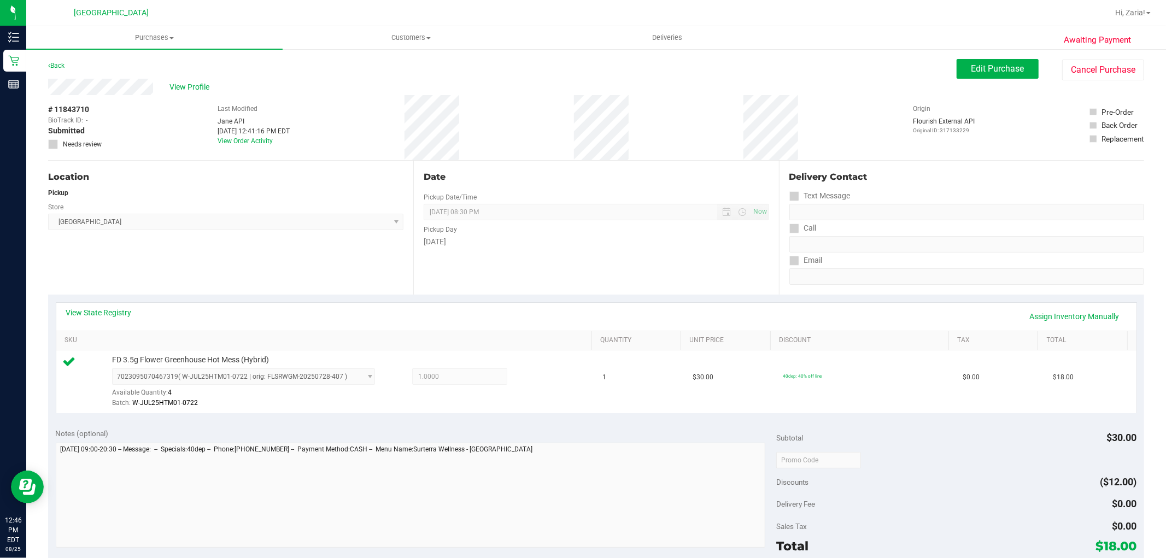
scroll to position [336, 0]
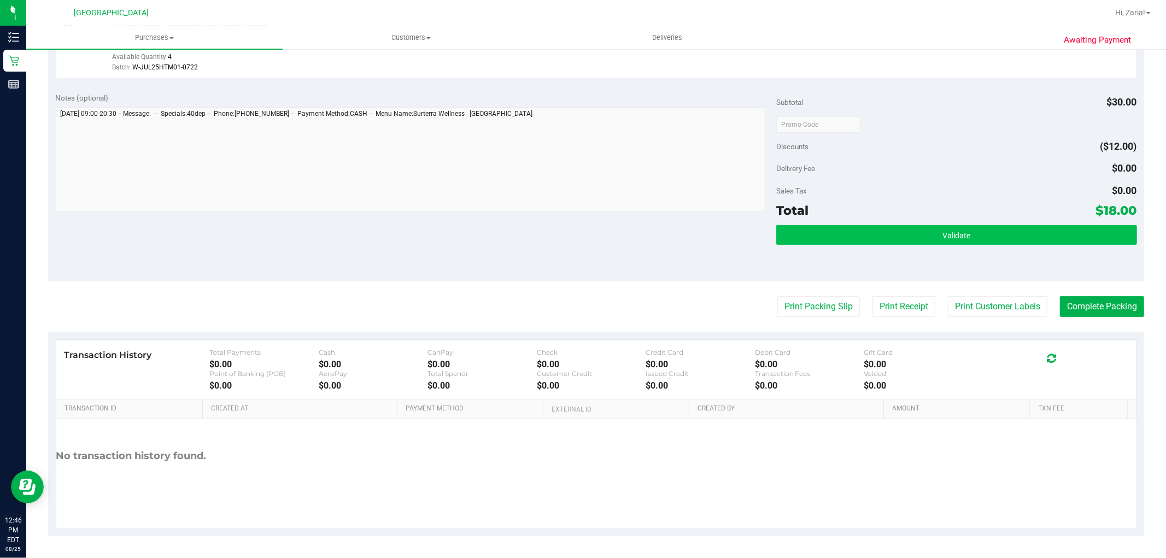
click at [948, 248] on div "Validate" at bounding box center [957, 249] width 360 height 49
click at [948, 243] on button "Validate" at bounding box center [957, 235] width 360 height 20
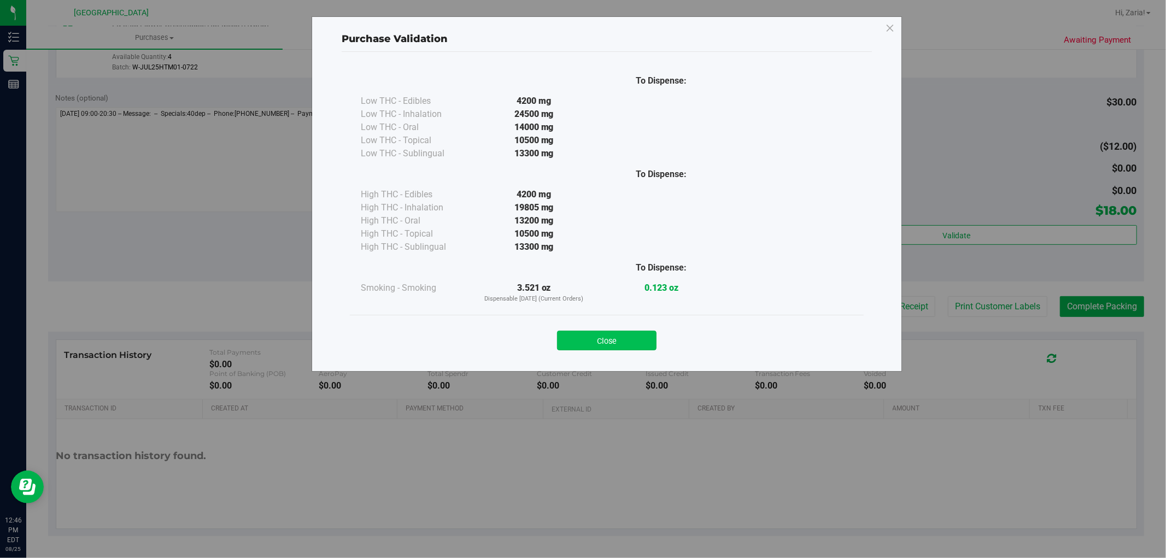
click at [649, 337] on button "Close" at bounding box center [607, 341] width 100 height 20
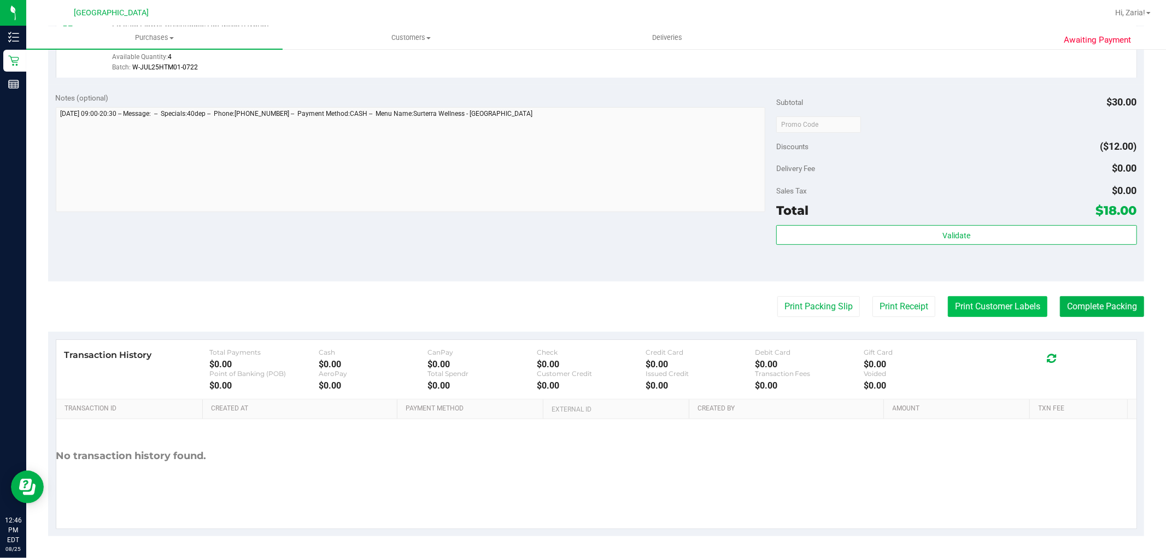
click at [998, 312] on button "Print Customer Labels" at bounding box center [998, 306] width 100 height 21
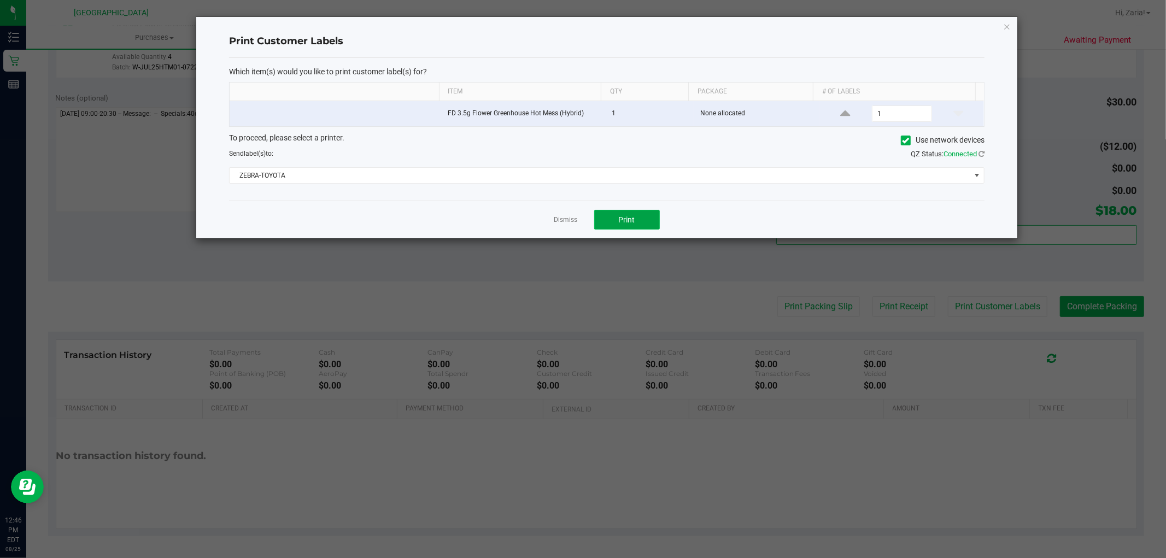
click at [649, 219] on button "Print" at bounding box center [627, 220] width 66 height 20
click at [1007, 28] on icon "button" at bounding box center [1008, 26] width 8 height 13
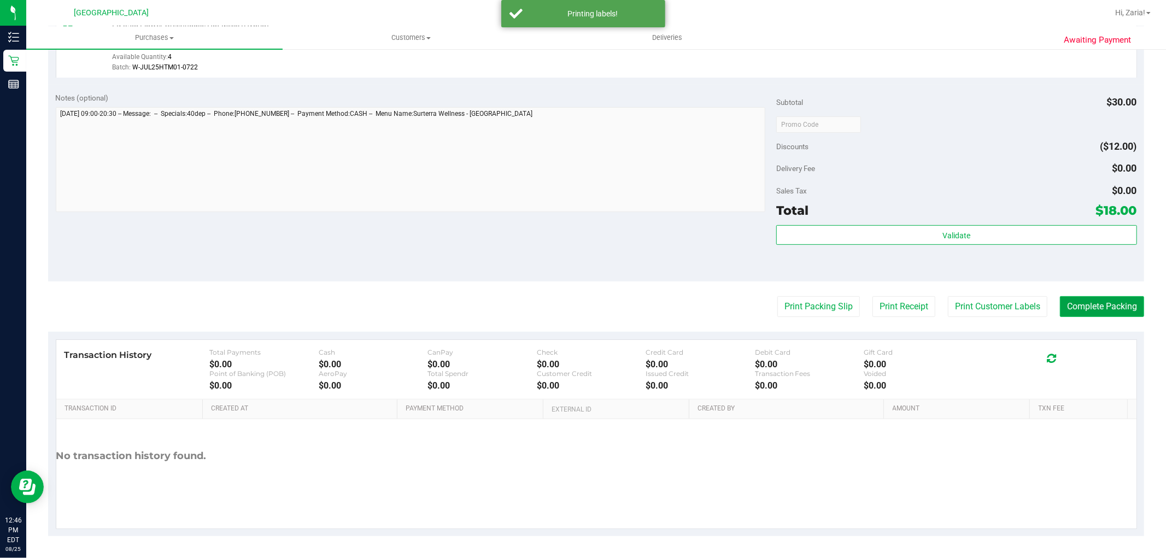
click at [1086, 307] on button "Complete Packing" at bounding box center [1102, 306] width 84 height 21
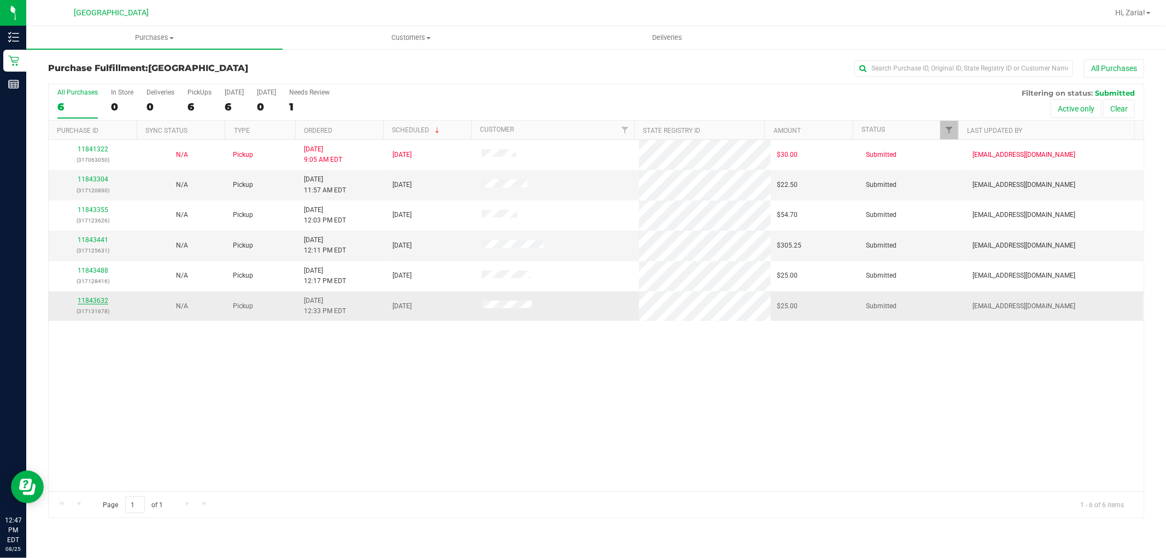
click at [80, 304] on link "11843632" at bounding box center [93, 301] width 31 height 8
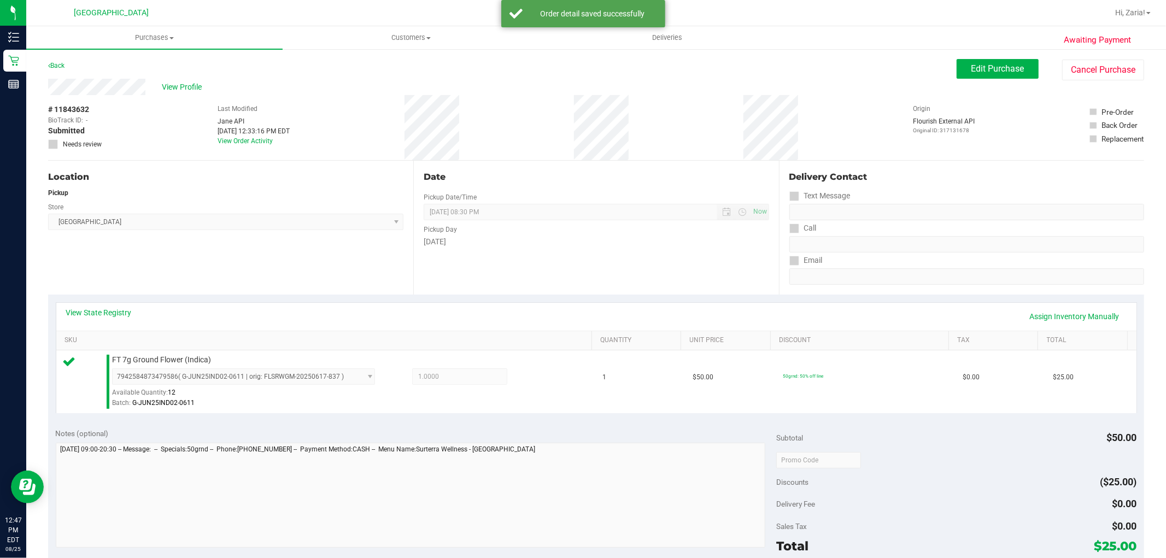
scroll to position [182, 0]
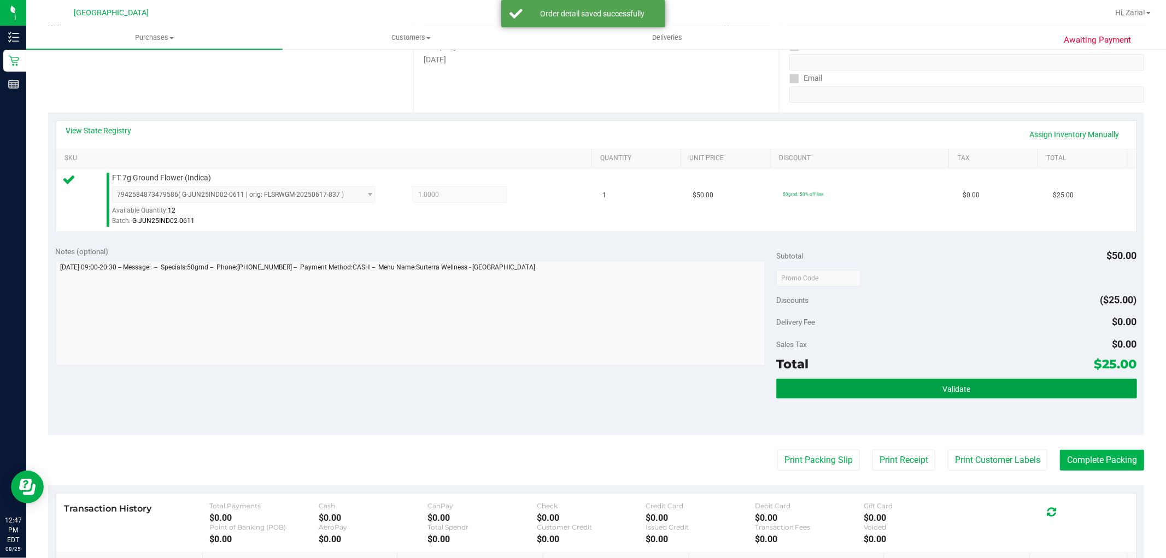
click at [973, 386] on button "Validate" at bounding box center [957, 389] width 360 height 20
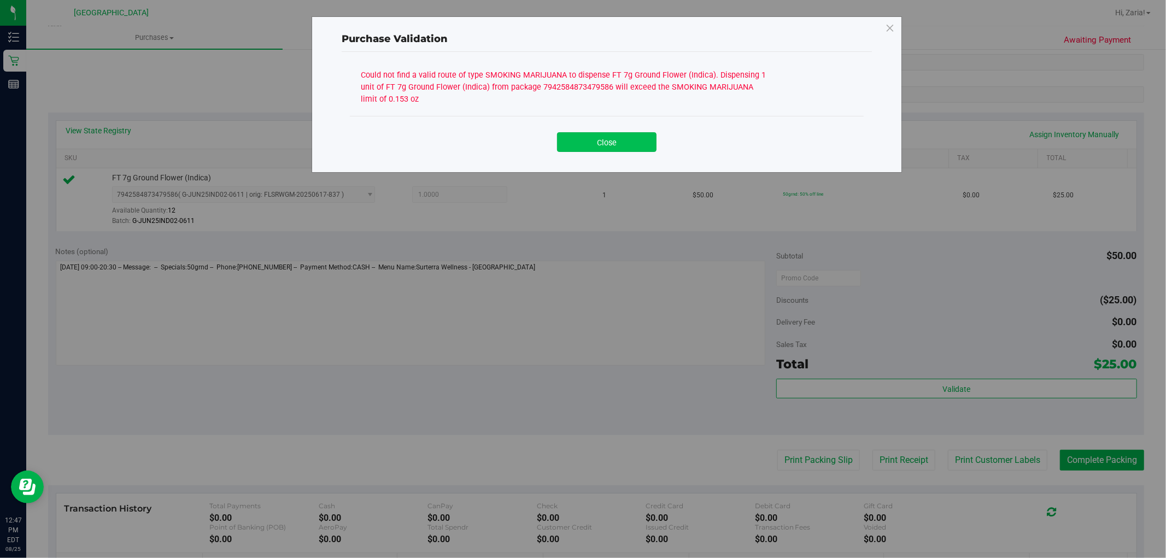
click at [630, 135] on button "Close" at bounding box center [607, 142] width 100 height 20
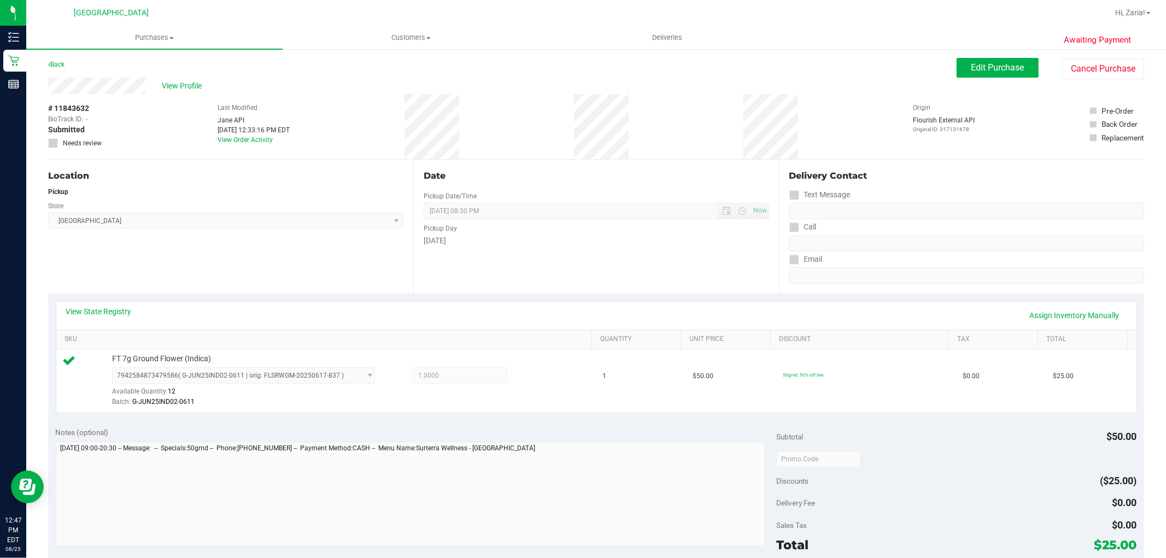
scroll to position [0, 0]
click at [103, 307] on link "View State Registry" at bounding box center [99, 312] width 66 height 11
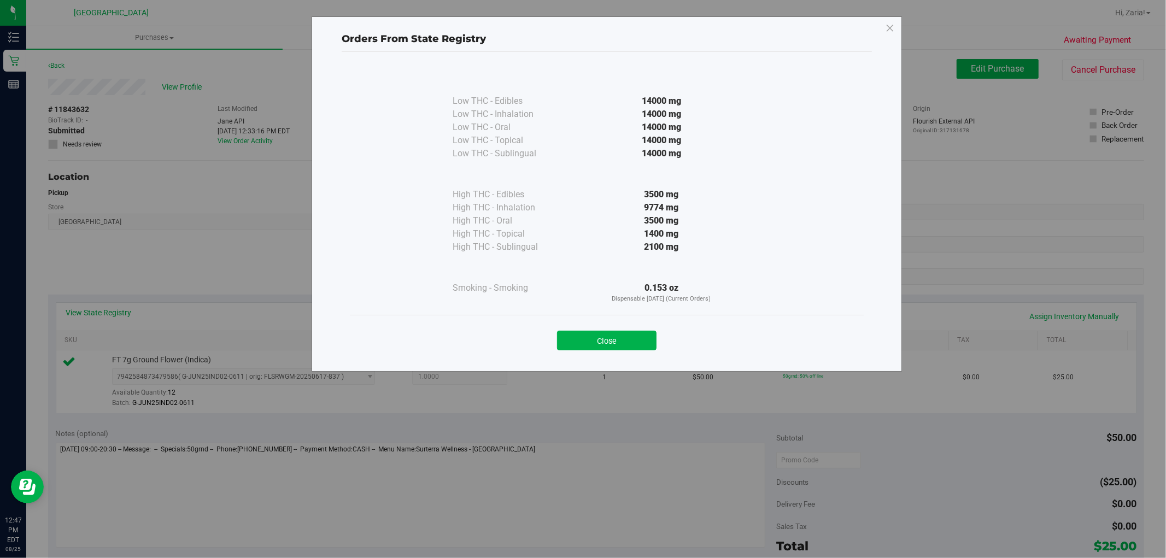
click at [895, 28] on div "Orders From State Registry Low THC - Edibles 14000 mg" at bounding box center [607, 193] width 591 height 355
click at [893, 30] on icon at bounding box center [890, 29] width 10 height 18
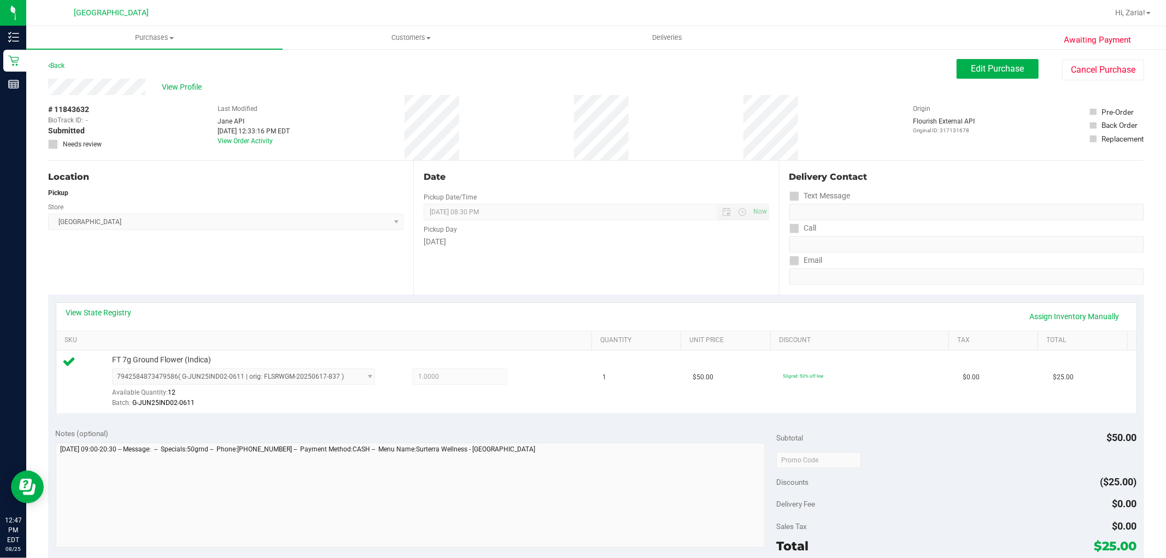
click at [52, 148] on span at bounding box center [53, 144] width 10 height 10
click at [53, 144] on icon at bounding box center [53, 144] width 7 height 0
click at [984, 74] on button "Edit Purchase" at bounding box center [998, 69] width 82 height 20
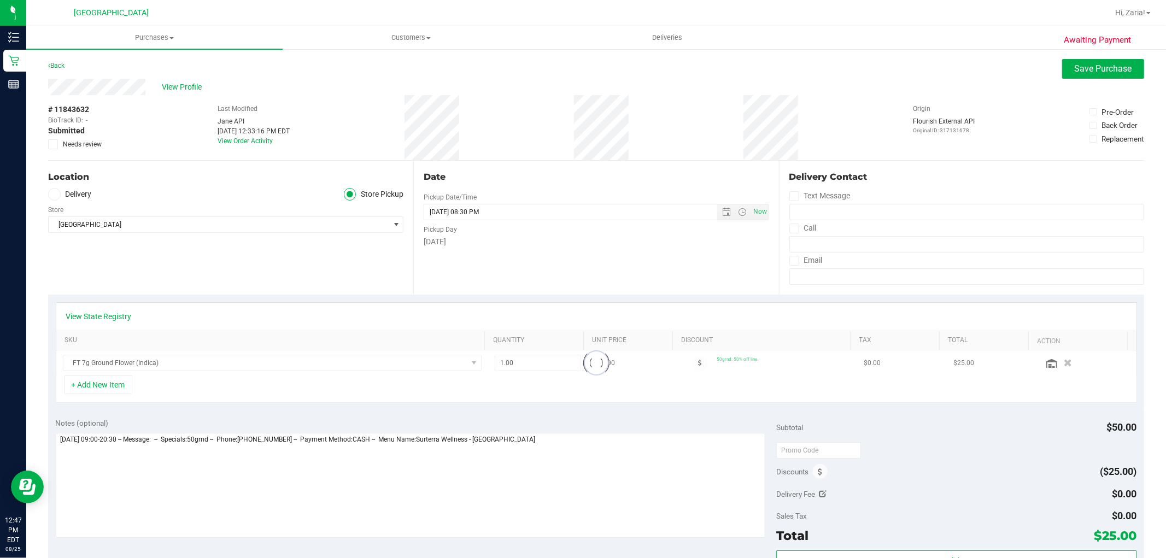
click at [48, 141] on span at bounding box center [53, 144] width 10 height 10
click at [0, 0] on input "Needs review" at bounding box center [0, 0] width 0 height 0
click at [1075, 63] on span "Save Purchase" at bounding box center [1103, 68] width 57 height 10
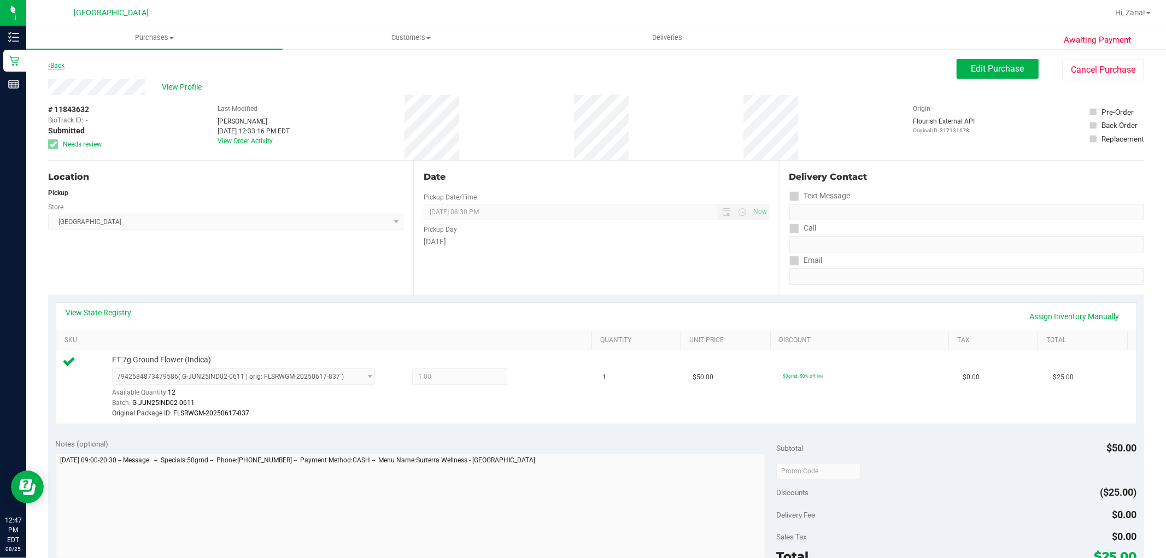
click at [59, 63] on link "Back" at bounding box center [56, 66] width 16 height 8
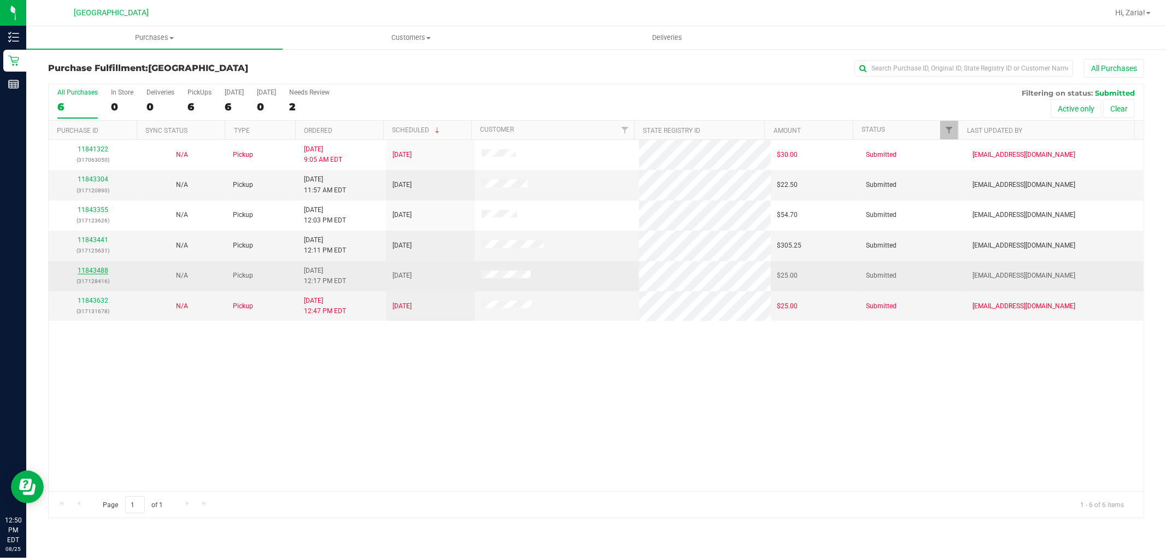
click at [82, 273] on link "11843488" at bounding box center [93, 271] width 31 height 8
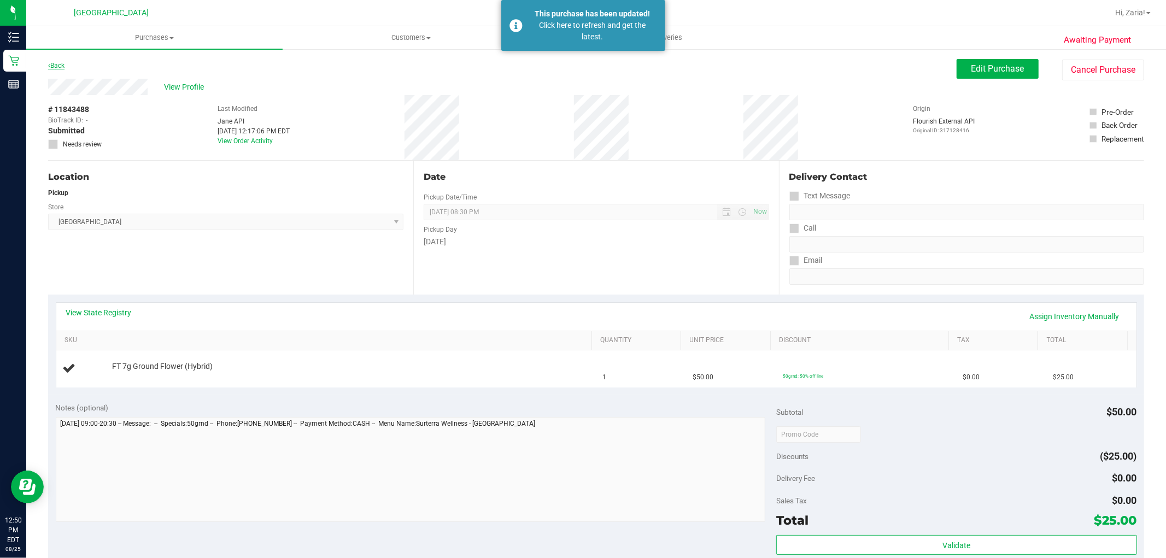
click at [55, 67] on link "Back" at bounding box center [56, 66] width 16 height 8
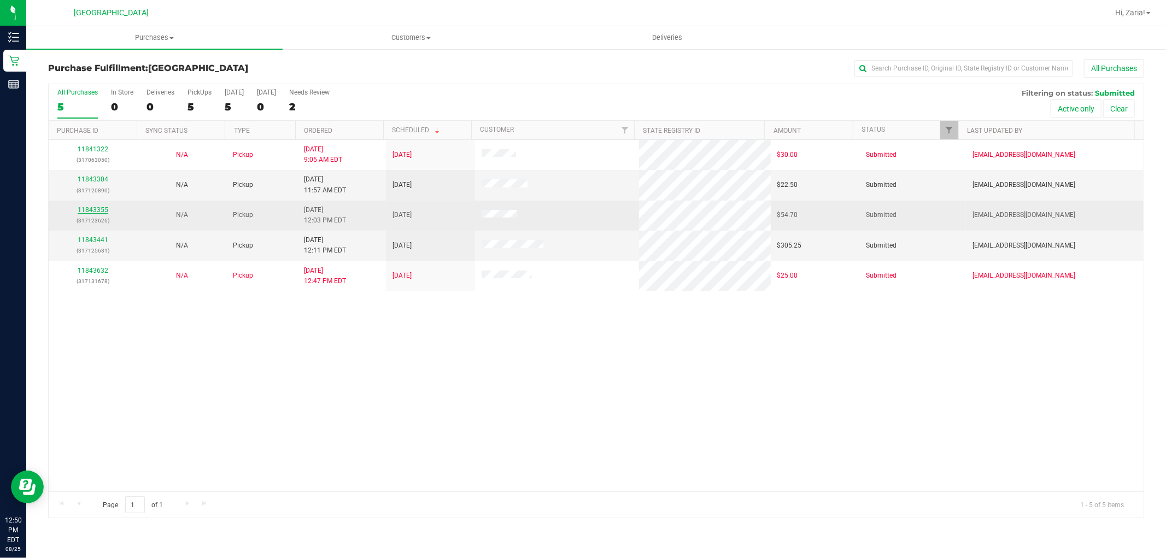
click at [102, 211] on link "11843355" at bounding box center [93, 210] width 31 height 8
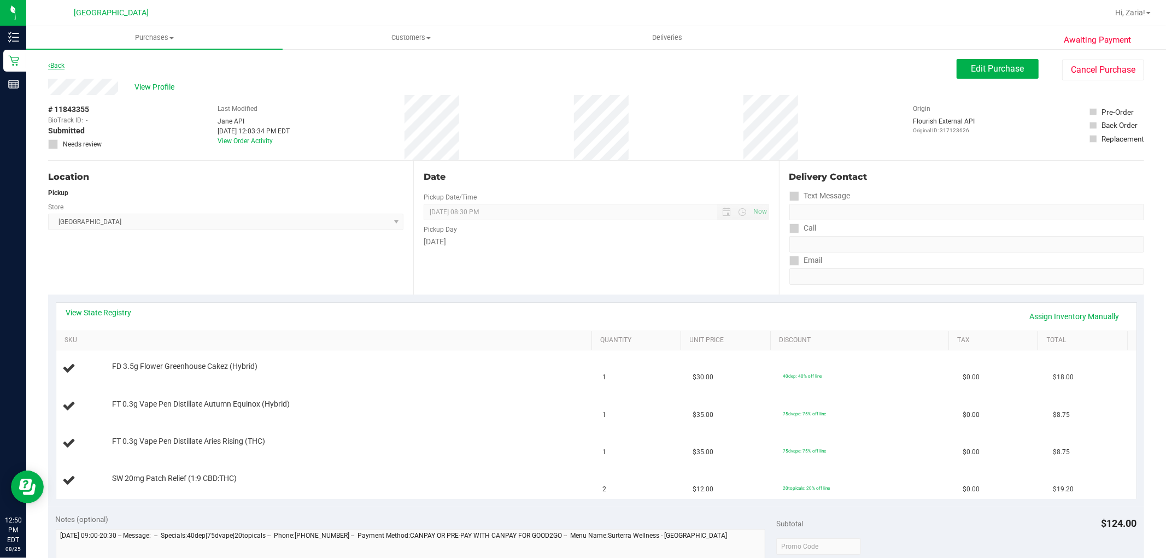
click at [59, 66] on link "Back" at bounding box center [56, 66] width 16 height 8
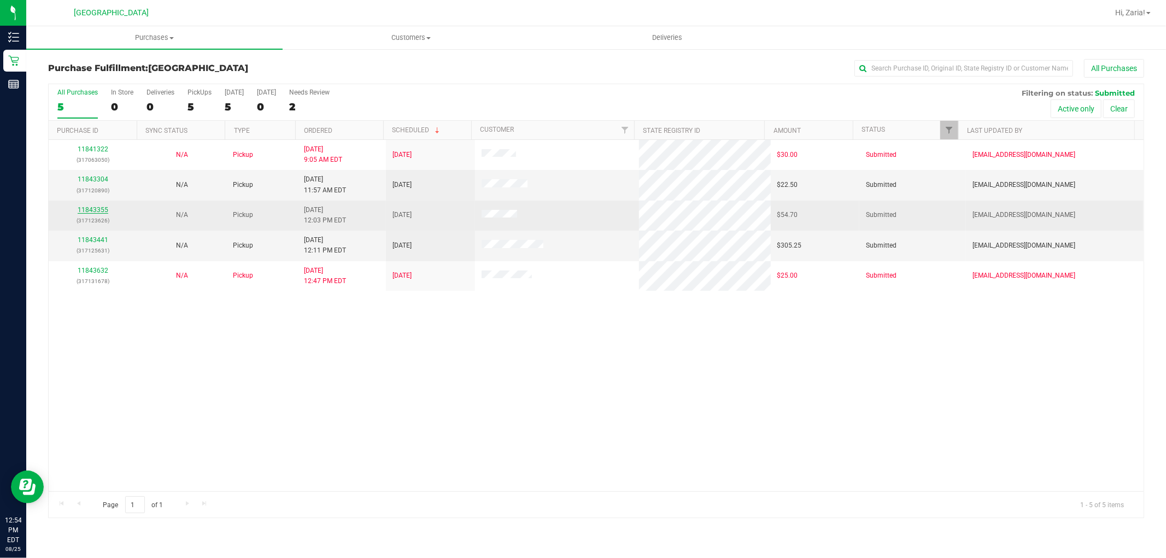
click at [88, 210] on link "11843355" at bounding box center [93, 210] width 31 height 8
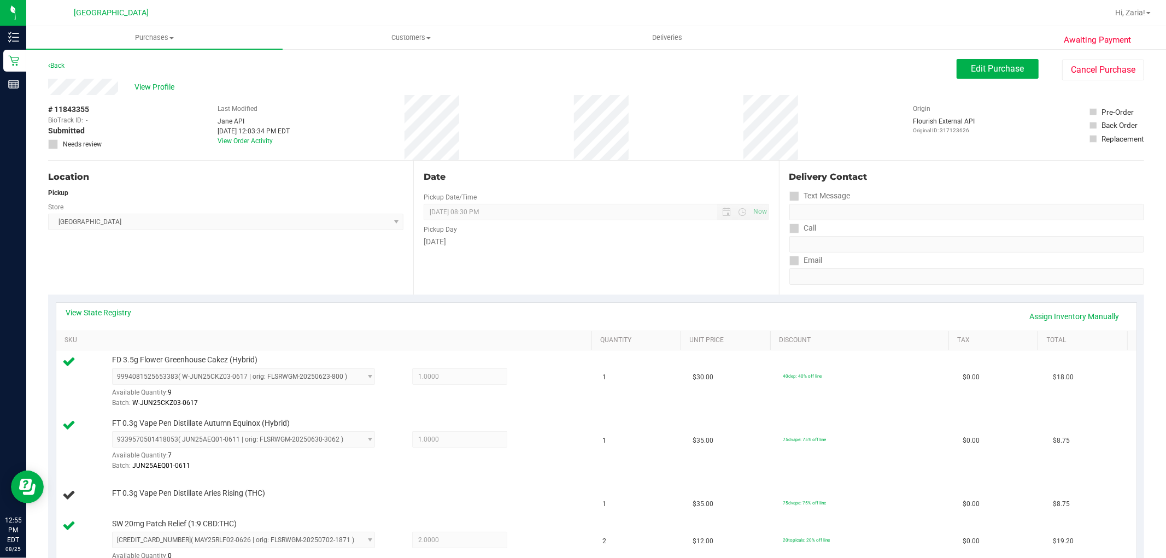
click at [53, 51] on div "Awaiting Payment Back Edit Purchase Cancel Purchase View Profile # 11843355 Bio…" at bounding box center [596, 553] width 1140 height 1010
click at [56, 69] on div "Back" at bounding box center [56, 65] width 16 height 13
click at [56, 66] on link "Back" at bounding box center [56, 66] width 16 height 8
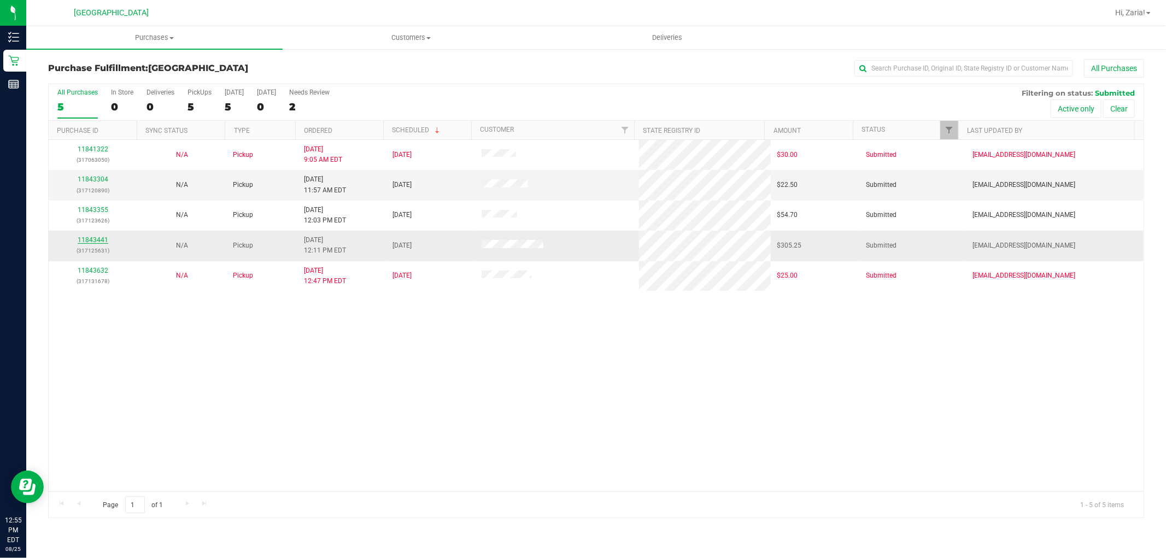
click at [102, 238] on link "11843441" at bounding box center [93, 240] width 31 height 8
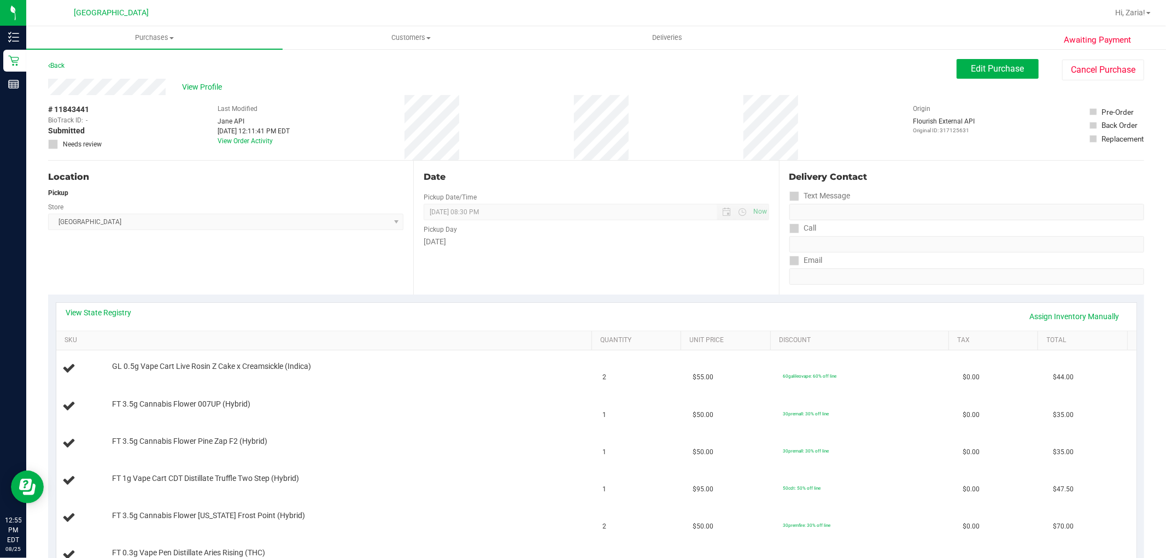
click at [56, 60] on div "Back" at bounding box center [56, 65] width 16 height 13
click at [57, 66] on link "Back" at bounding box center [56, 66] width 16 height 8
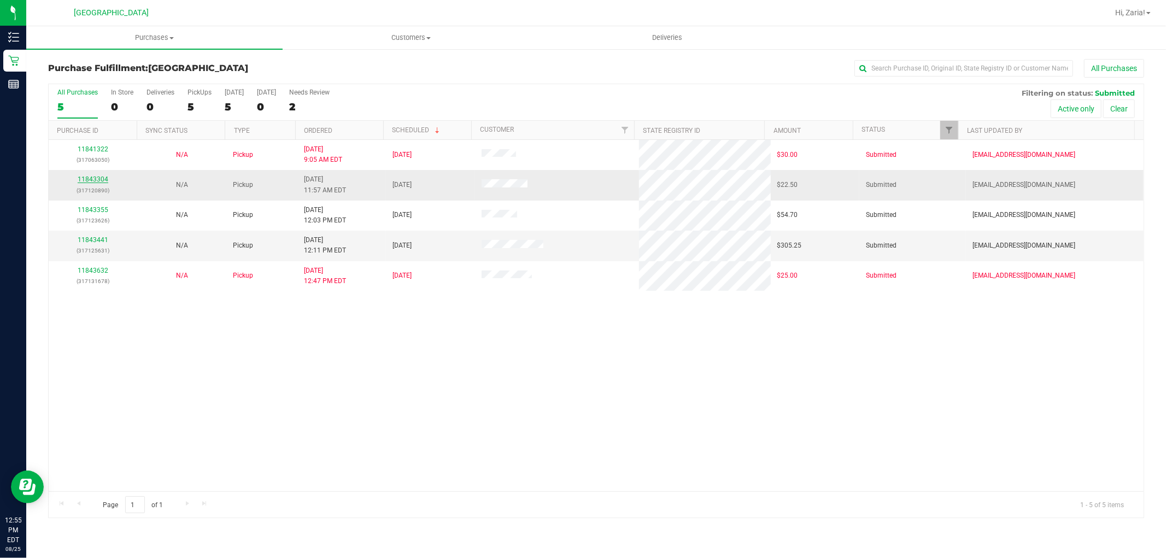
click at [104, 180] on link "11843304" at bounding box center [93, 180] width 31 height 8
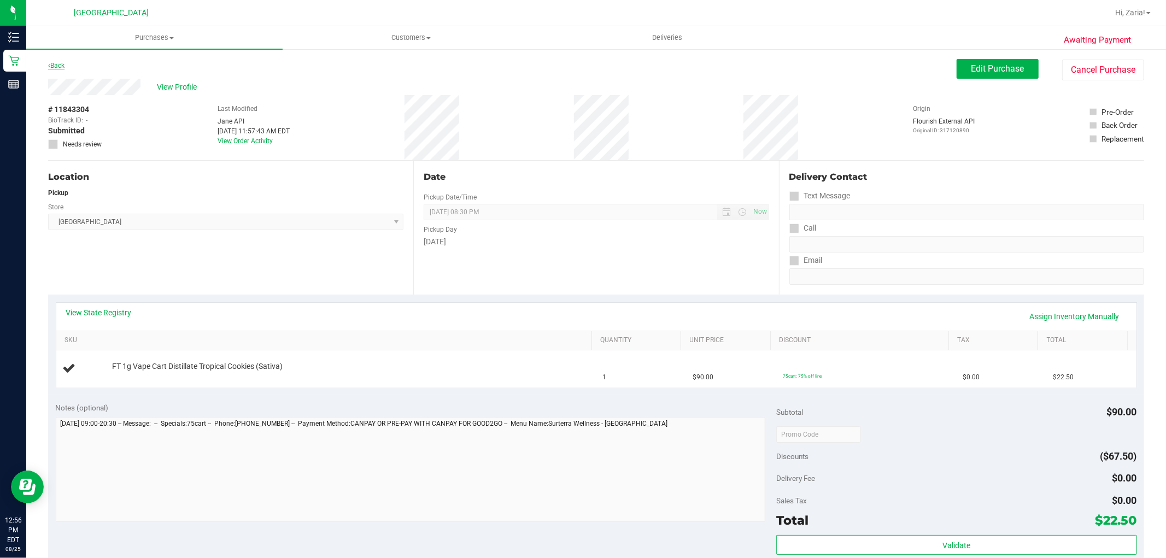
click at [57, 66] on link "Back" at bounding box center [56, 66] width 16 height 8
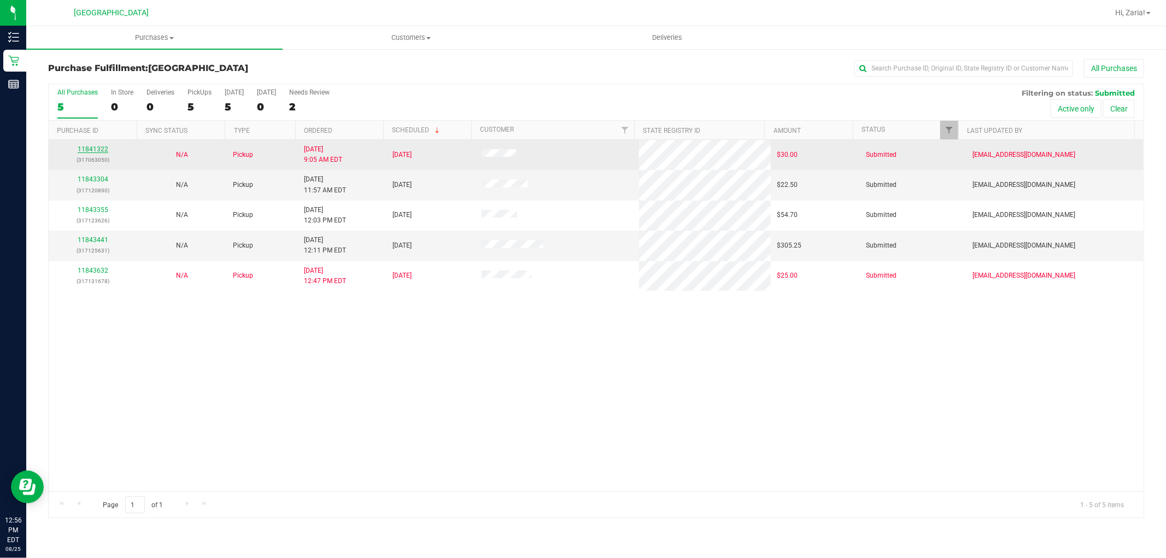
click at [83, 149] on link "11841322" at bounding box center [93, 149] width 31 height 8
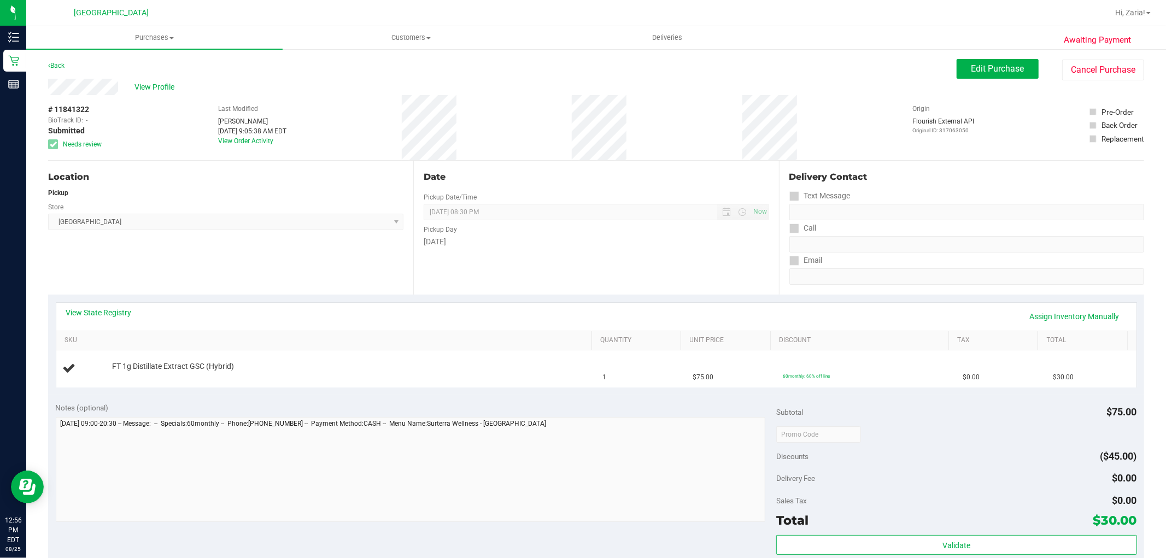
click at [58, 69] on div "Back" at bounding box center [56, 65] width 16 height 13
click at [58, 65] on link "Back" at bounding box center [56, 66] width 16 height 8
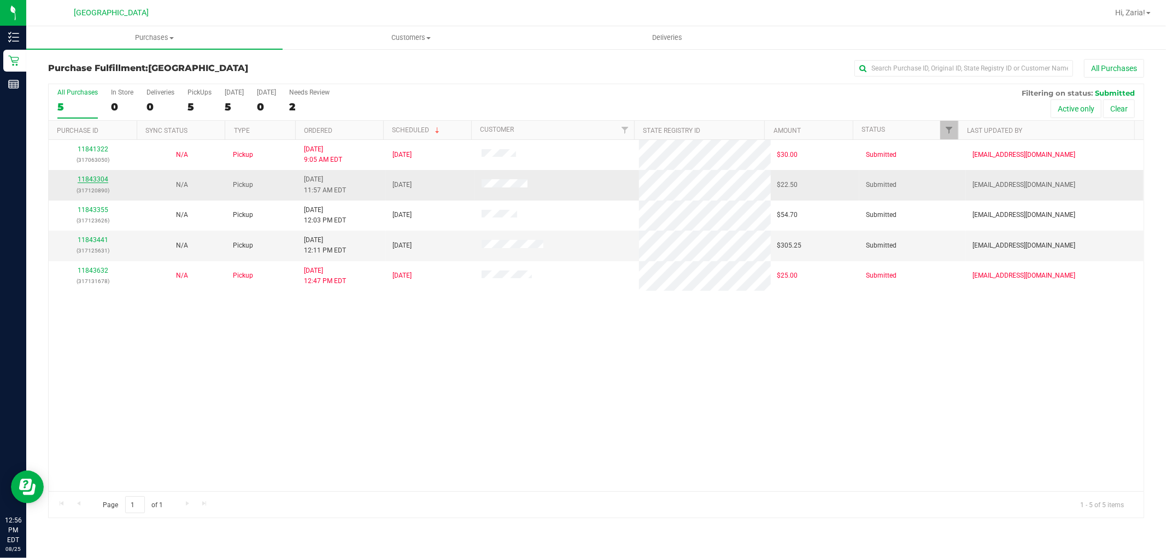
click at [88, 183] on link "11843304" at bounding box center [93, 180] width 31 height 8
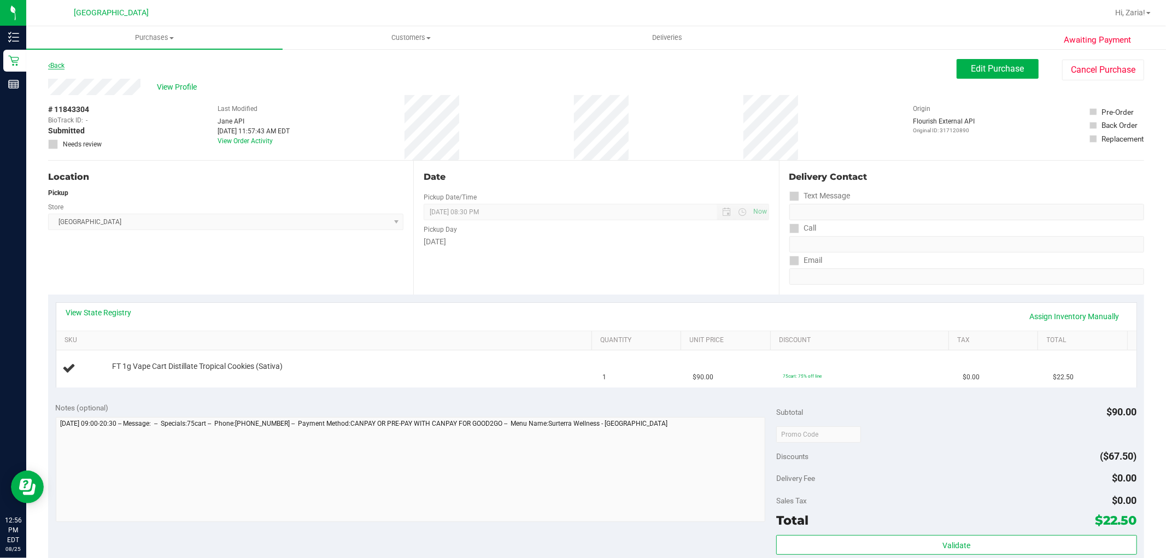
click at [63, 63] on link "Back" at bounding box center [56, 66] width 16 height 8
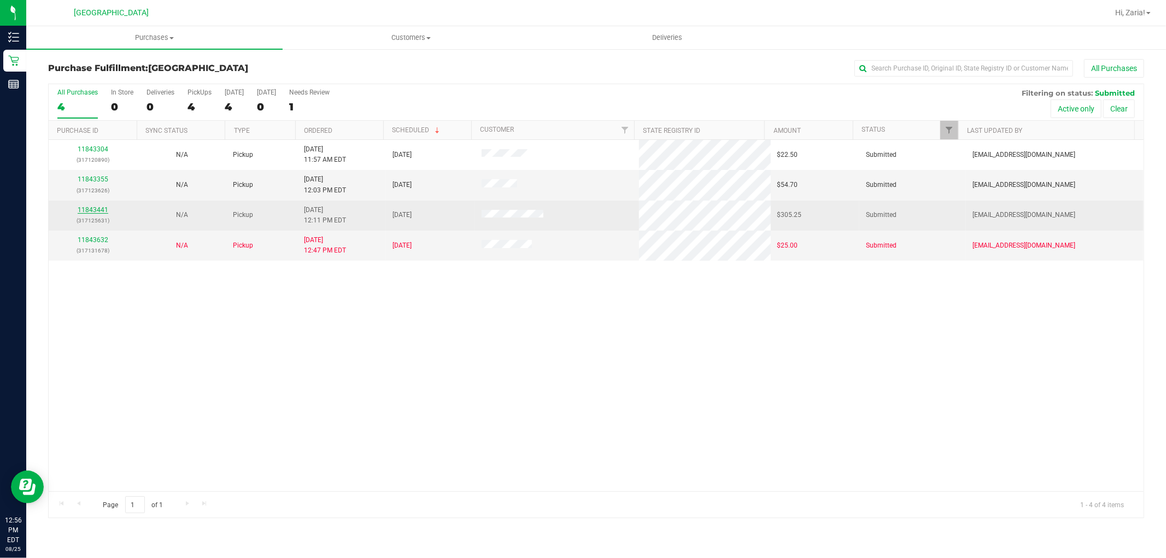
click at [91, 212] on link "11843441" at bounding box center [93, 210] width 31 height 8
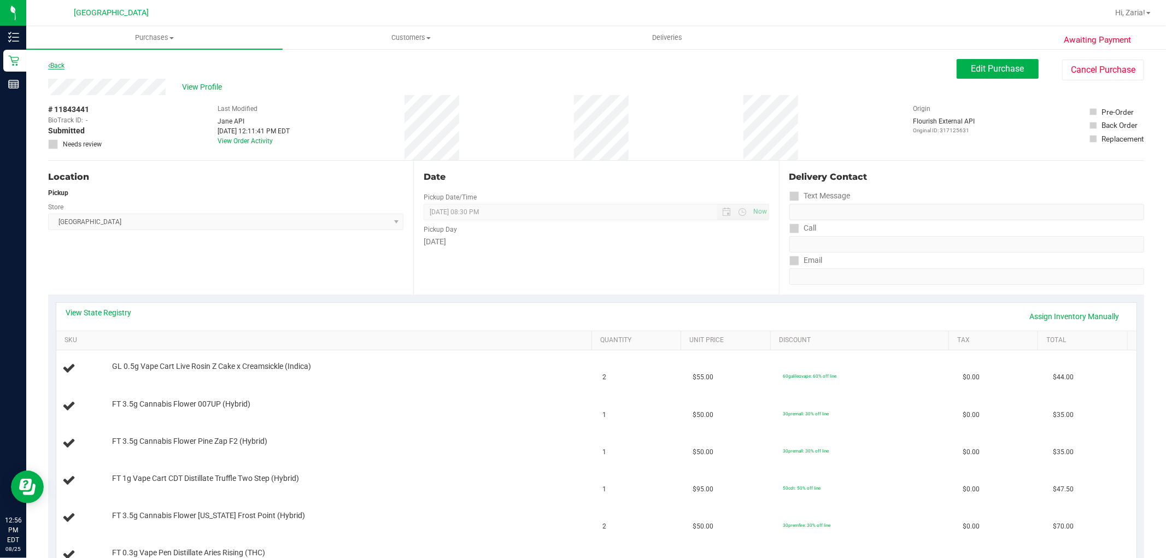
click at [58, 66] on link "Back" at bounding box center [56, 66] width 16 height 8
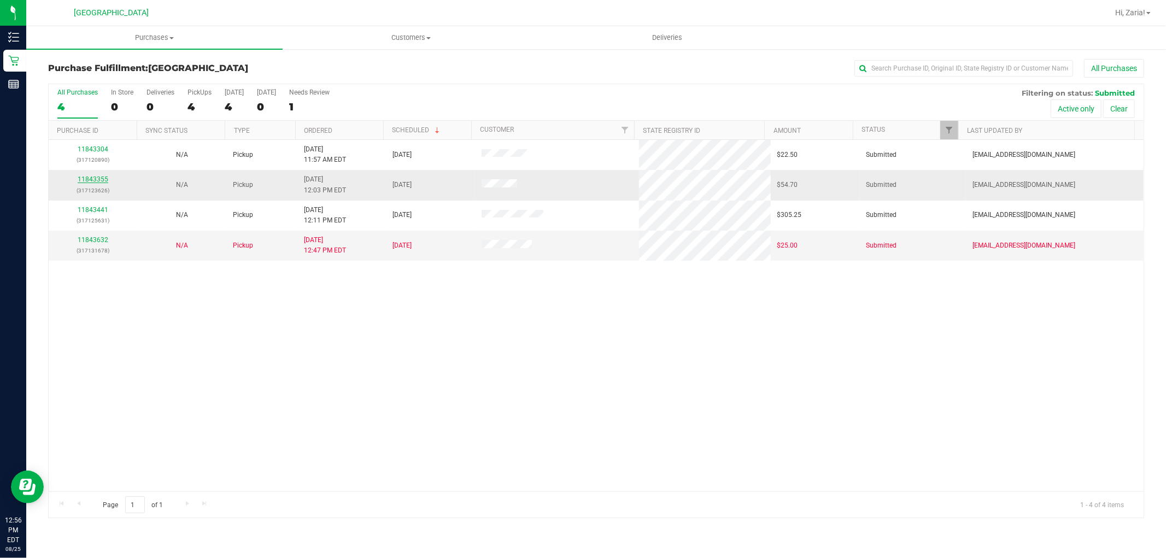
click at [97, 177] on link "11843355" at bounding box center [93, 180] width 31 height 8
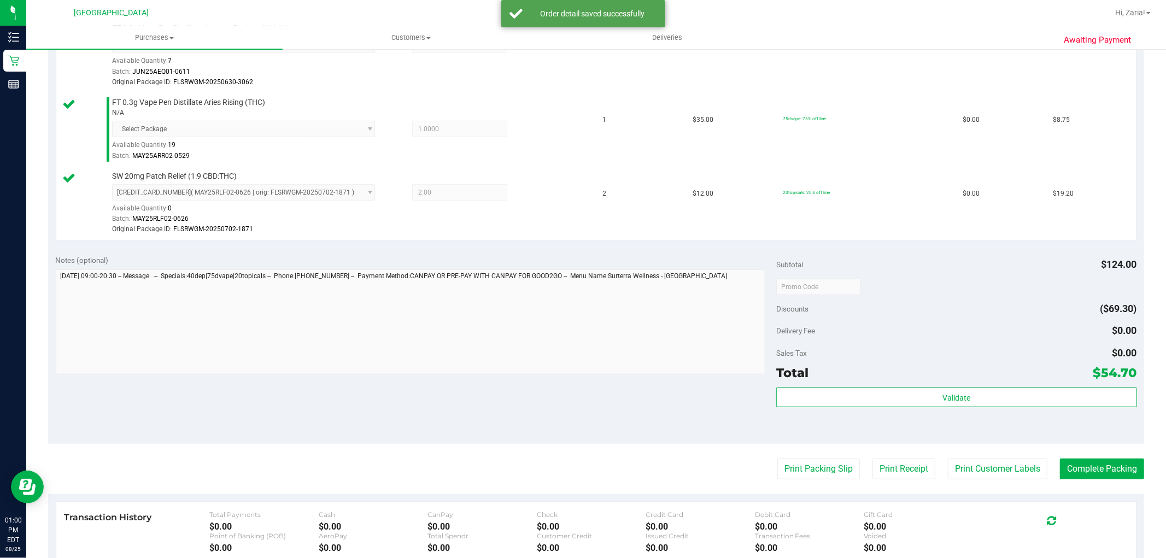
scroll to position [486, 0]
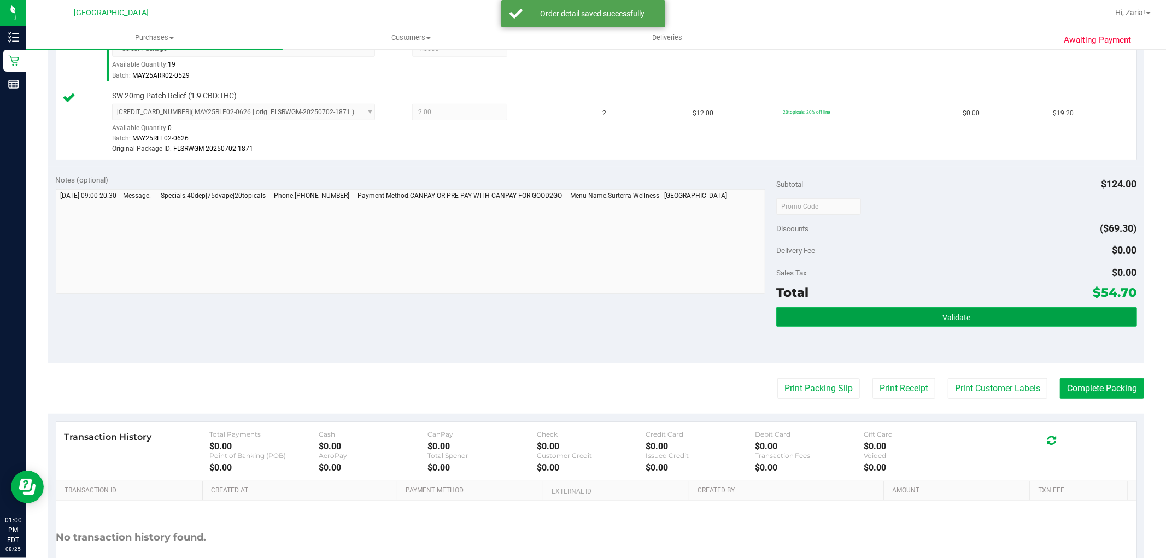
click at [932, 323] on button "Validate" at bounding box center [957, 317] width 360 height 20
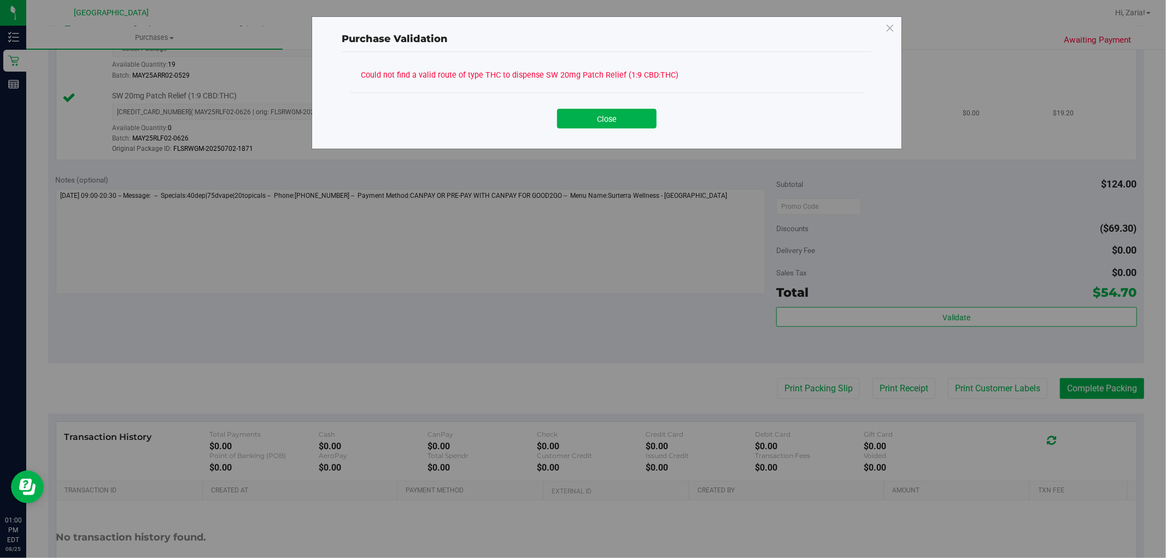
click at [621, 123] on button "Close" at bounding box center [607, 119] width 100 height 20
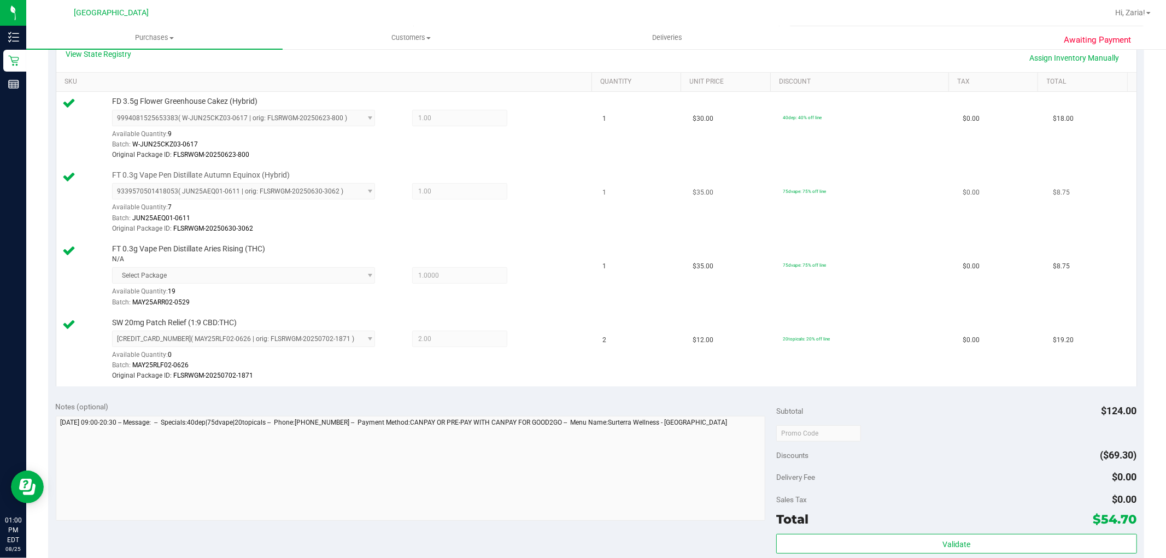
scroll to position [304, 0]
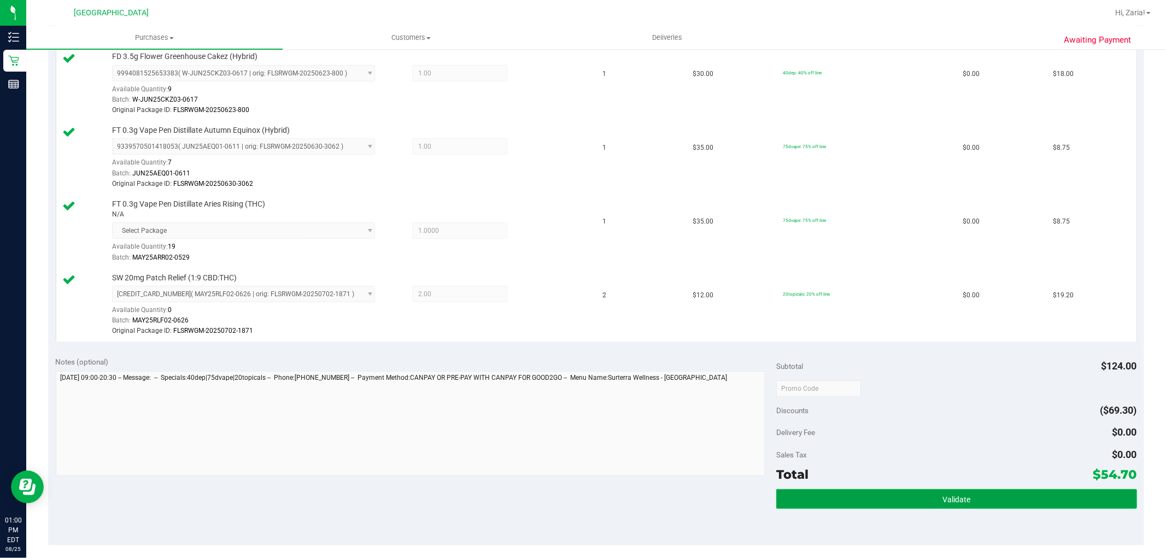
click at [887, 504] on button "Validate" at bounding box center [957, 499] width 360 height 20
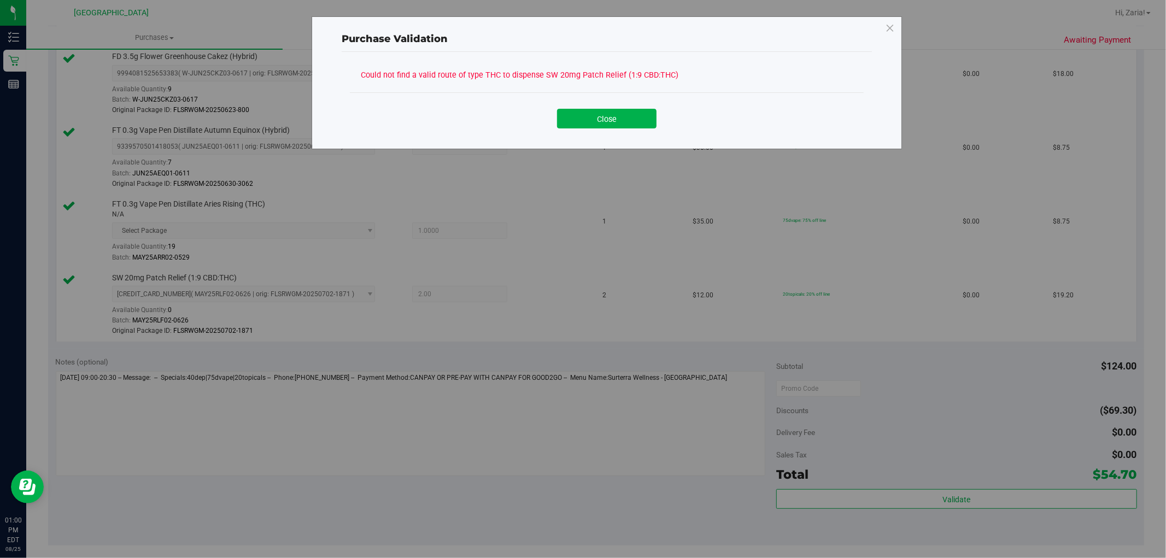
click at [571, 132] on div "Close" at bounding box center [607, 114] width 514 height 44
click at [586, 126] on button "Close" at bounding box center [607, 119] width 100 height 20
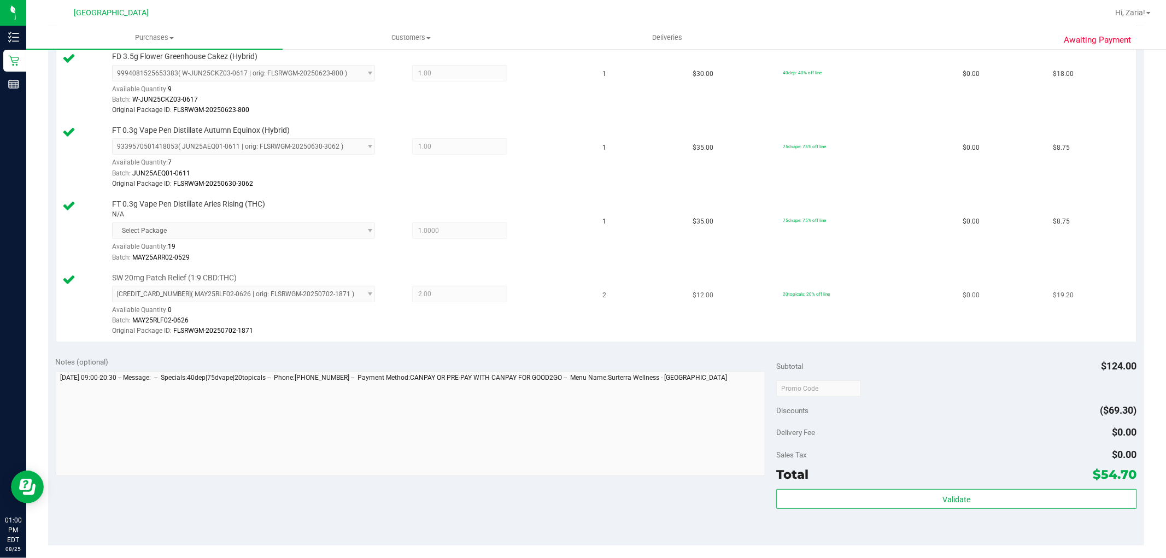
click at [493, 319] on div "Batch: MAY25RLF02-0626" at bounding box center [349, 321] width 475 height 10
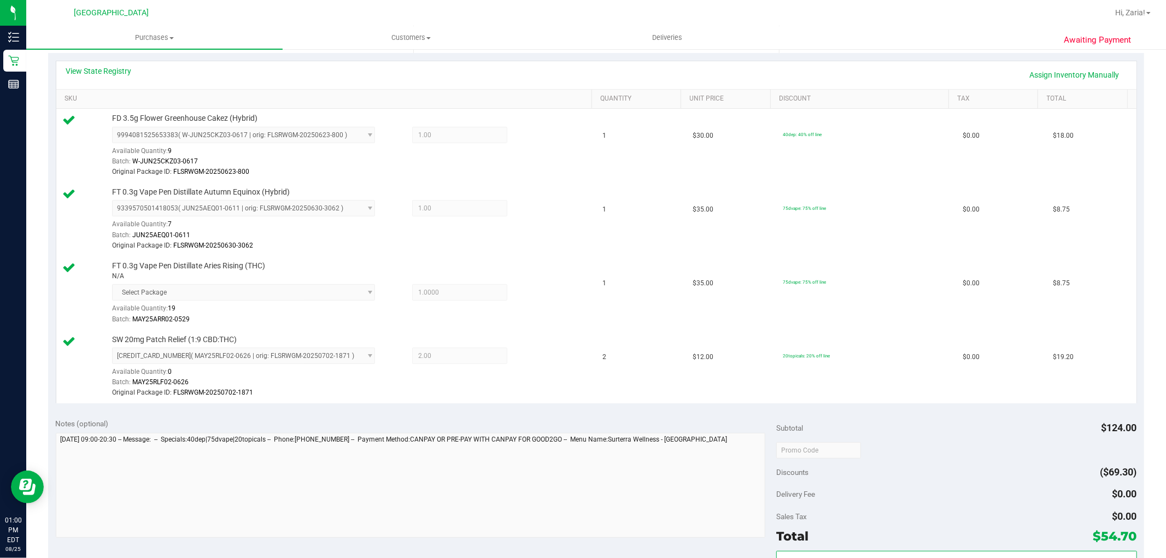
scroll to position [182, 0]
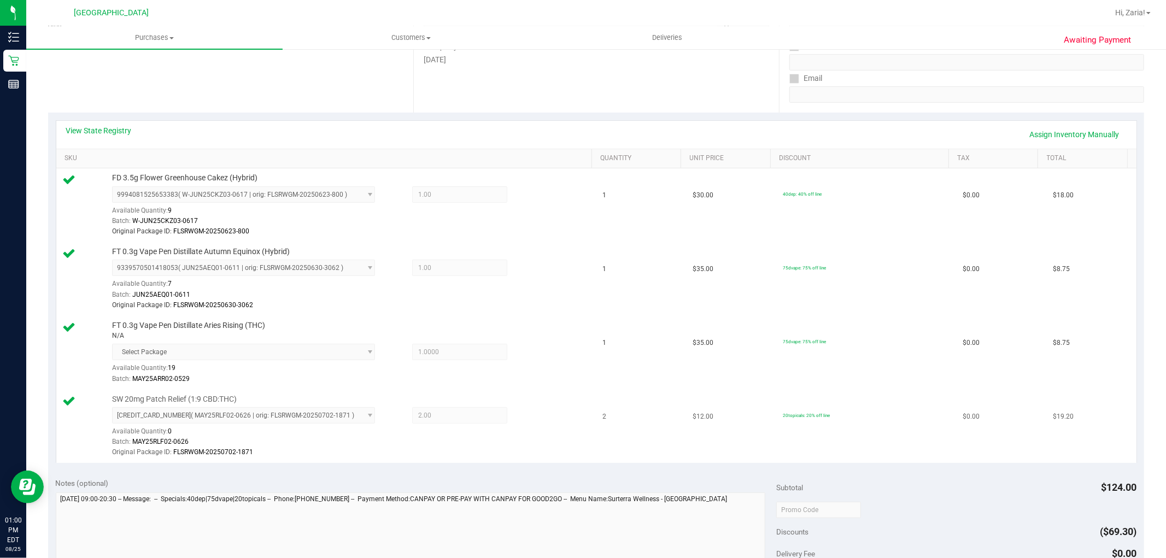
click at [357, 423] on span "[CREDIT_CARD_NUMBER] ( MAY25RLF02-0626 | orig: FLSRWGM-20250702-1871 ) [CREDIT_…" at bounding box center [243, 415] width 263 height 16
drag, startPoint x: 378, startPoint y: 411, endPoint x: 365, endPoint y: 415, distance: 13.7
click at [374, 412] on div "[CREDIT_CARD_NUMBER] ( MAY25RLF02-0626 | orig: FLSRWGM-20250702-1871 ) [CREDIT_…" at bounding box center [250, 426] width 277 height 38
drag, startPoint x: 365, startPoint y: 415, endPoint x: 353, endPoint y: 416, distance: 11.6
click at [361, 416] on span "[CREDIT_CARD_NUMBER] ( MAY25RLF02-0626 | orig: FLSRWGM-20250702-1871 ) [CREDIT_…" at bounding box center [243, 415] width 263 height 16
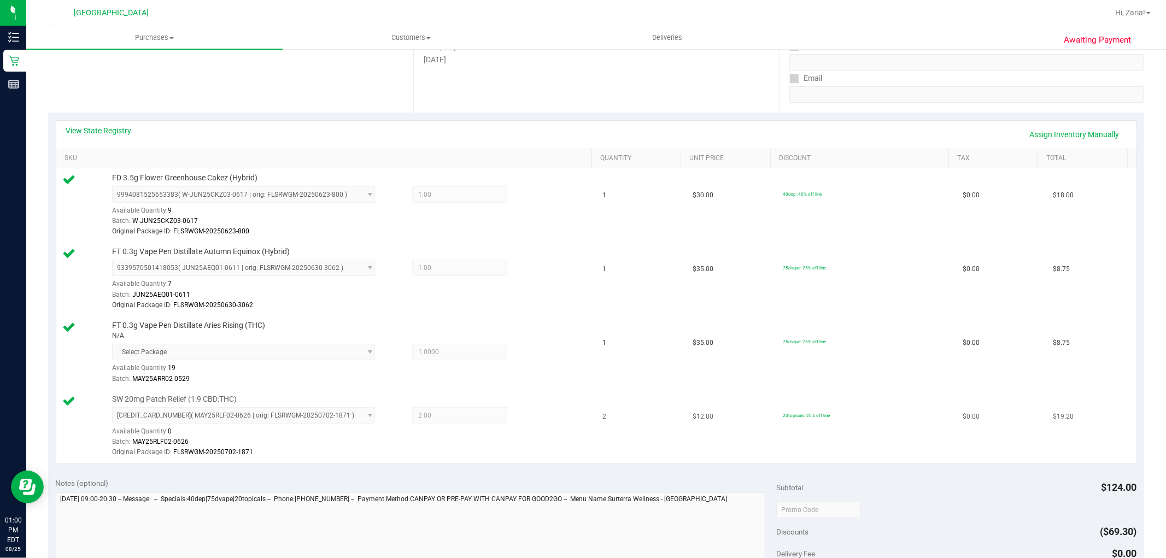
drag, startPoint x: 233, startPoint y: 405, endPoint x: 219, endPoint y: 394, distance: 17.5
click at [221, 398] on div "SW 20mg Patch Relief (1:9 CBD:THC) 5569709983367325 ( MAY25RLF02-0626 | orig: F…" at bounding box center [347, 426] width 480 height 65
click at [286, 187] on span "9994081525653383 ( W-JUN25CKZ03-0617 | orig: FLSRWGM-20250623-800 ) 99940815256…" at bounding box center [243, 194] width 263 height 16
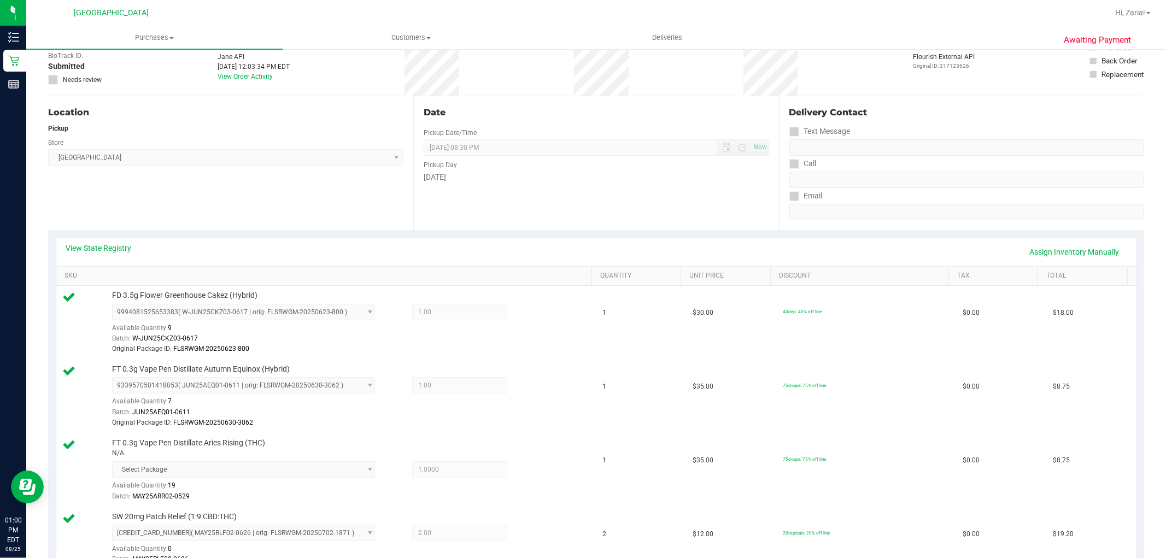
scroll to position [0, 0]
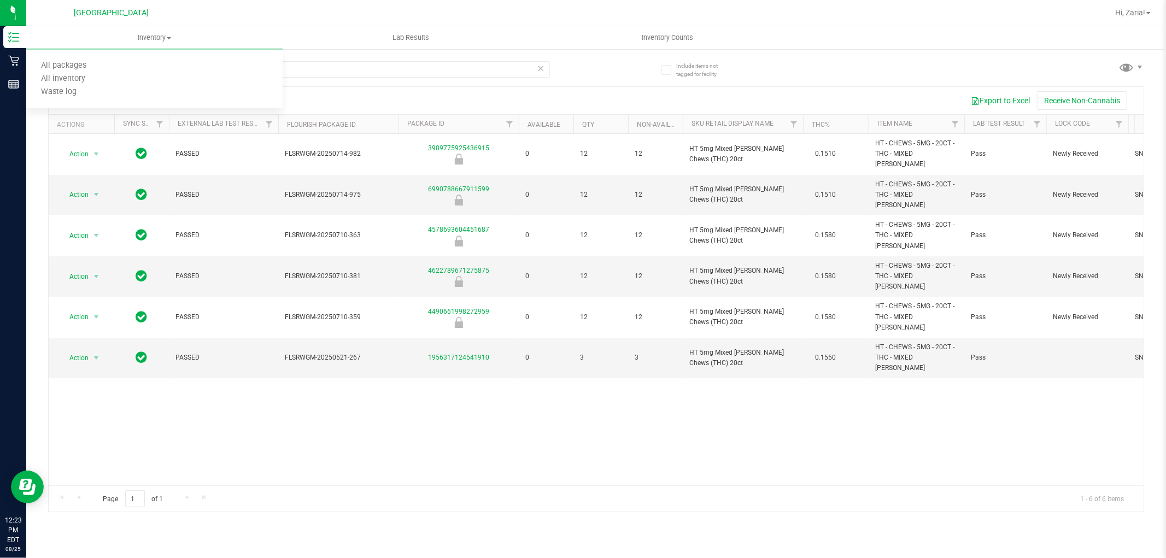
click at [414, 59] on div "mixed [PERSON_NAME]" at bounding box center [322, 68] width 549 height 35
click at [413, 72] on input "mixed [PERSON_NAME]" at bounding box center [299, 69] width 502 height 16
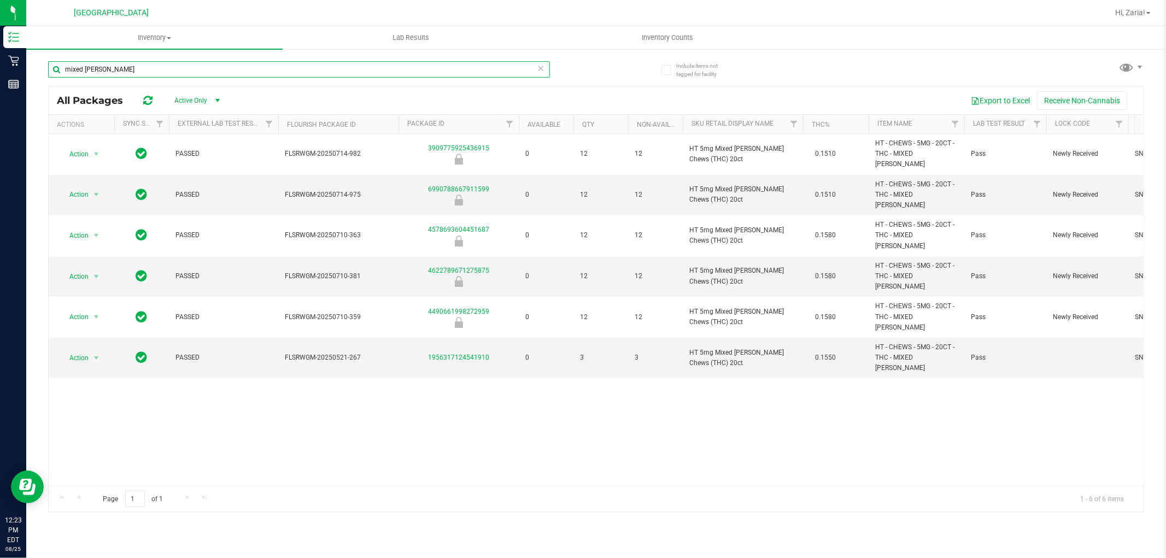
click at [420, 68] on input "mixed [PERSON_NAME]" at bounding box center [299, 69] width 502 height 16
click at [420, 69] on input "mixed [PERSON_NAME]" at bounding box center [299, 69] width 502 height 16
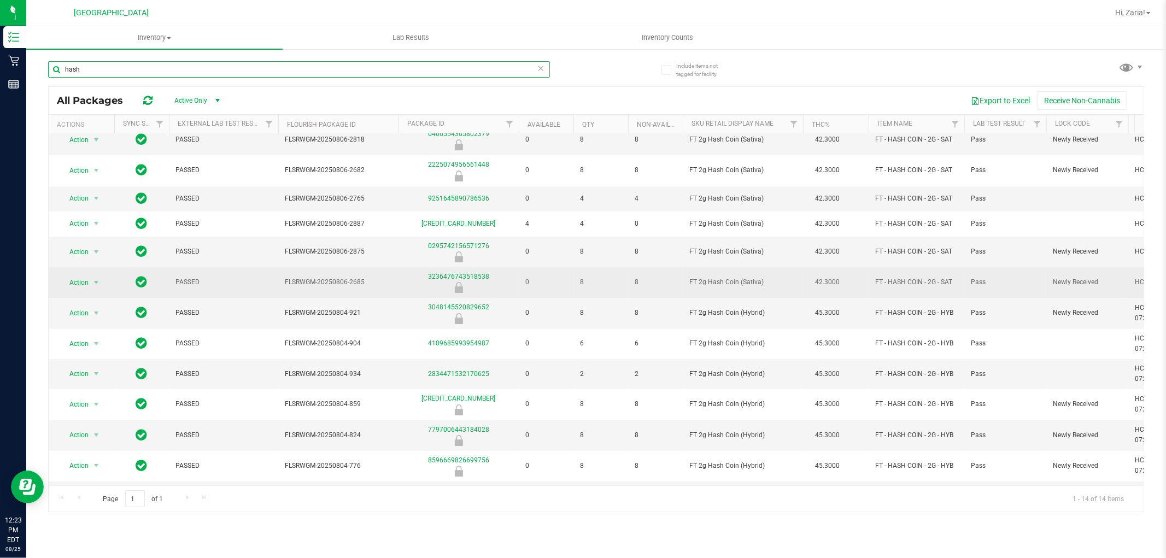
scroll to position [66, 0]
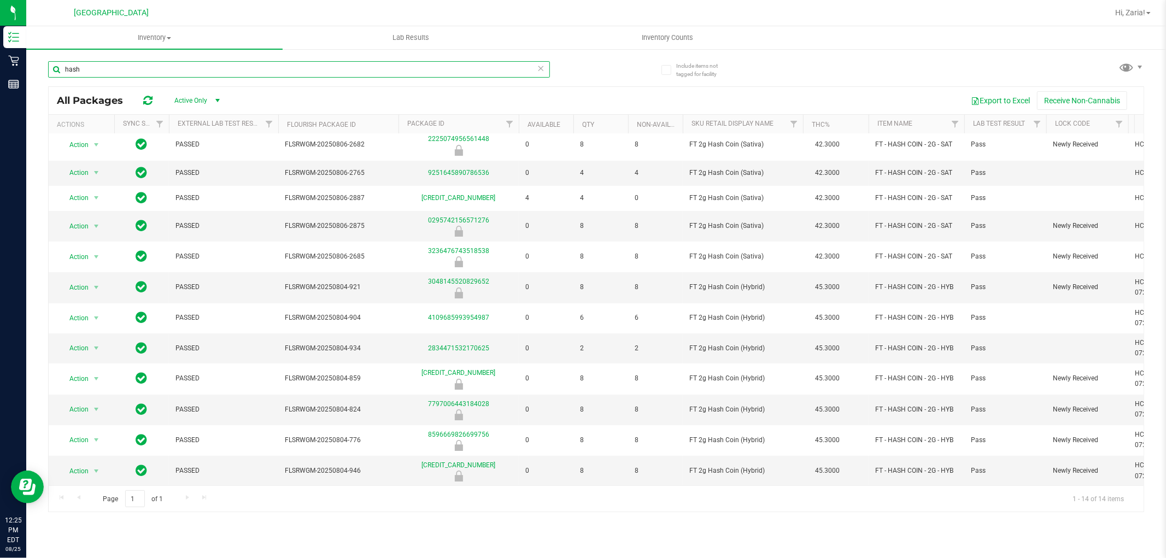
click at [278, 62] on input "hash" at bounding box center [299, 69] width 502 height 16
paste input "GL 0.5g Vape Cart Live Rosin Z Cake x Creamsickle (Indica)"
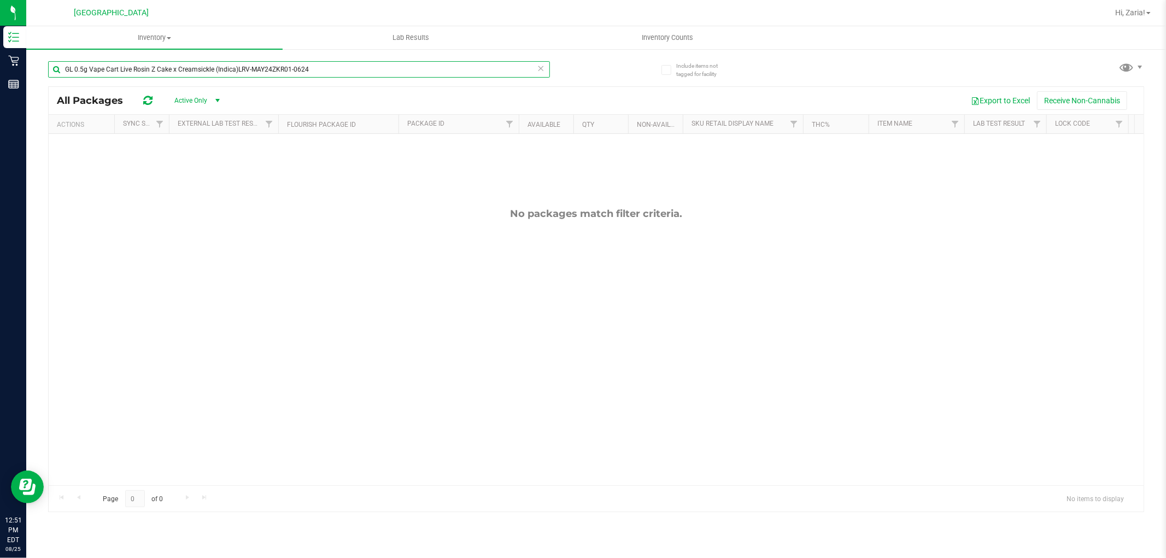
click at [358, 69] on input "GL 0.5g Vape Cart Live Rosin Z Cake x Creamsickle (Indica)LRV-MAY24ZKR01-0624" at bounding box center [299, 69] width 502 height 16
click at [236, 246] on div at bounding box center [596, 299] width 1095 height 425
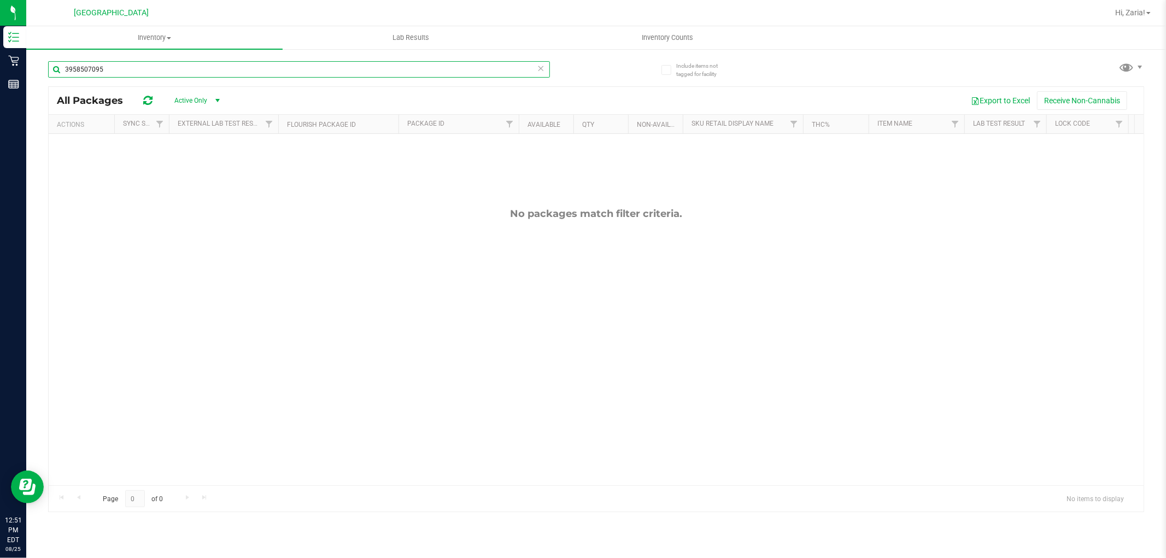
click at [257, 64] on input "3958507095" at bounding box center [299, 69] width 502 height 16
click at [255, 64] on input "3958507095" at bounding box center [299, 69] width 502 height 16
click at [255, 72] on input "3958507095" at bounding box center [299, 69] width 502 height 16
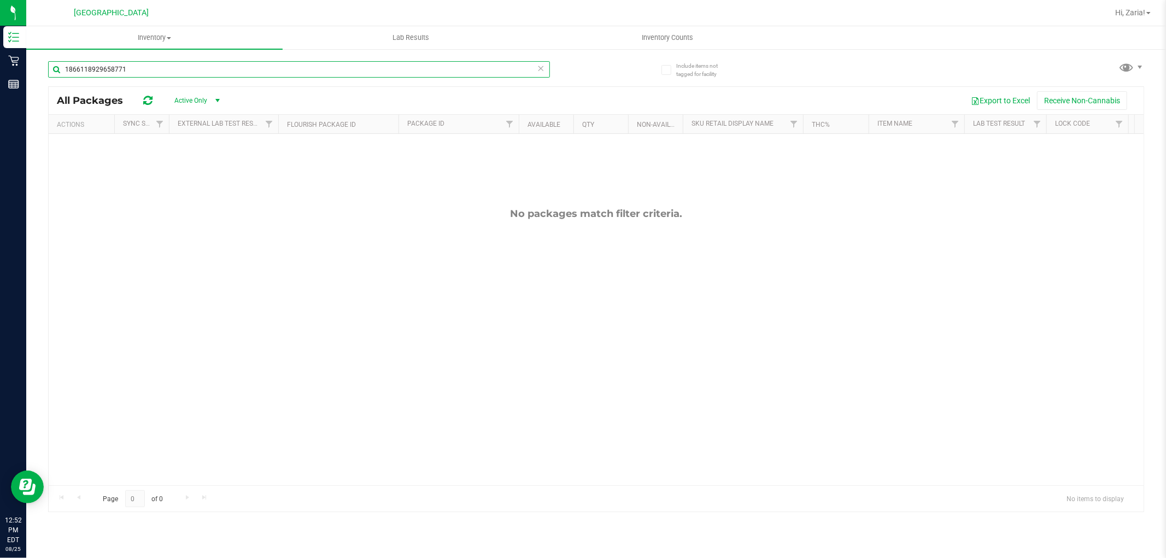
click at [243, 72] on input "1866118929658771" at bounding box center [299, 69] width 502 height 16
click at [243, 69] on input "1866118929658771" at bounding box center [299, 69] width 502 height 16
click at [239, 72] on input "7046129552791078" at bounding box center [299, 69] width 502 height 16
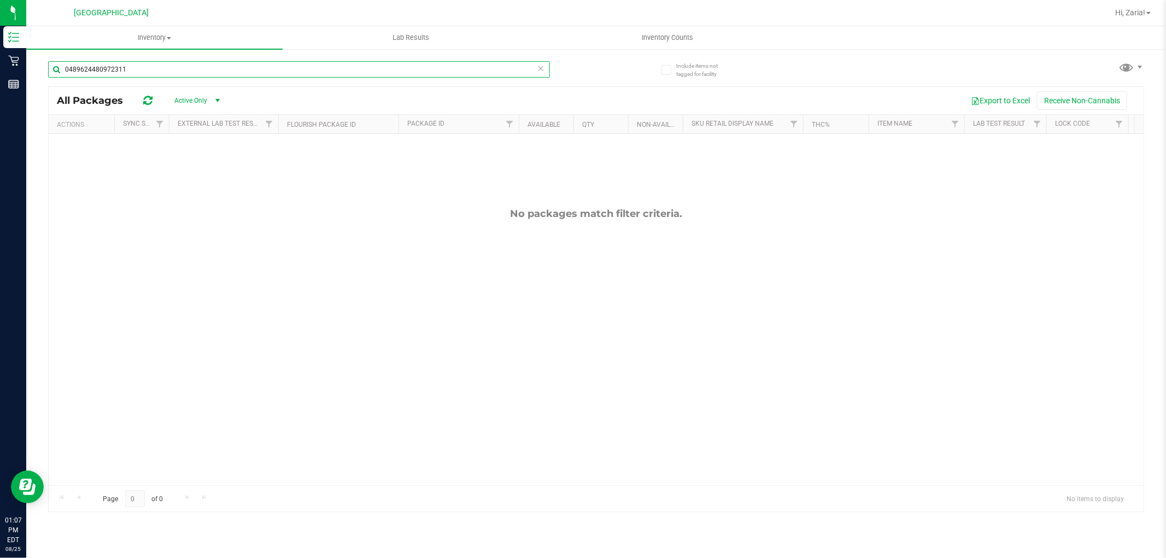
click at [237, 70] on input "0489624480972311" at bounding box center [299, 69] width 502 height 16
type input "lemon zest"
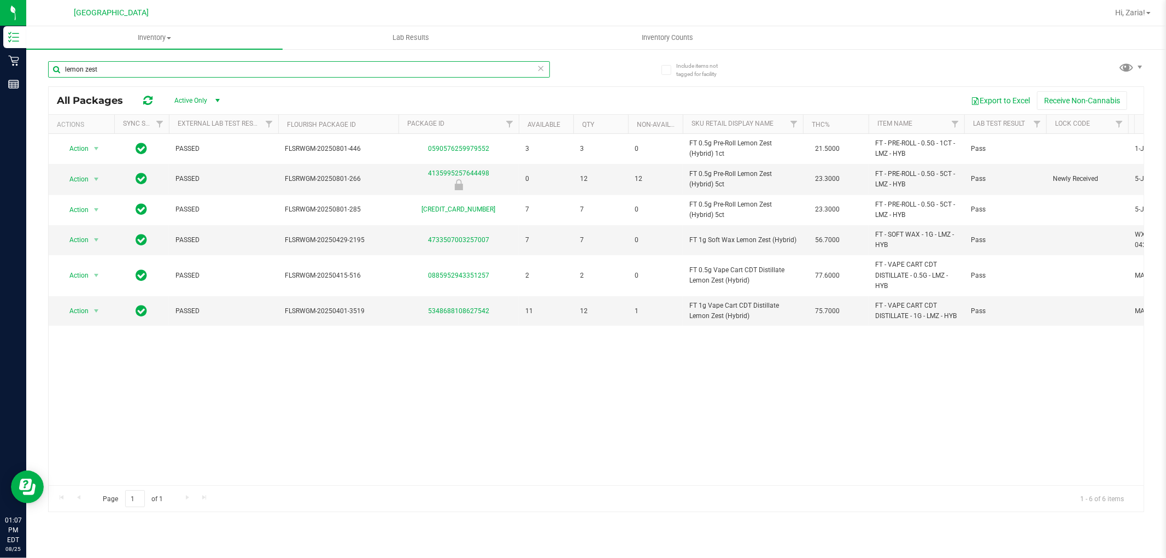
click at [324, 67] on input "lemon zest" at bounding box center [299, 69] width 502 height 16
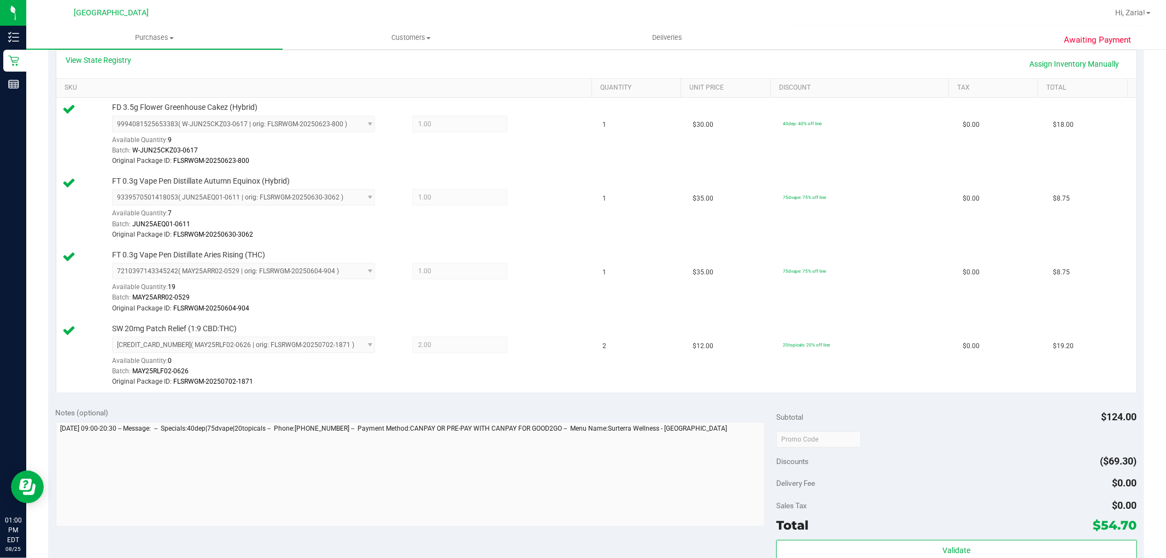
scroll to position [364, 0]
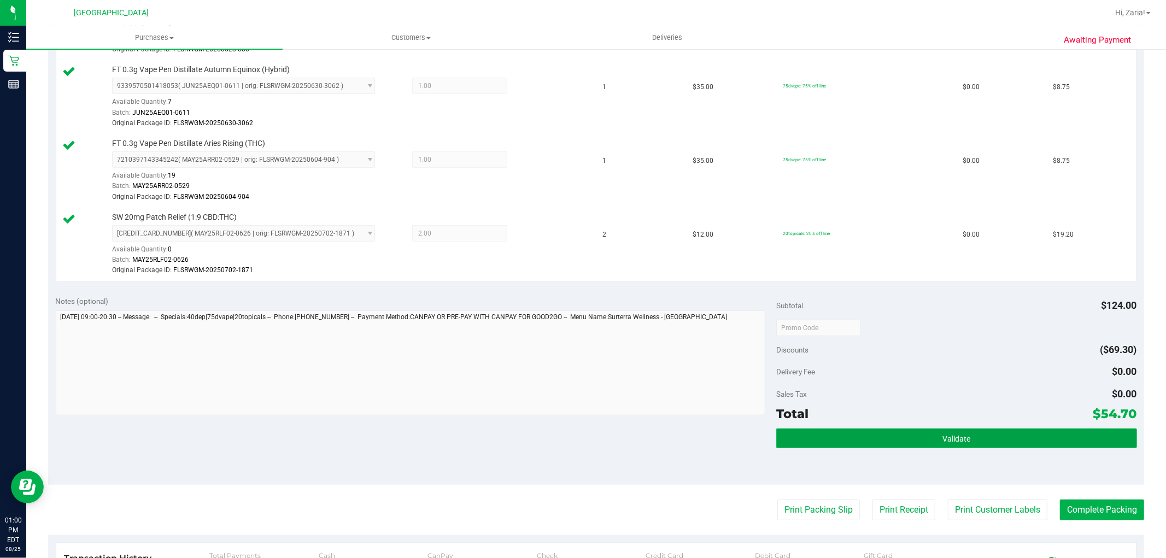
click at [1034, 435] on button "Validate" at bounding box center [957, 439] width 360 height 20
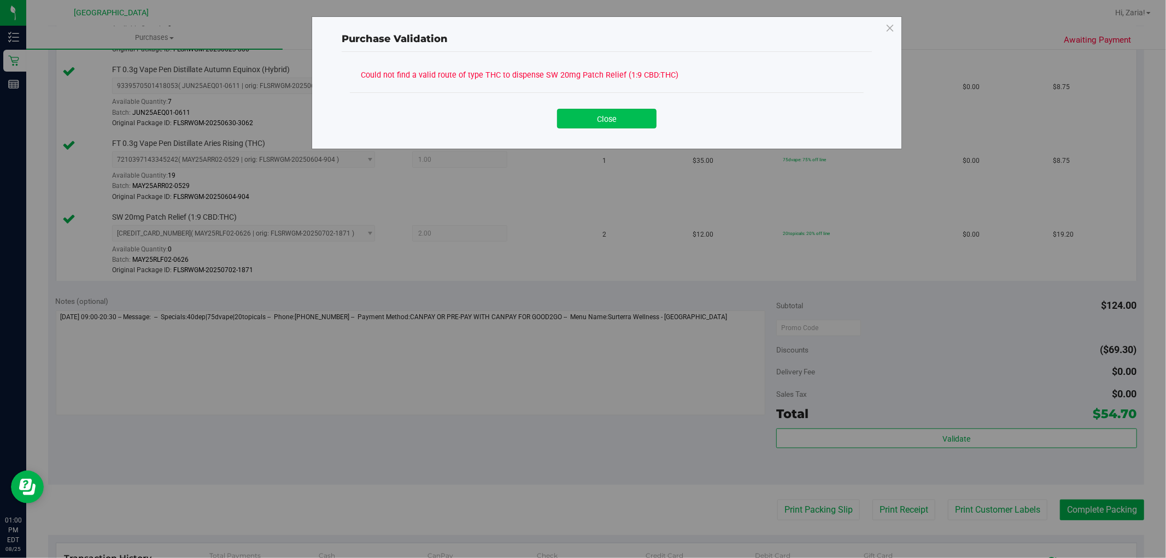
click at [567, 112] on button "Close" at bounding box center [607, 119] width 100 height 20
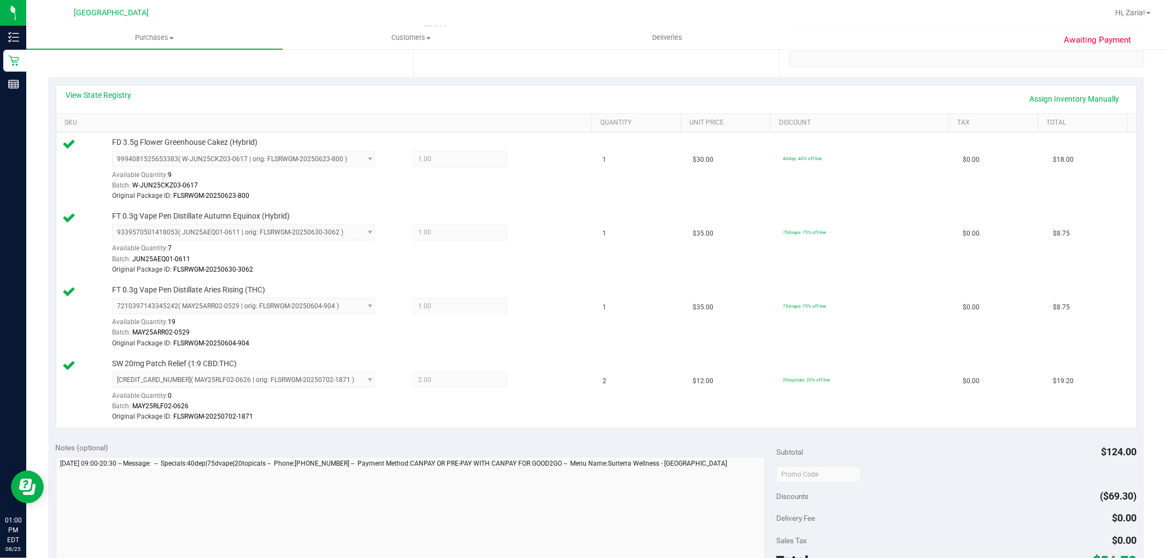
scroll to position [61, 0]
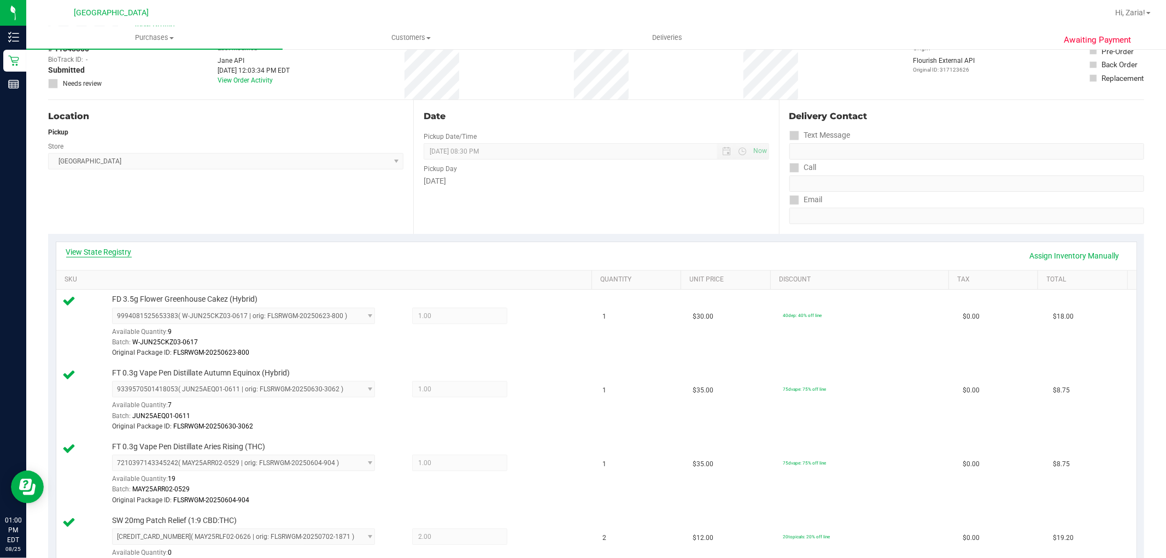
click at [102, 247] on link "View State Registry" at bounding box center [99, 252] width 66 height 11
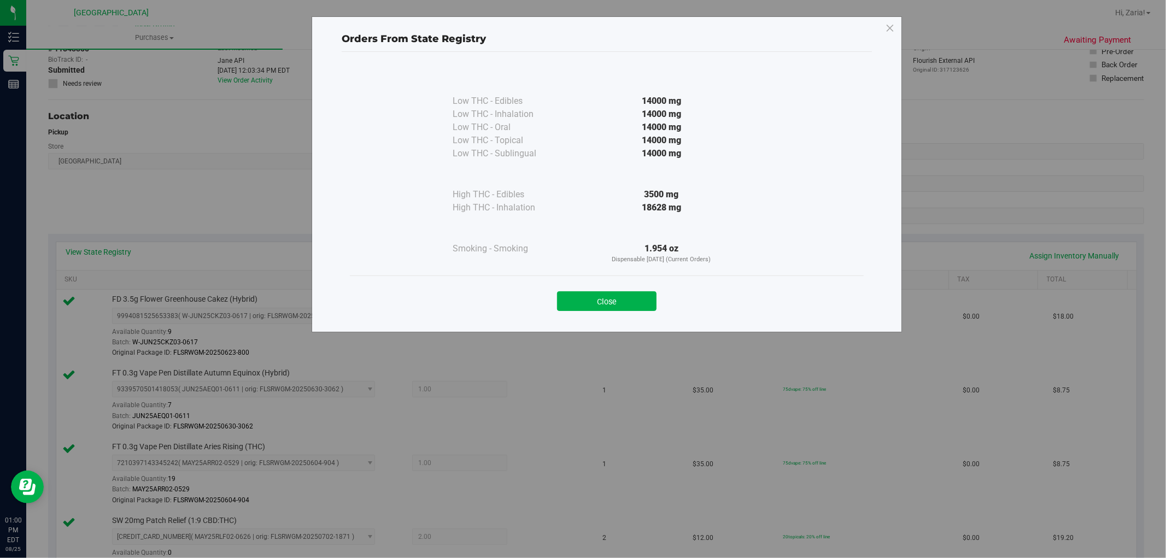
click at [878, 25] on div "Orders From State Registry Low THC - Edibles 14000 mg" at bounding box center [607, 174] width 591 height 316
click at [913, 22] on div "Orders From State Registry Low THC - Edibles 14000 mg" at bounding box center [587, 279] width 1175 height 558
click at [892, 33] on icon at bounding box center [890, 29] width 10 height 18
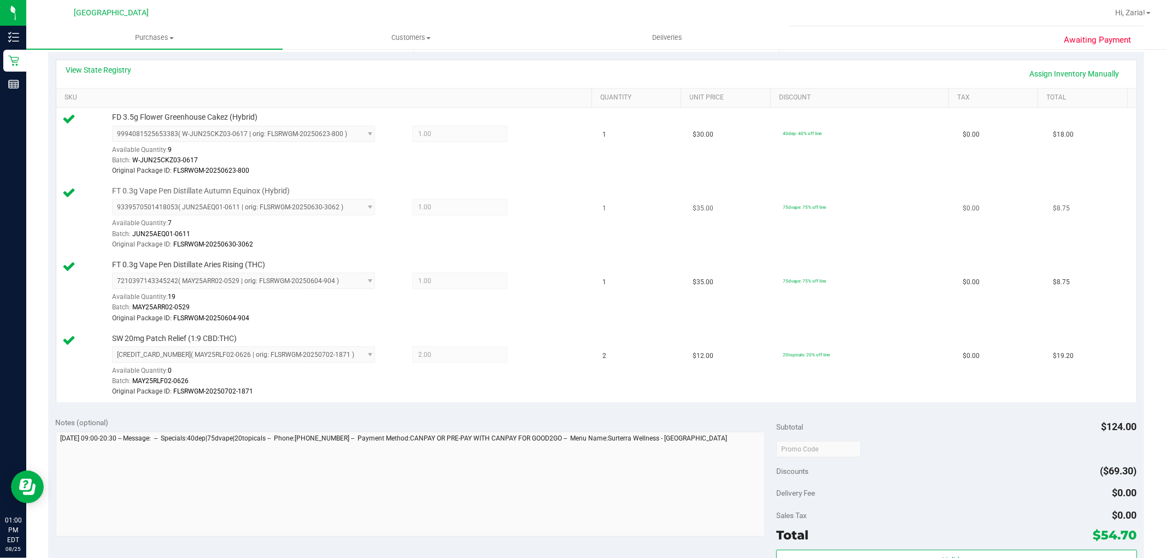
scroll to position [425, 0]
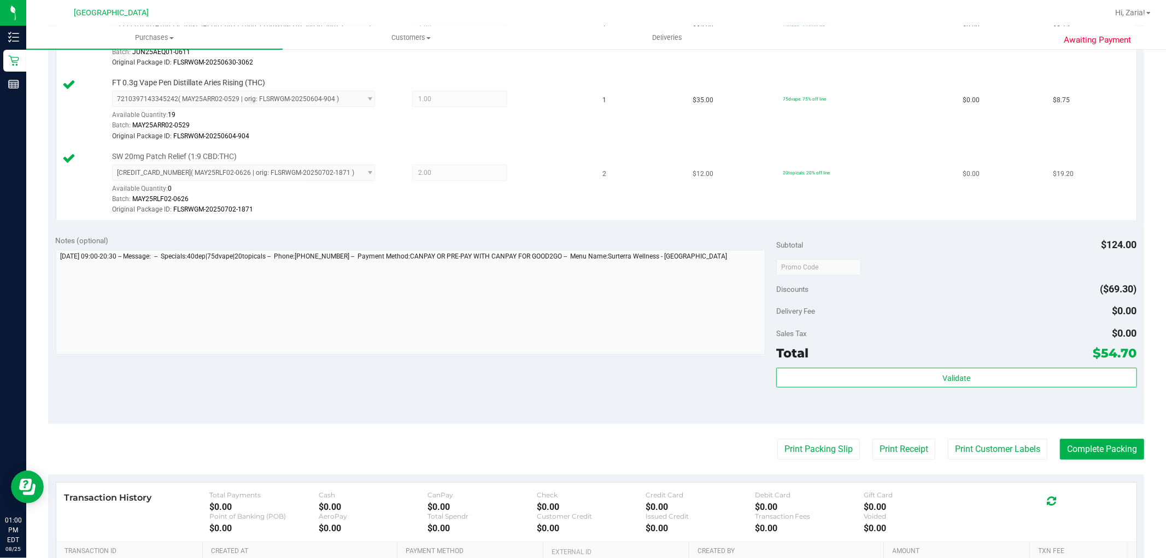
click at [370, 173] on div "[CREDIT_CARD_NUMBER] ( MAY25RLF02-0626 | orig: FLSRWGM-20250702-1871 ) [CREDIT_…" at bounding box center [250, 184] width 277 height 38
click at [364, 176] on span "[CREDIT_CARD_NUMBER] ( MAY25RLF02-0626 | orig: FLSRWGM-20250702-1871 ) [CREDIT_…" at bounding box center [243, 173] width 263 height 16
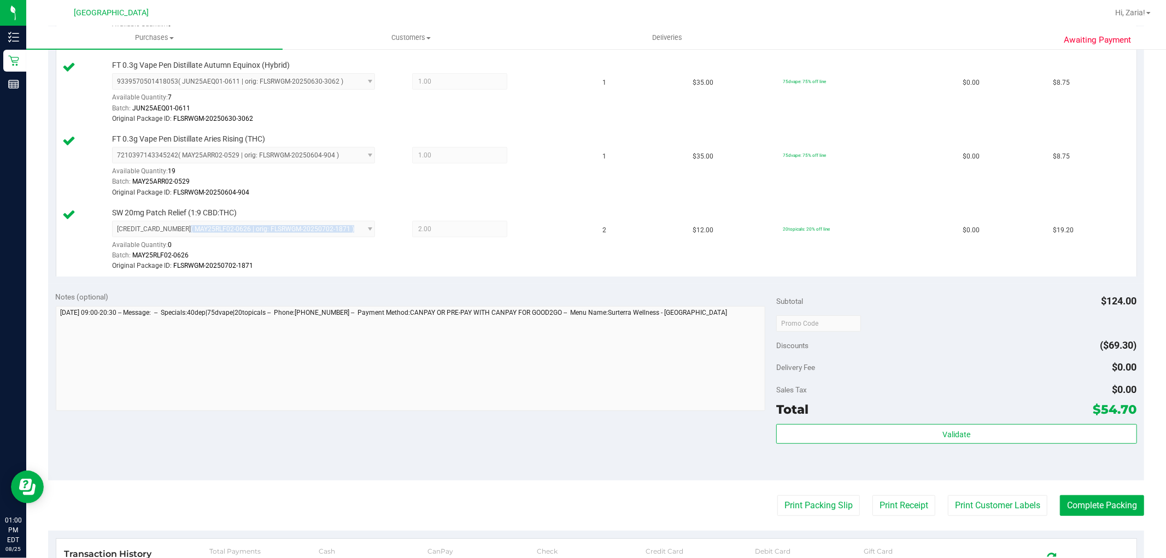
scroll to position [364, 0]
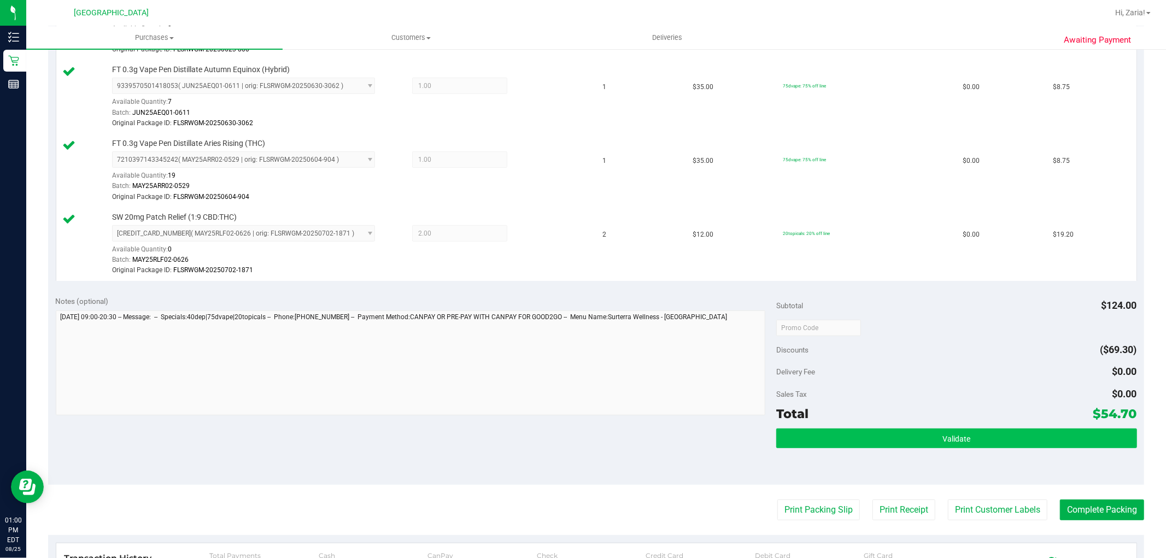
drag, startPoint x: 1045, startPoint y: 419, endPoint x: 1063, endPoint y: 439, distance: 26.7
click at [1046, 420] on div "Total $54.70" at bounding box center [957, 414] width 360 height 20
click at [1067, 441] on button "Validate" at bounding box center [957, 439] width 360 height 20
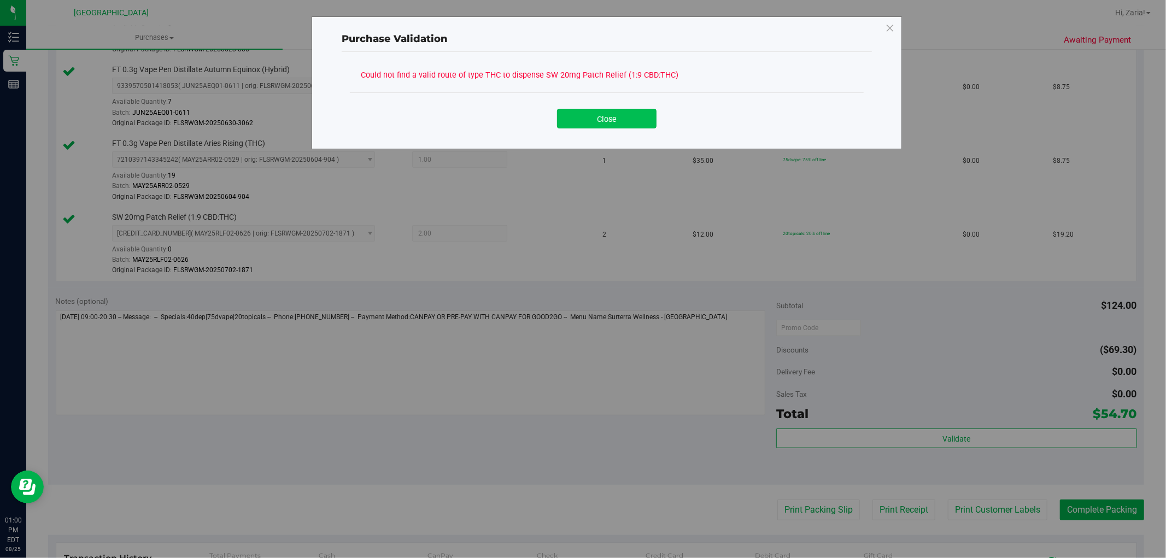
click at [648, 110] on button "Close" at bounding box center [607, 119] width 100 height 20
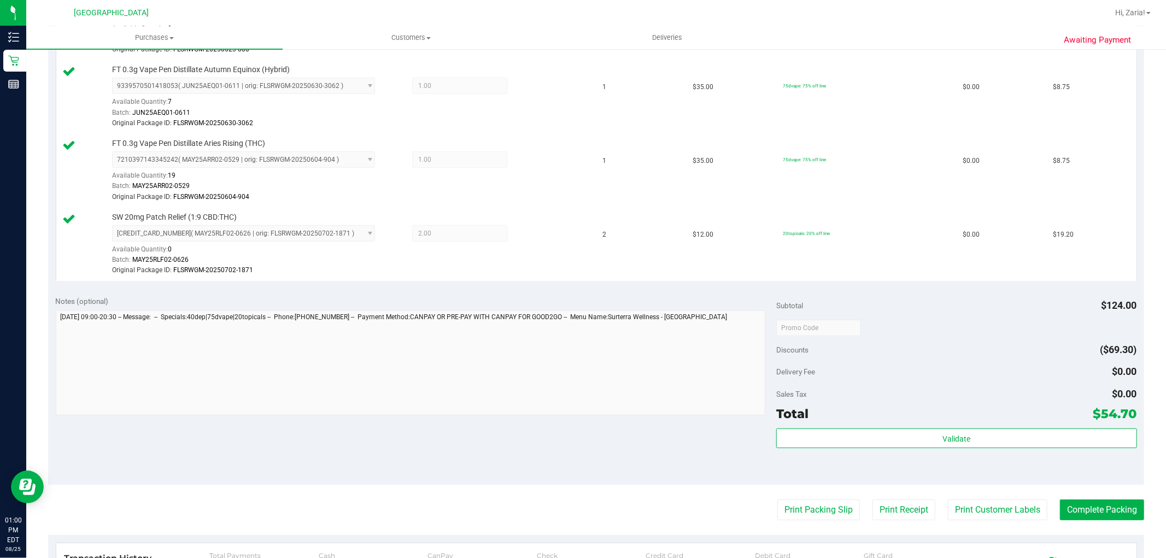
click at [648, 110] on td "1" at bounding box center [642, 97] width 90 height 74
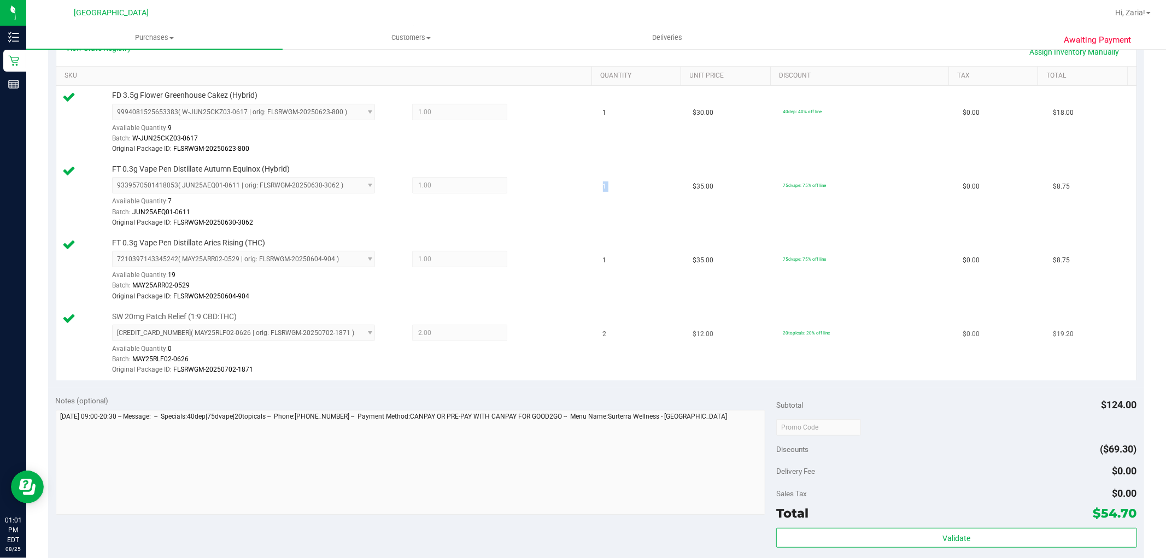
scroll to position [22, 0]
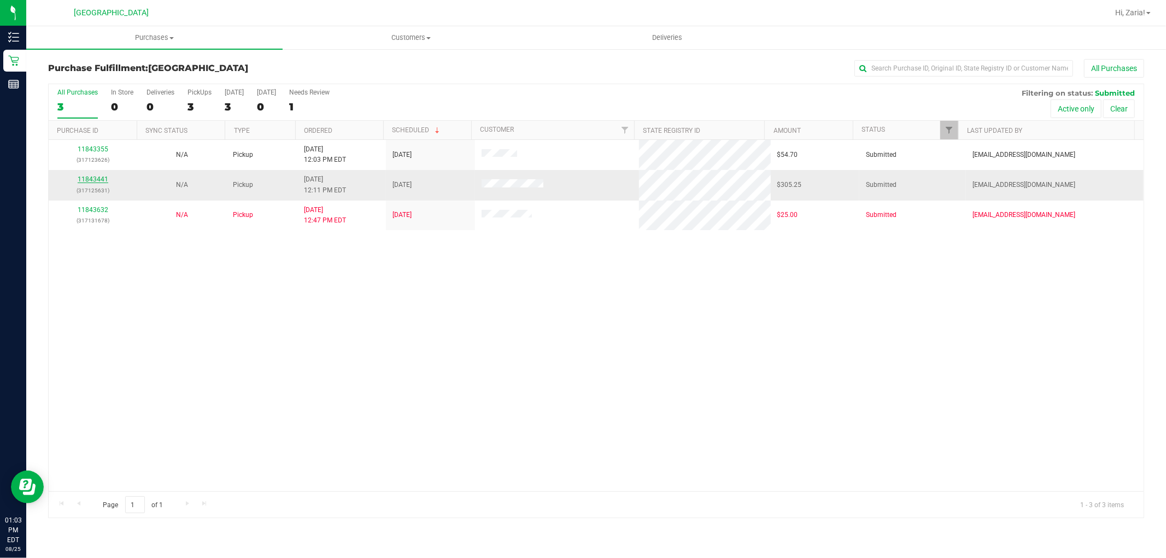
click at [79, 184] on div "11843441 (317125631)" at bounding box center [92, 184] width 75 height 21
click at [80, 182] on link "11843441" at bounding box center [93, 180] width 31 height 8
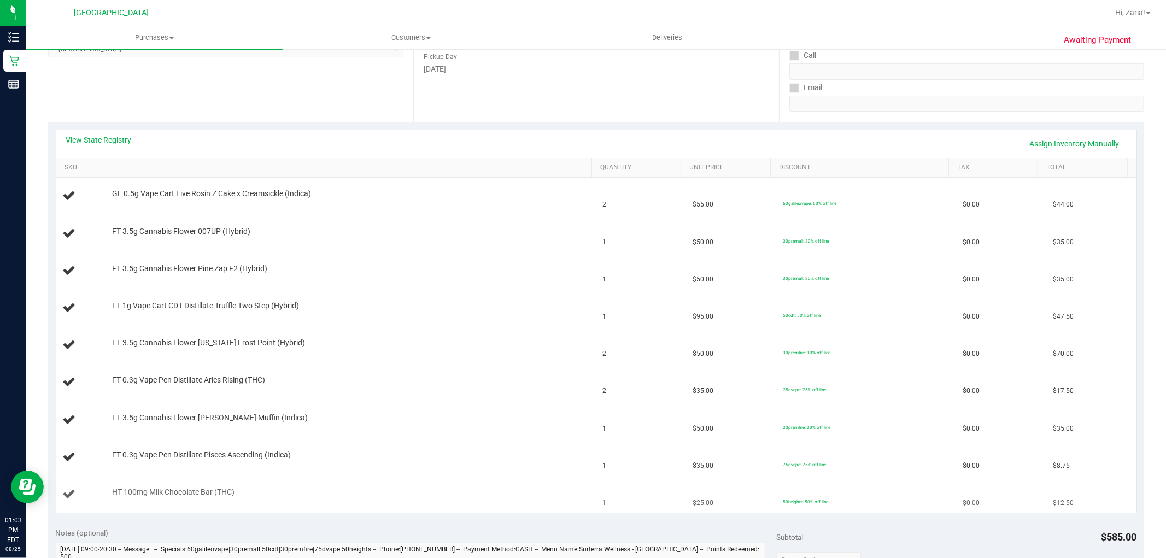
scroll to position [182, 0]
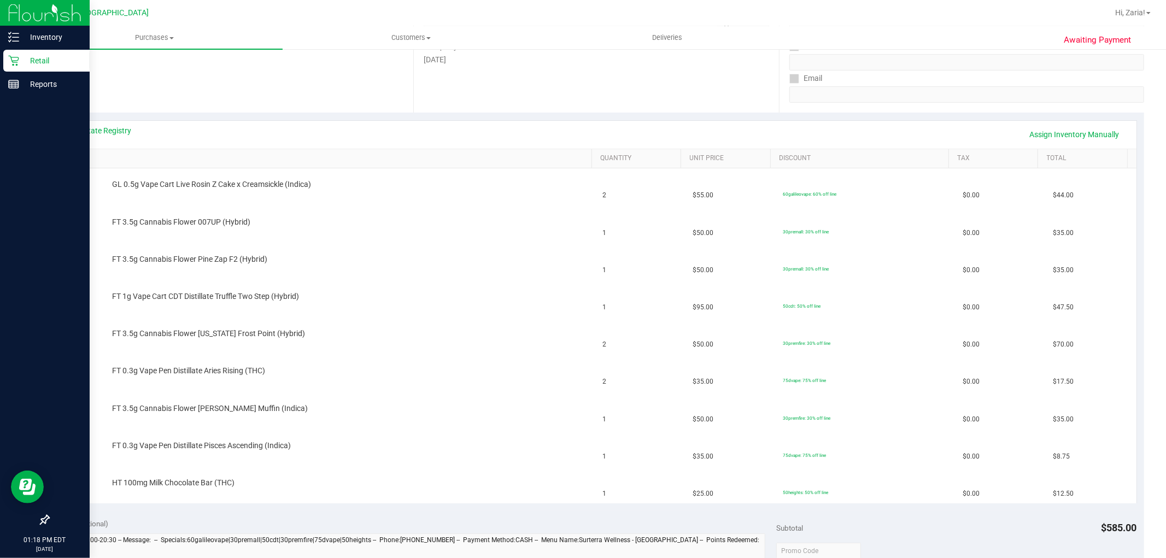
click at [43, 60] on p "Retail" at bounding box center [52, 60] width 66 height 13
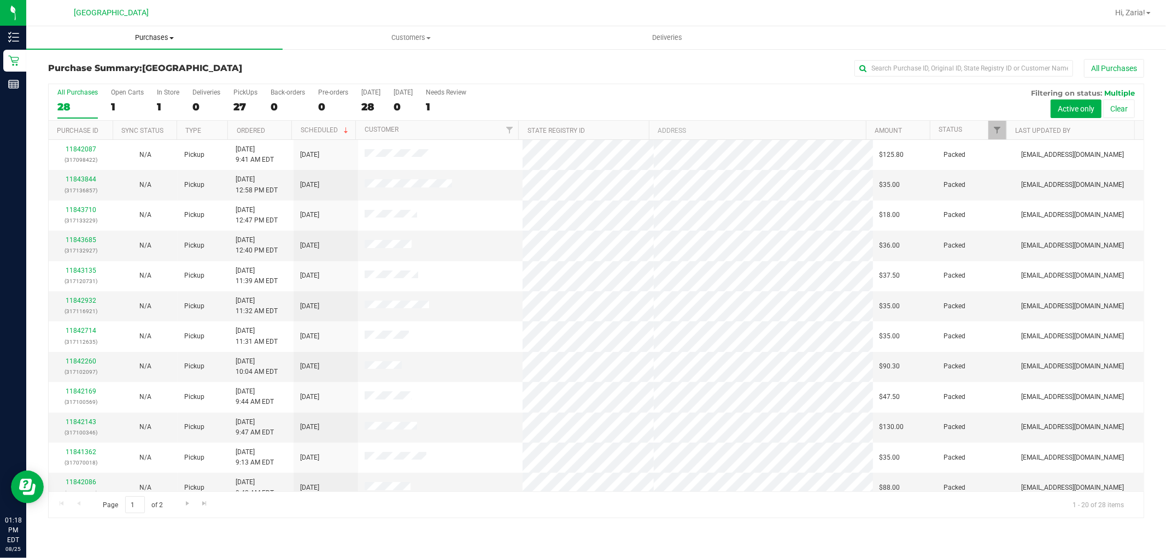
click at [157, 40] on span "Purchases" at bounding box center [154, 38] width 256 height 10
click at [124, 84] on li "Fulfillment" at bounding box center [154, 79] width 256 height 13
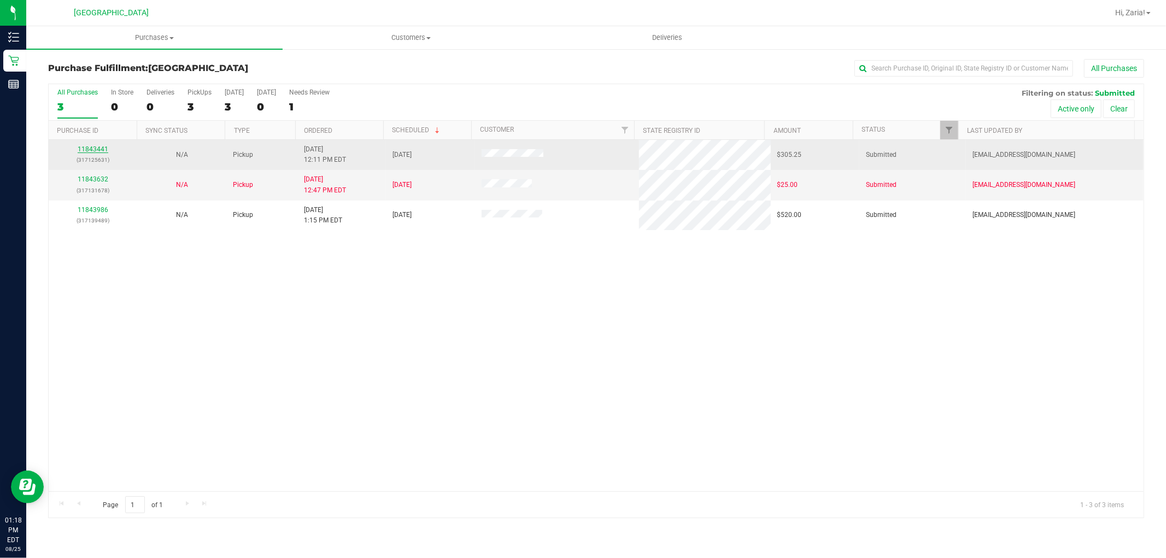
click at [86, 151] on link "11843441" at bounding box center [93, 149] width 31 height 8
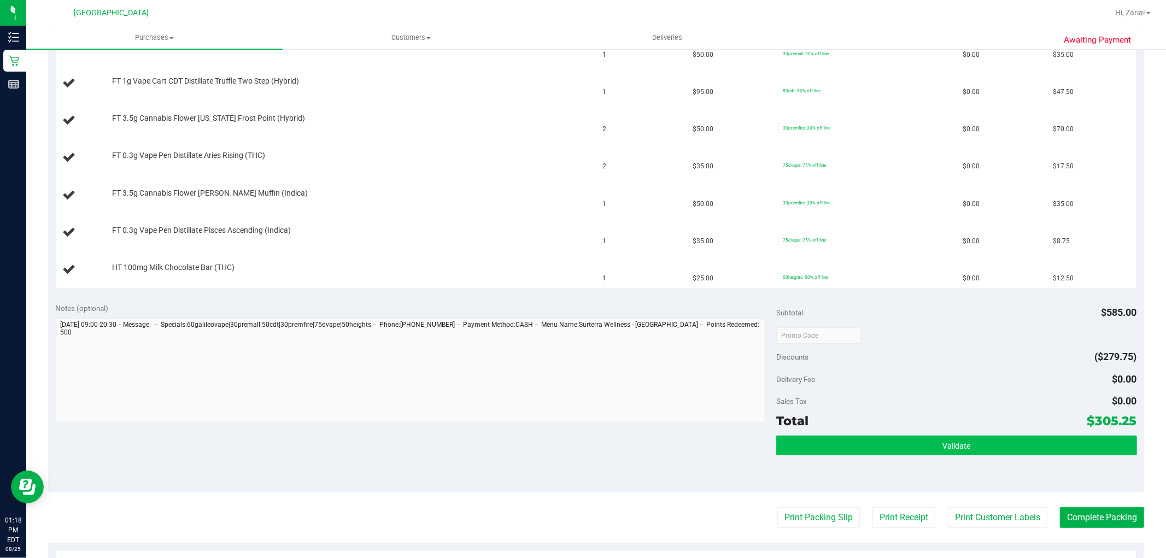
scroll to position [425, 0]
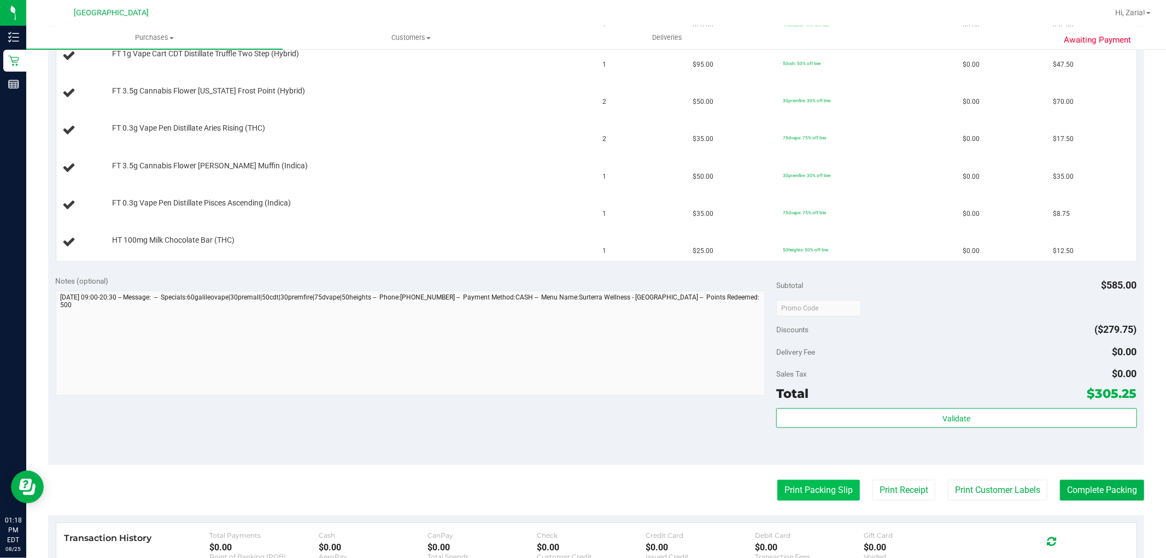
click at [804, 495] on button "Print Packing Slip" at bounding box center [819, 490] width 83 height 21
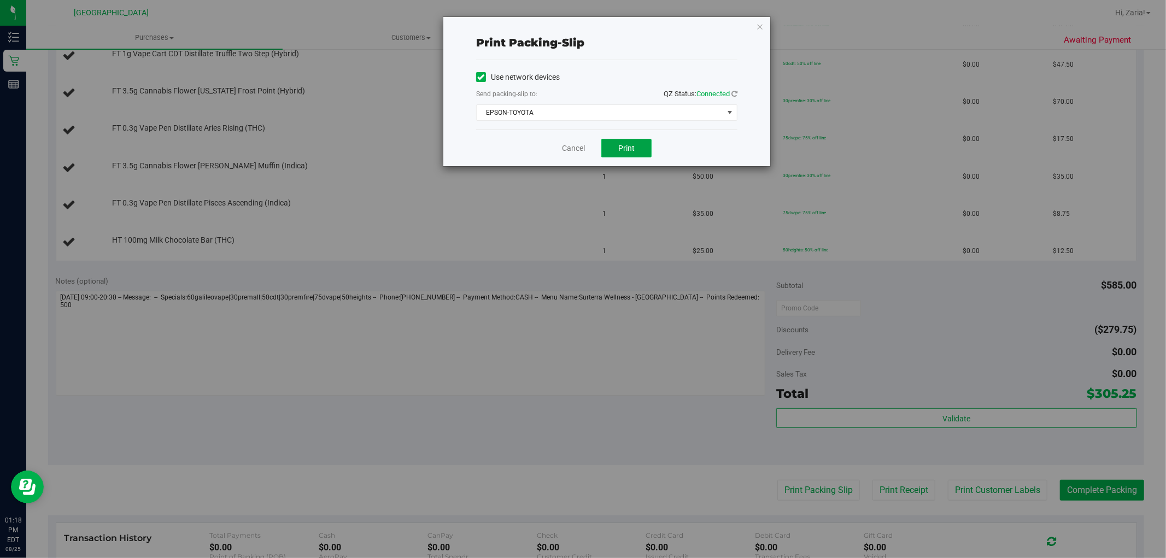
click at [632, 148] on span "Print" at bounding box center [627, 148] width 16 height 9
click at [571, 149] on link "Cancel" at bounding box center [573, 148] width 23 height 11
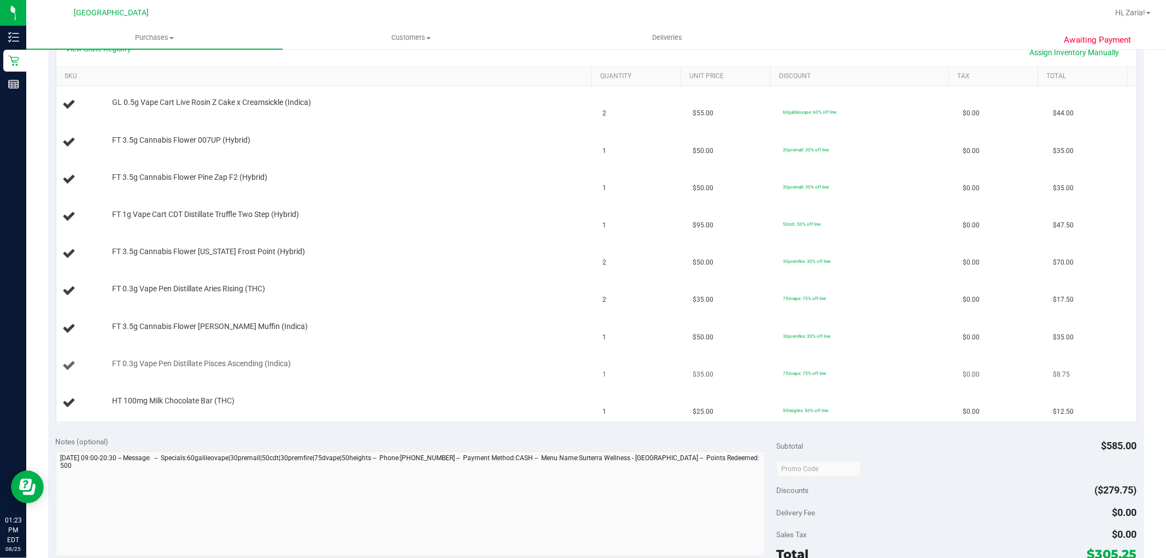
scroll to position [182, 0]
